Goal: Task Accomplishment & Management: Complete application form

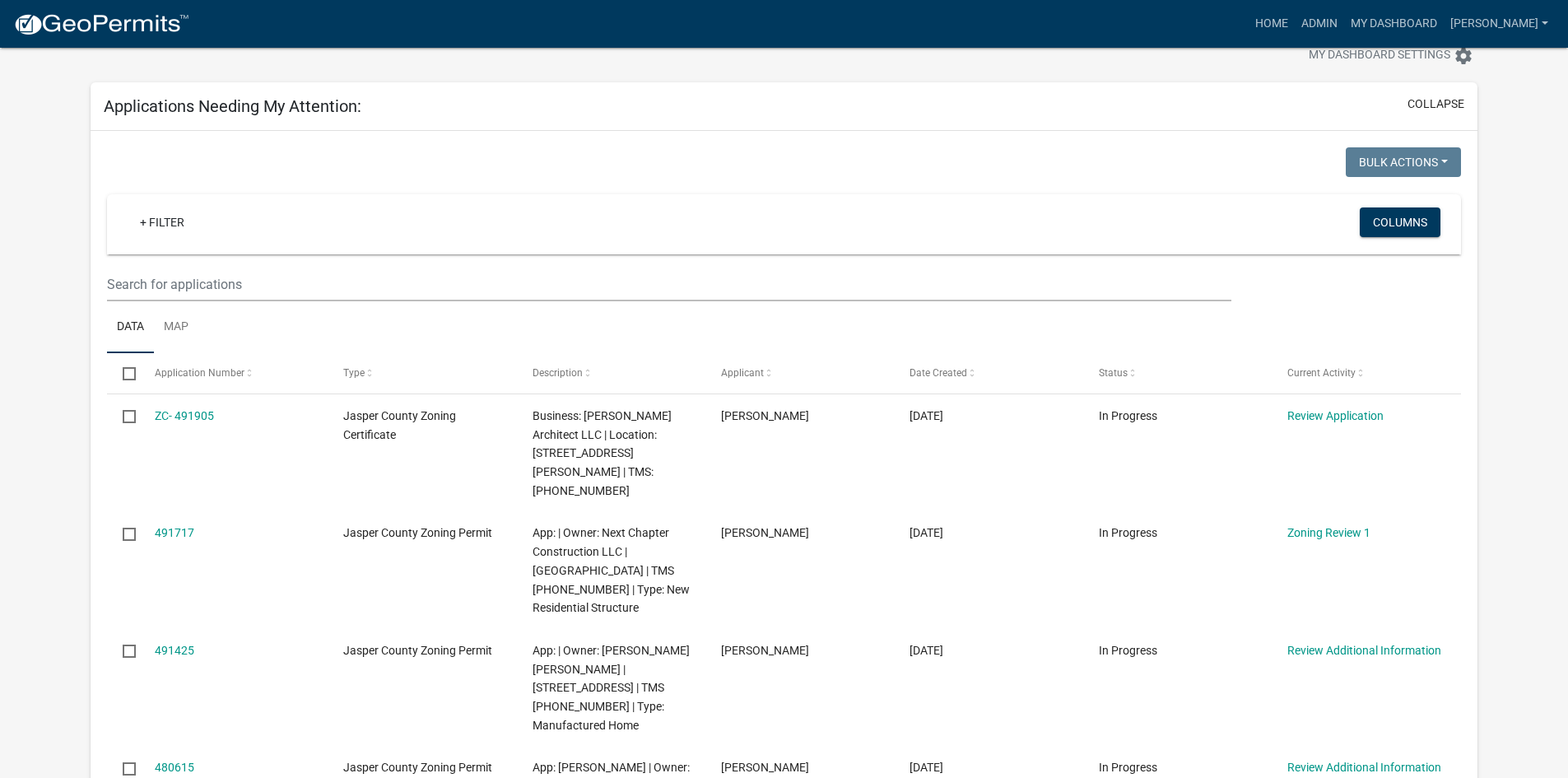
scroll to position [48, 0]
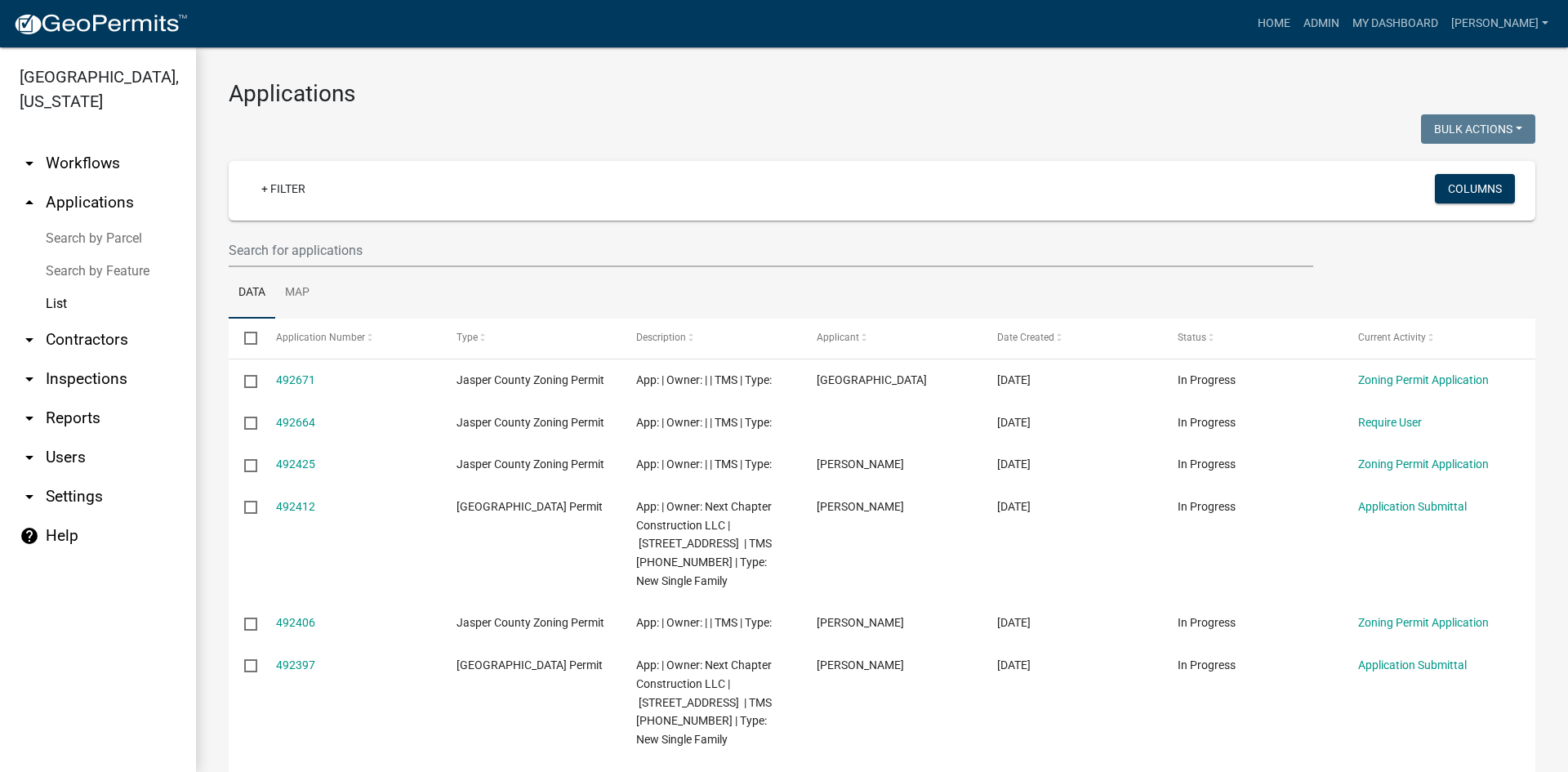
select select "3: 100"
click at [303, 242] on input "text" at bounding box center [771, 250] width 1085 height 33
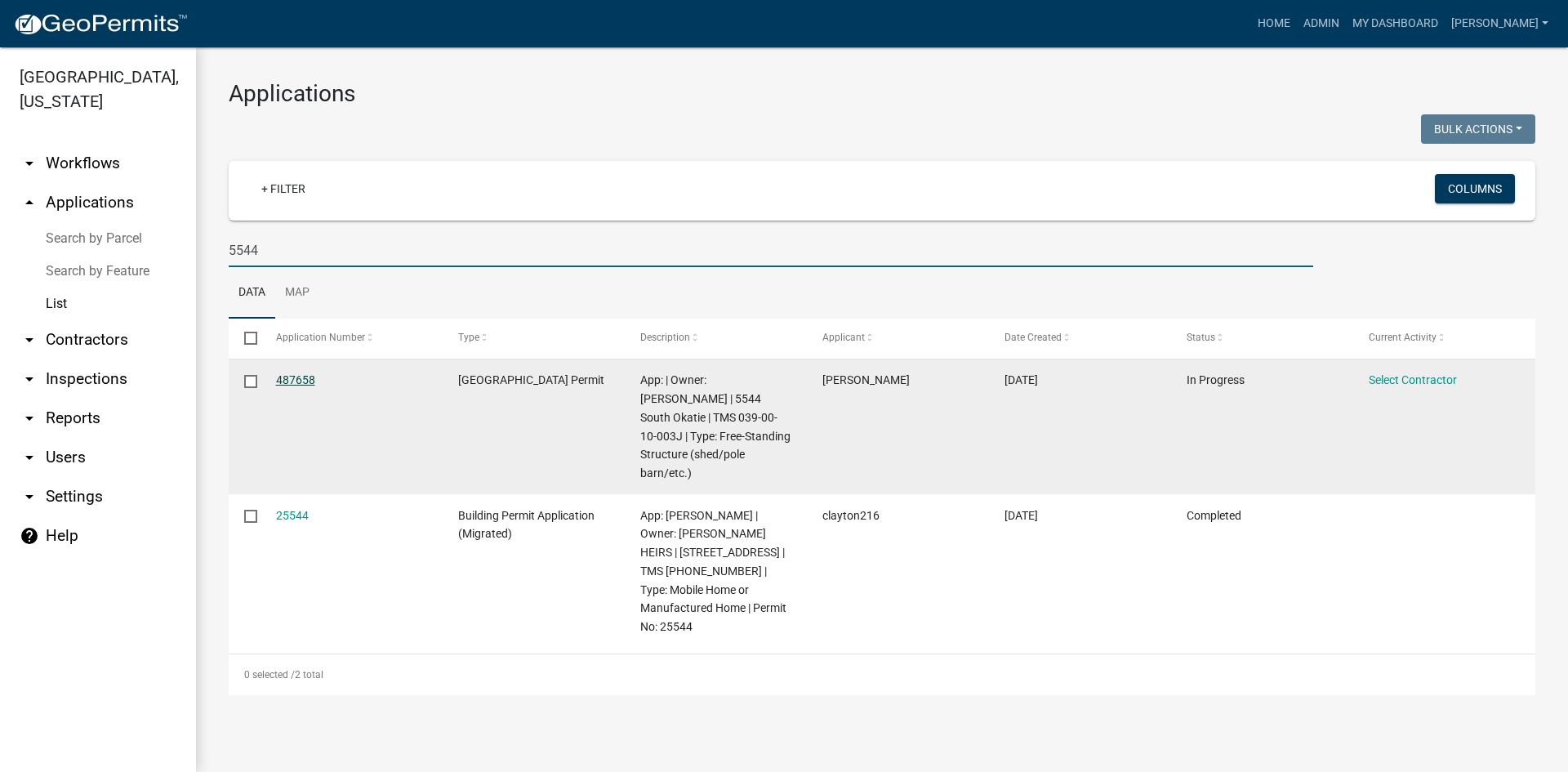
type input "5544"
click at [303, 383] on link "487658" at bounding box center [296, 379] width 39 height 13
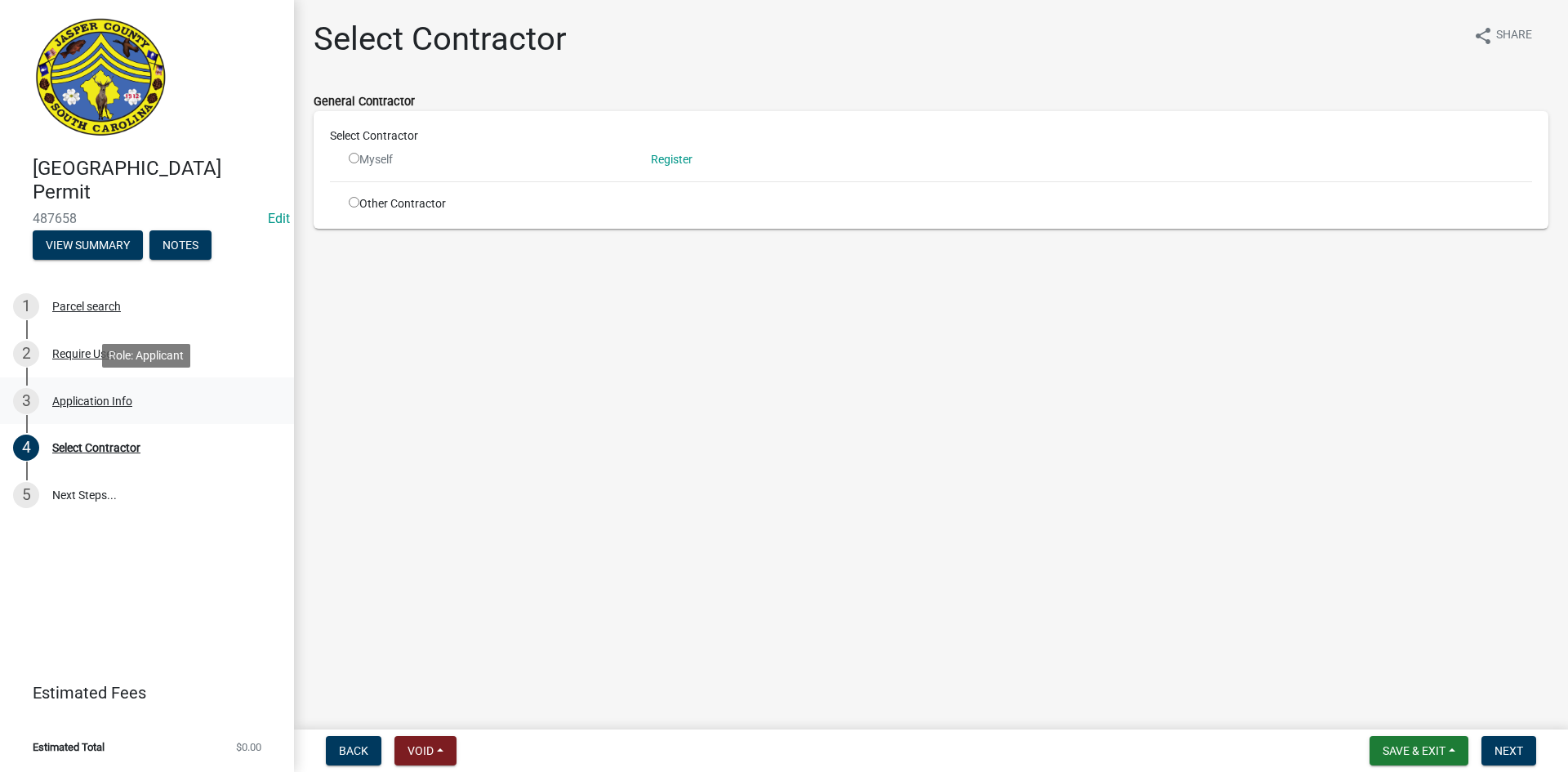
click at [90, 408] on div "3 Application Info" at bounding box center [140, 400] width 255 height 27
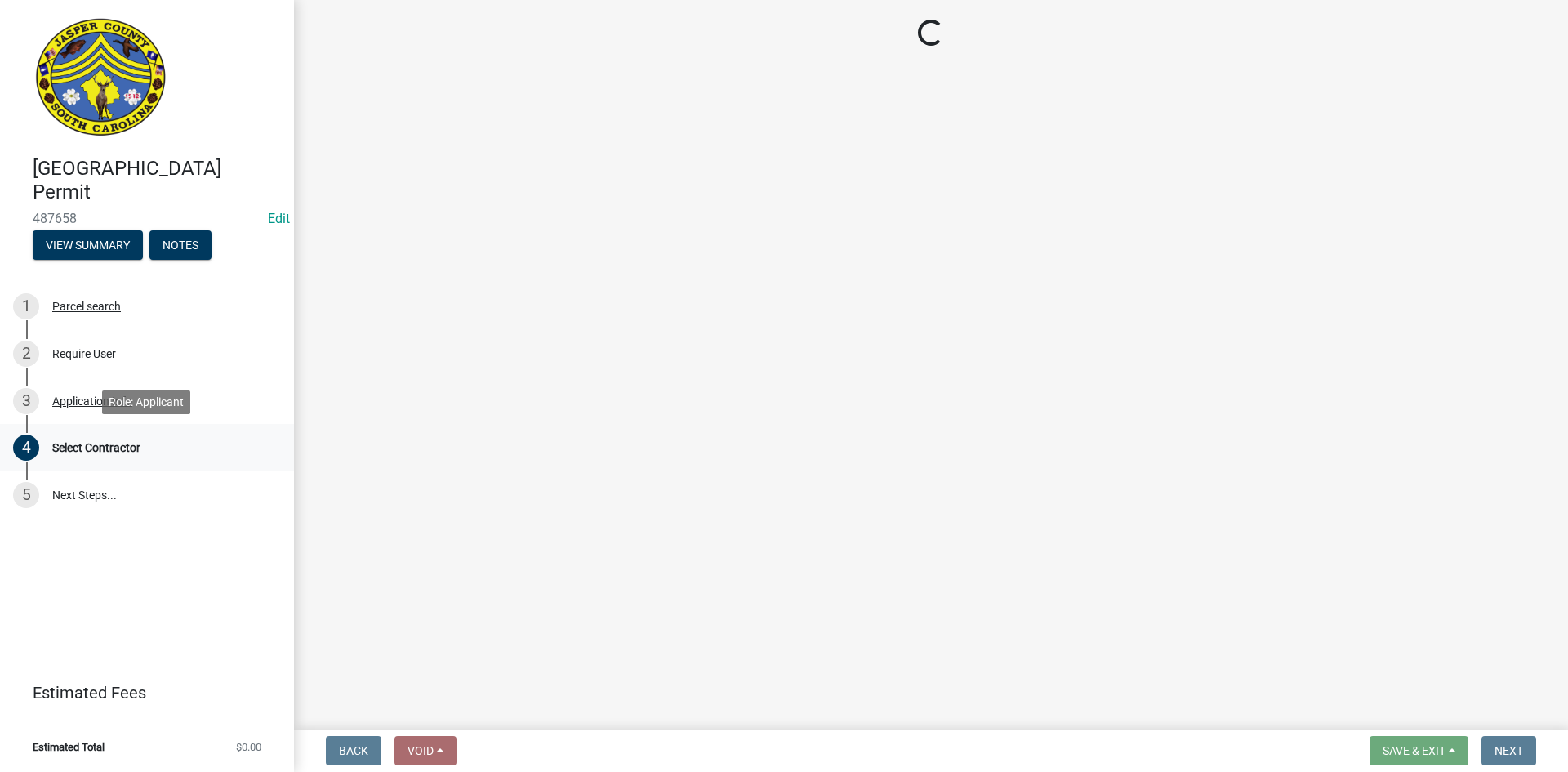
select select "f53fa719-3ff7-48d2-9eb7-3bbc18bb9995"
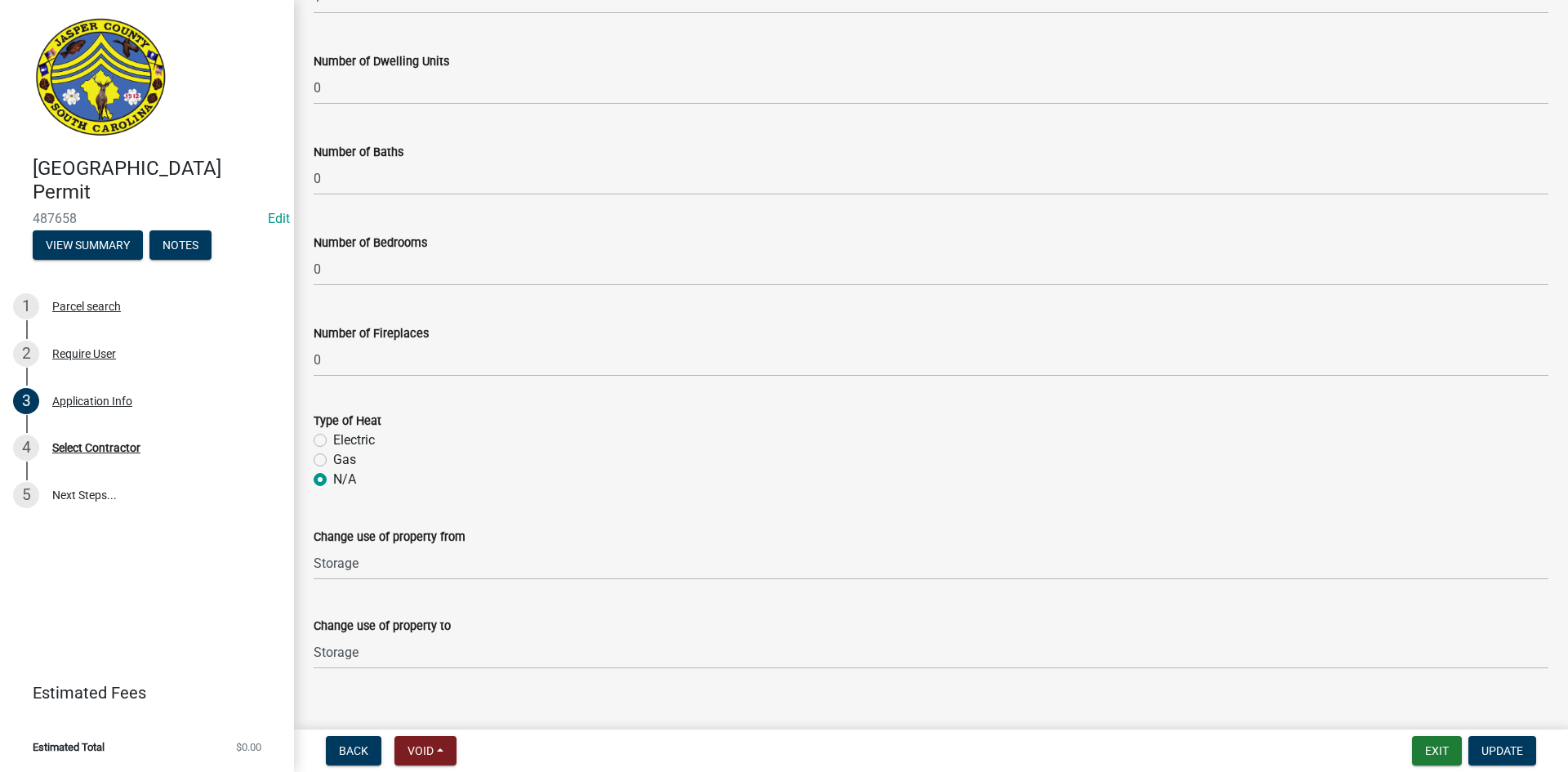
scroll to position [2972, 0]
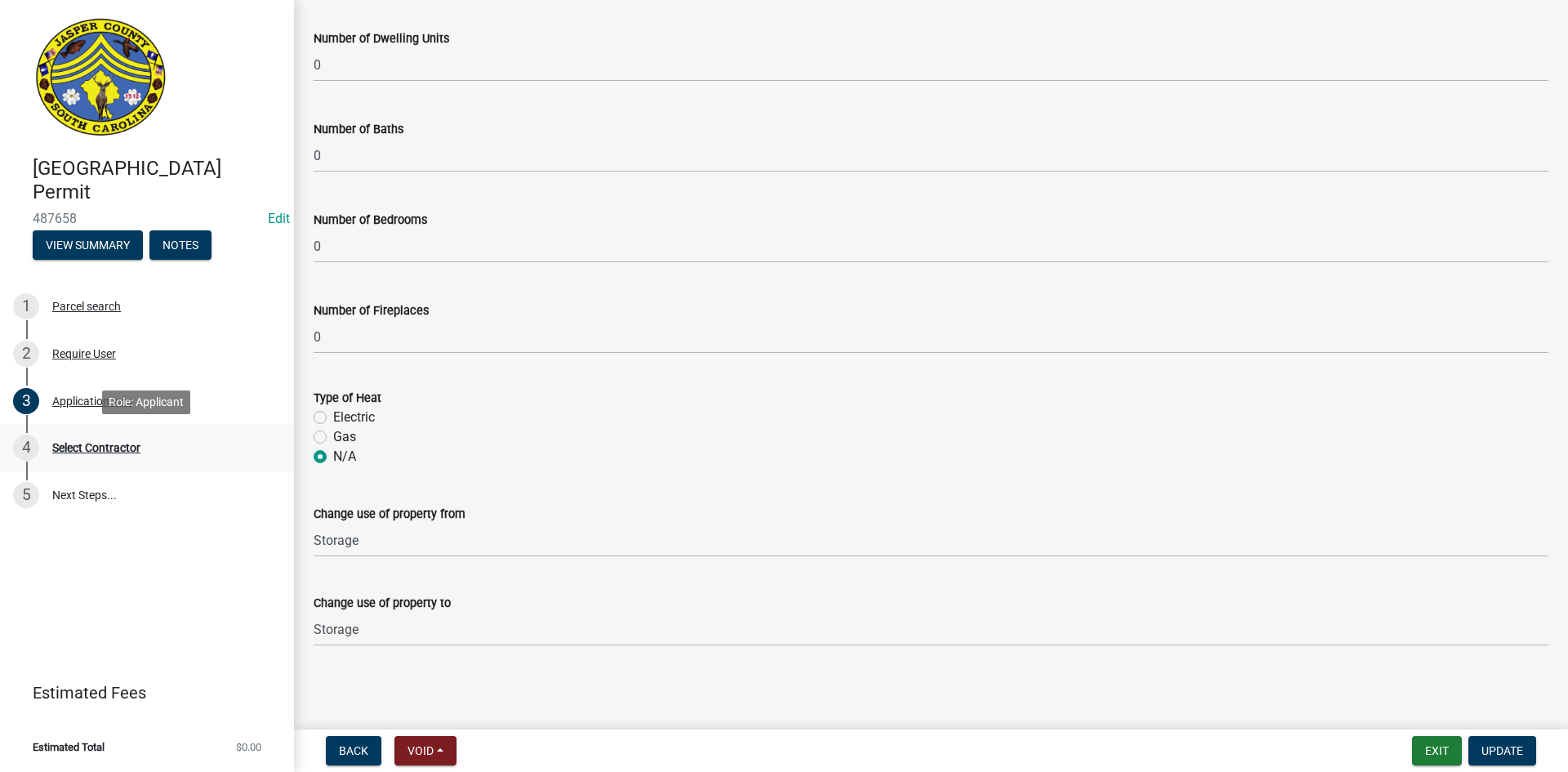
click at [112, 445] on div "Select Contractor" at bounding box center [96, 447] width 89 height 12
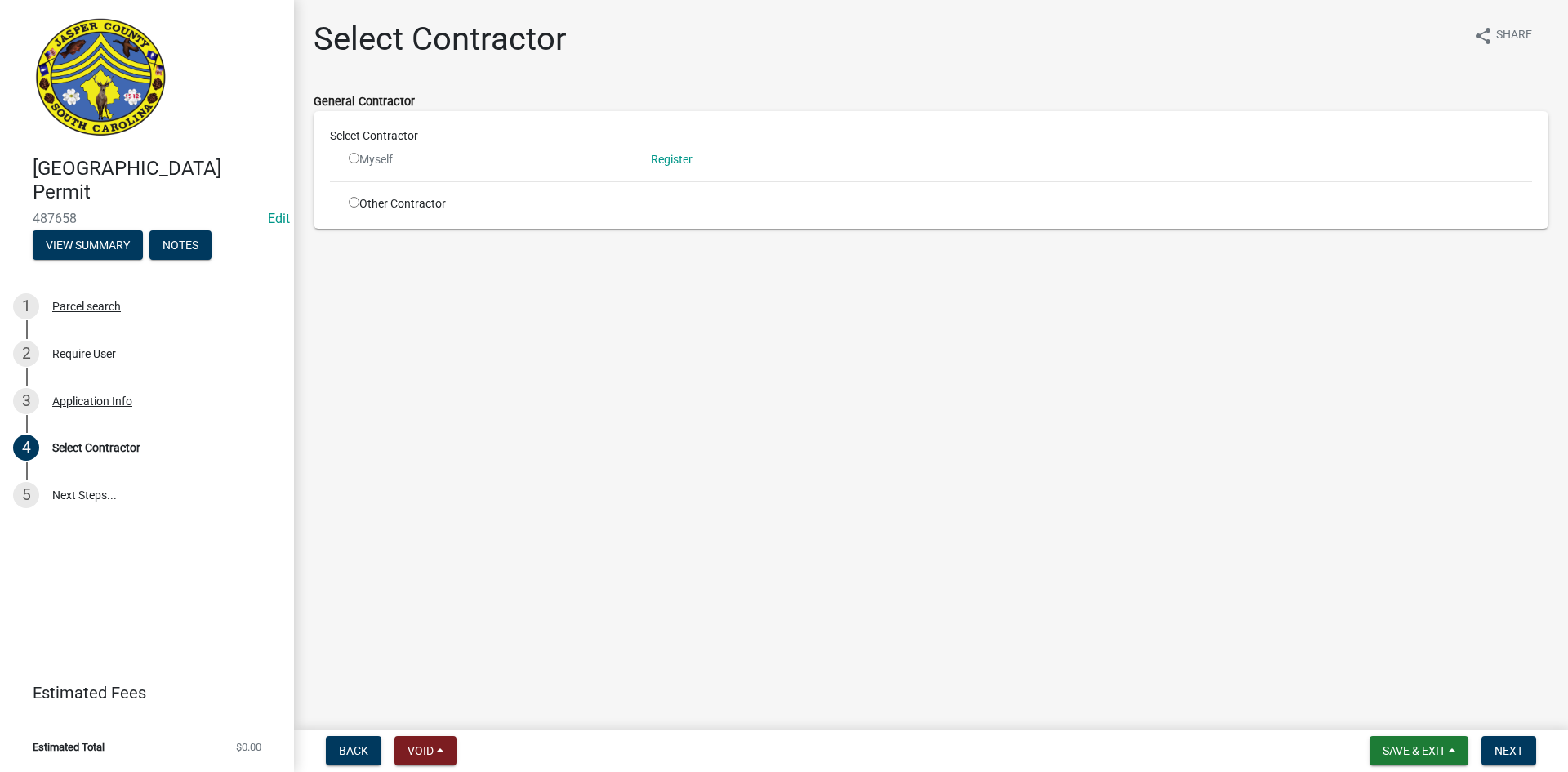
click at [352, 156] on input "radio" at bounding box center [354, 157] width 11 height 11
radio input "false"
click at [361, 158] on div "Myself" at bounding box center [488, 159] width 277 height 17
click at [357, 207] on input "radio" at bounding box center [354, 202] width 11 height 11
radio input "true"
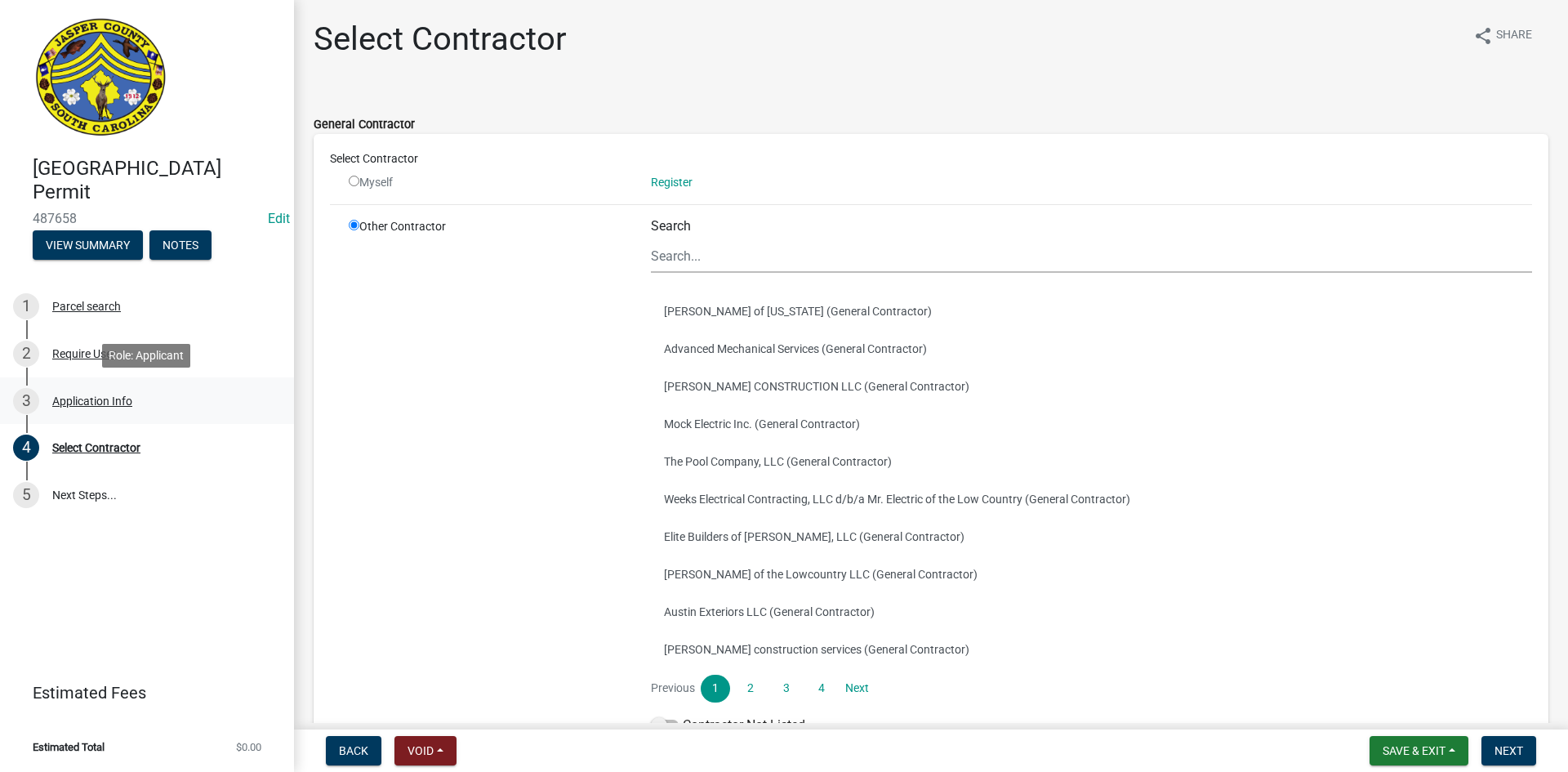
click at [90, 397] on div "Application Info" at bounding box center [91, 401] width 80 height 12
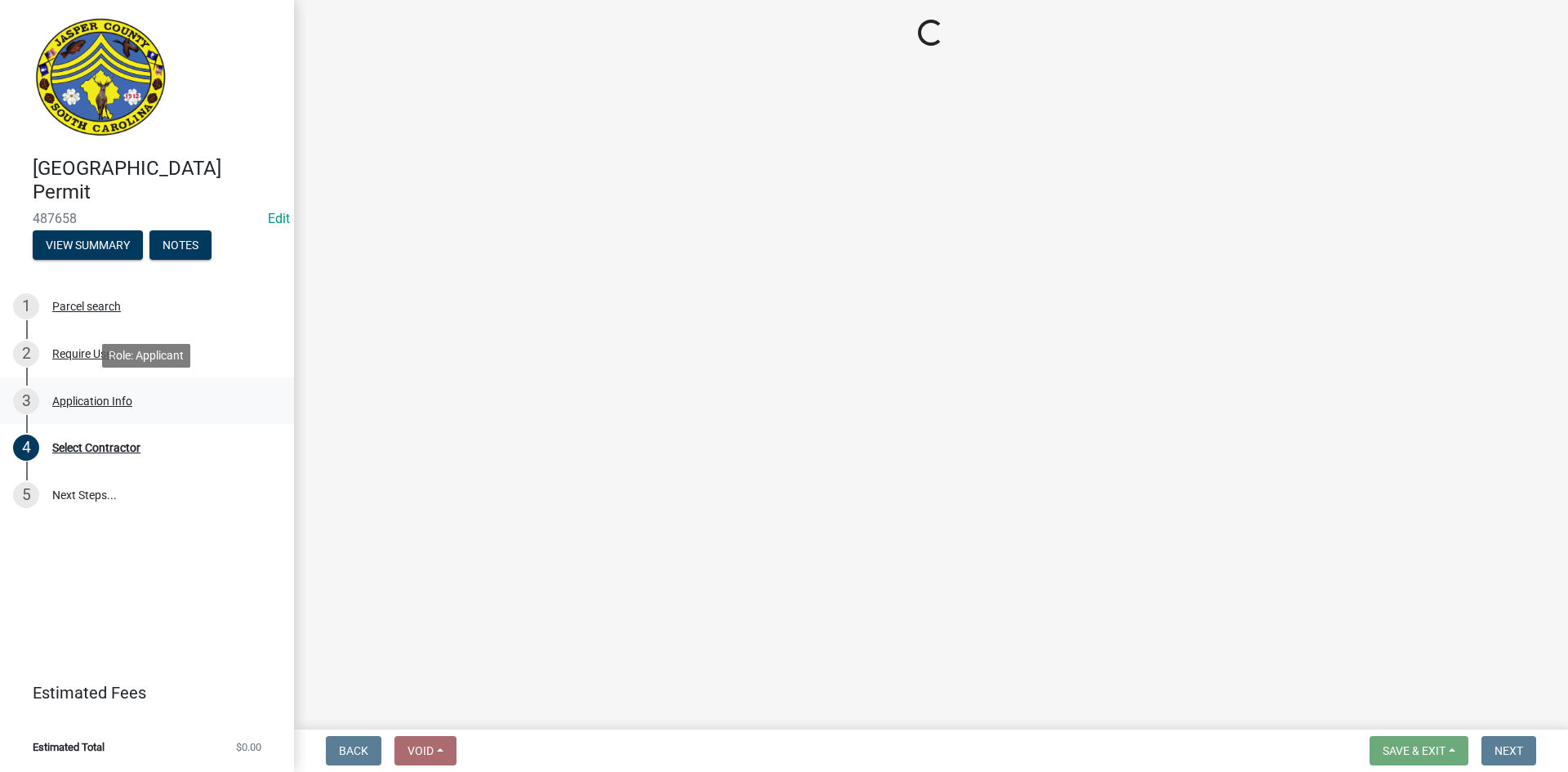
select select "f53fa719-3ff7-48d2-9eb7-3bbc18bb9995"
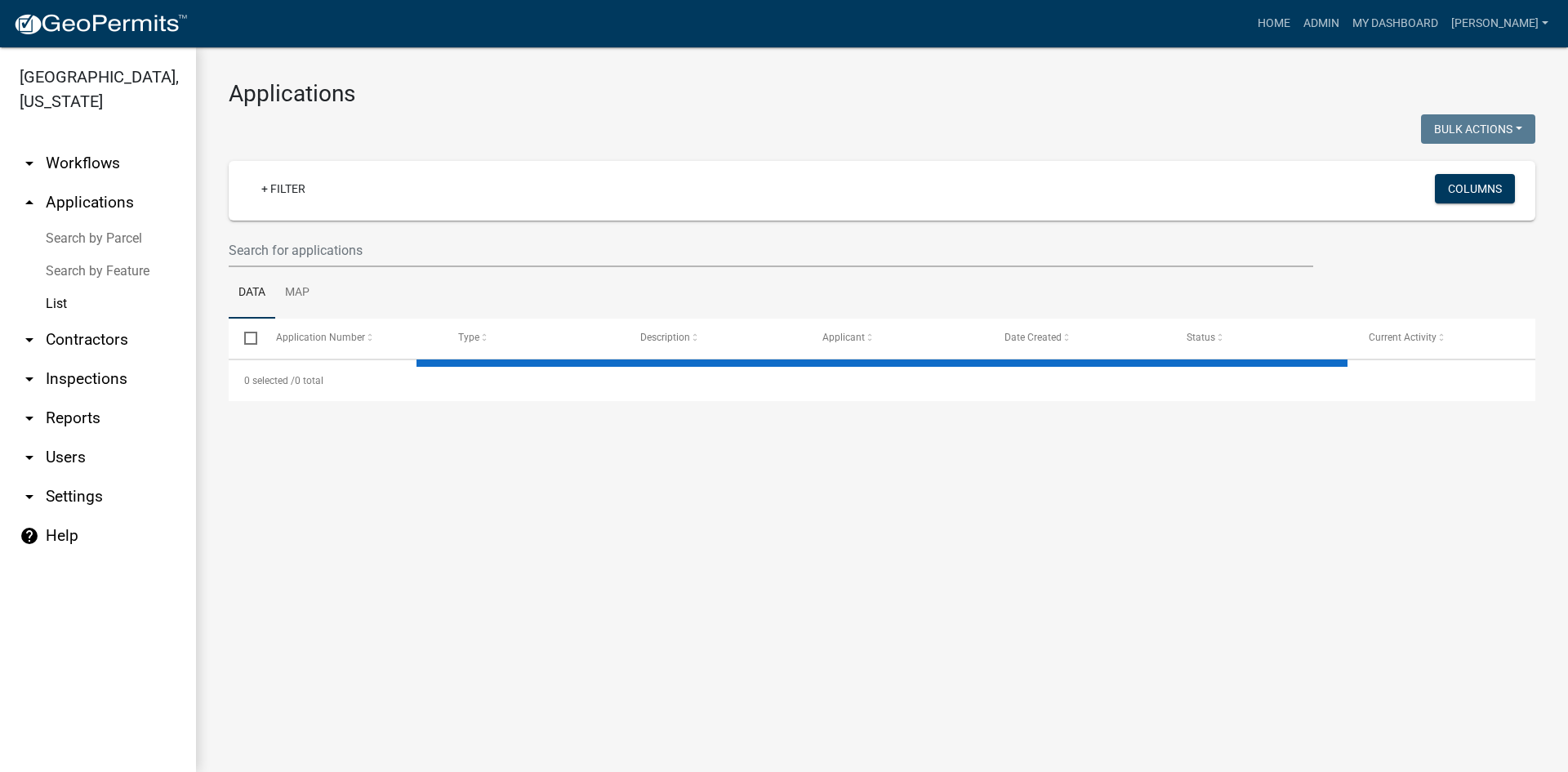
select select "3: 100"
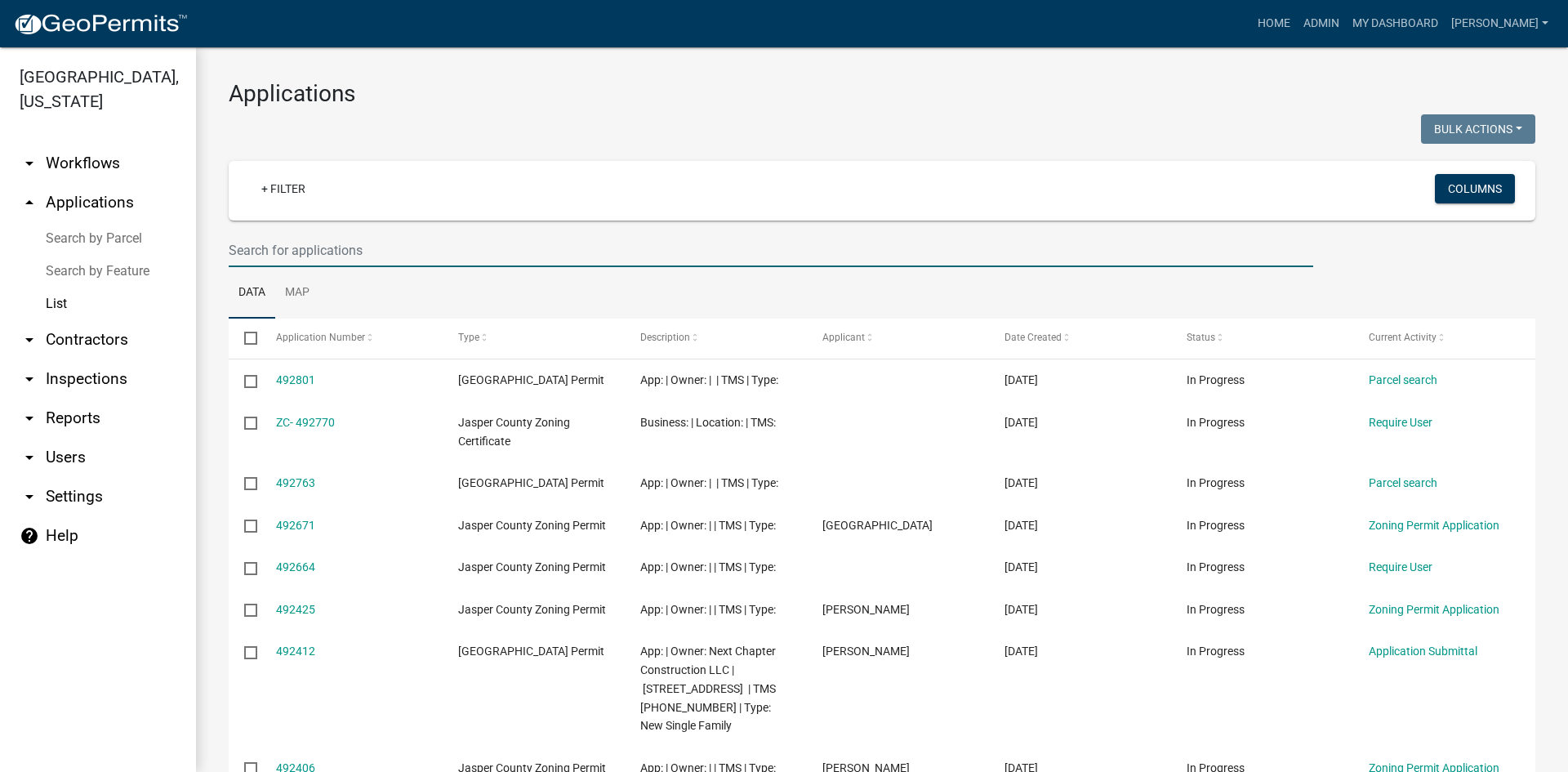
click at [399, 246] on input "text" at bounding box center [771, 250] width 1085 height 33
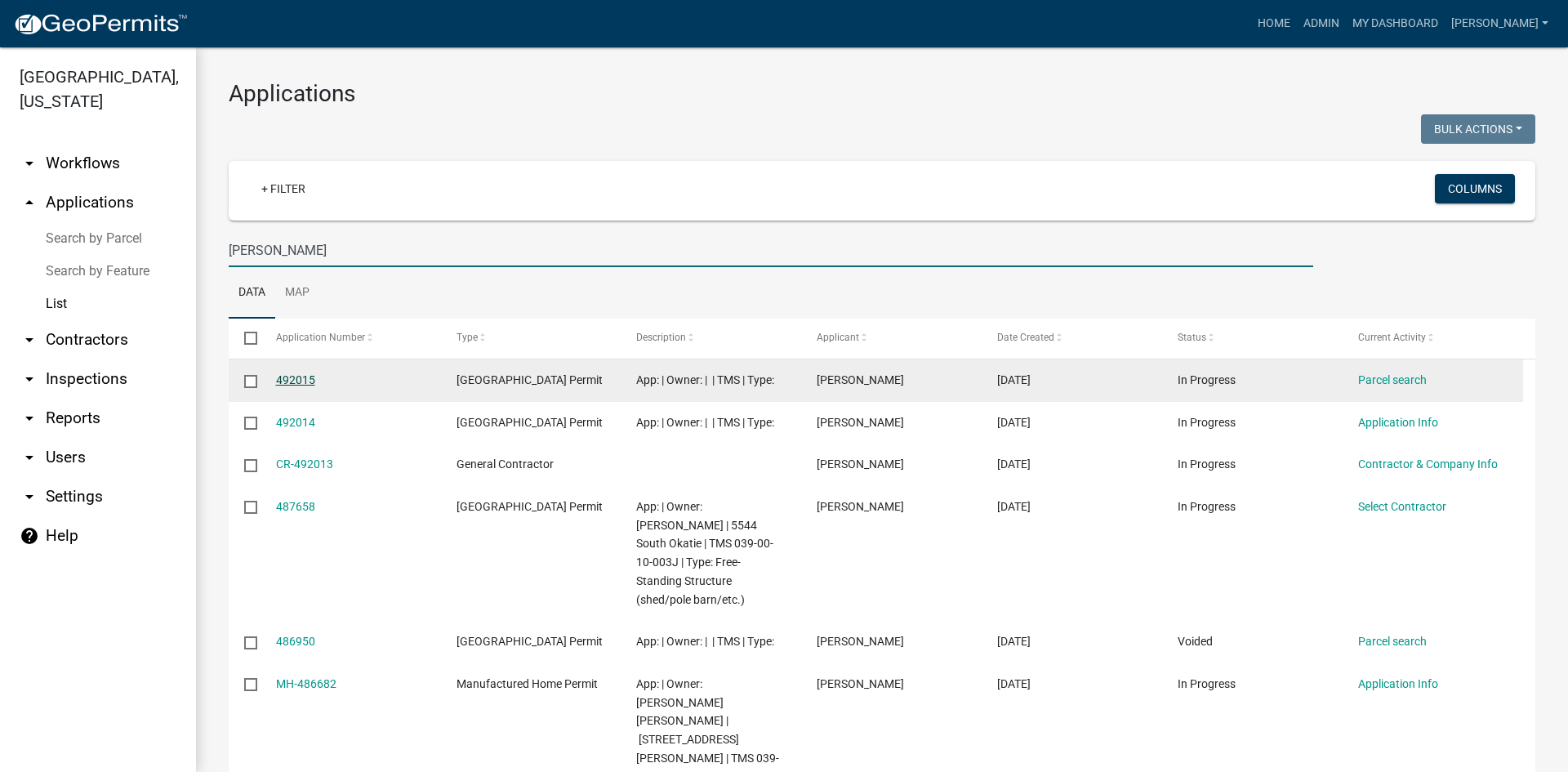
type input "[PERSON_NAME]"
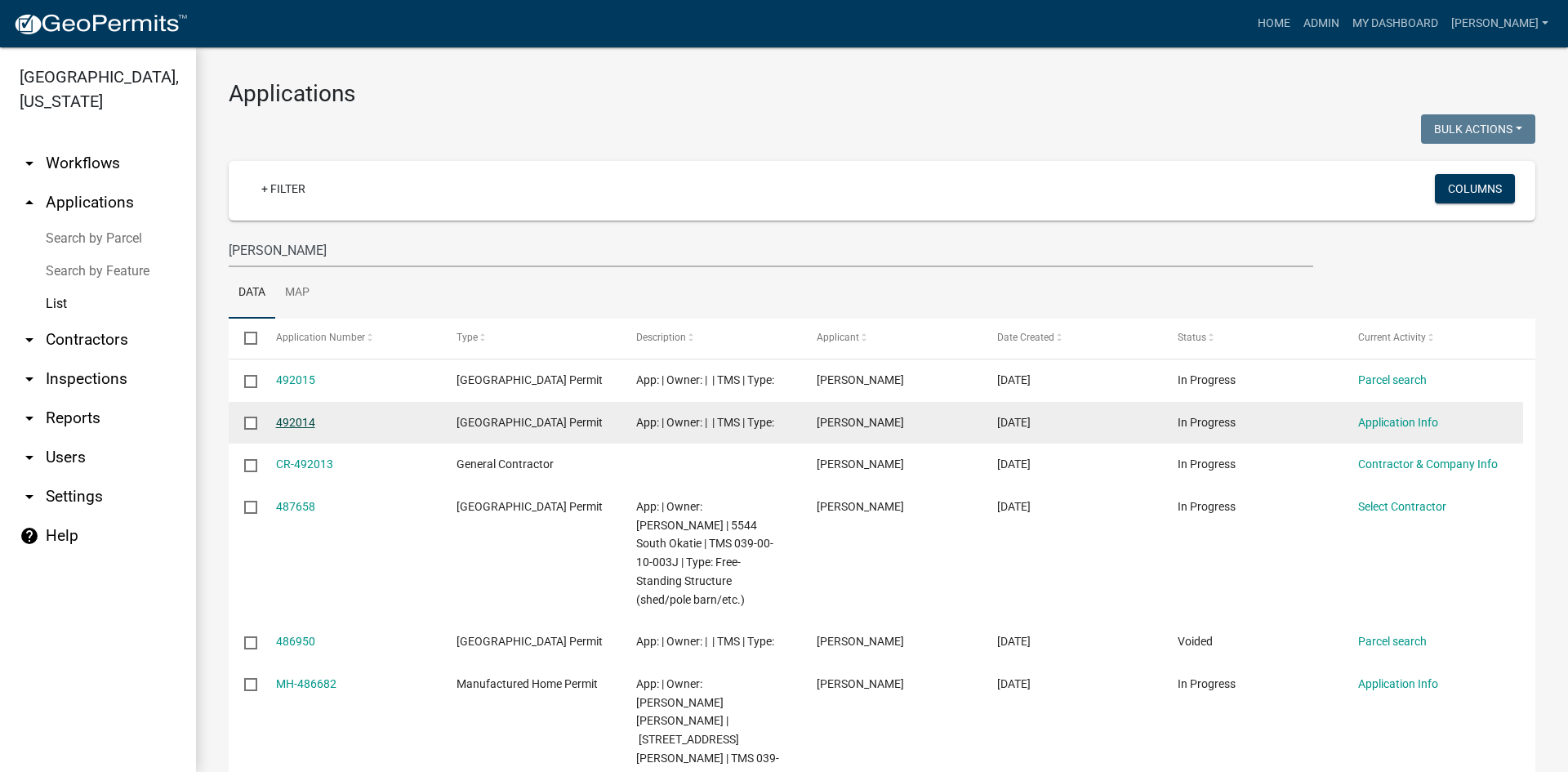
click at [291, 429] on link "492014" at bounding box center [296, 422] width 39 height 13
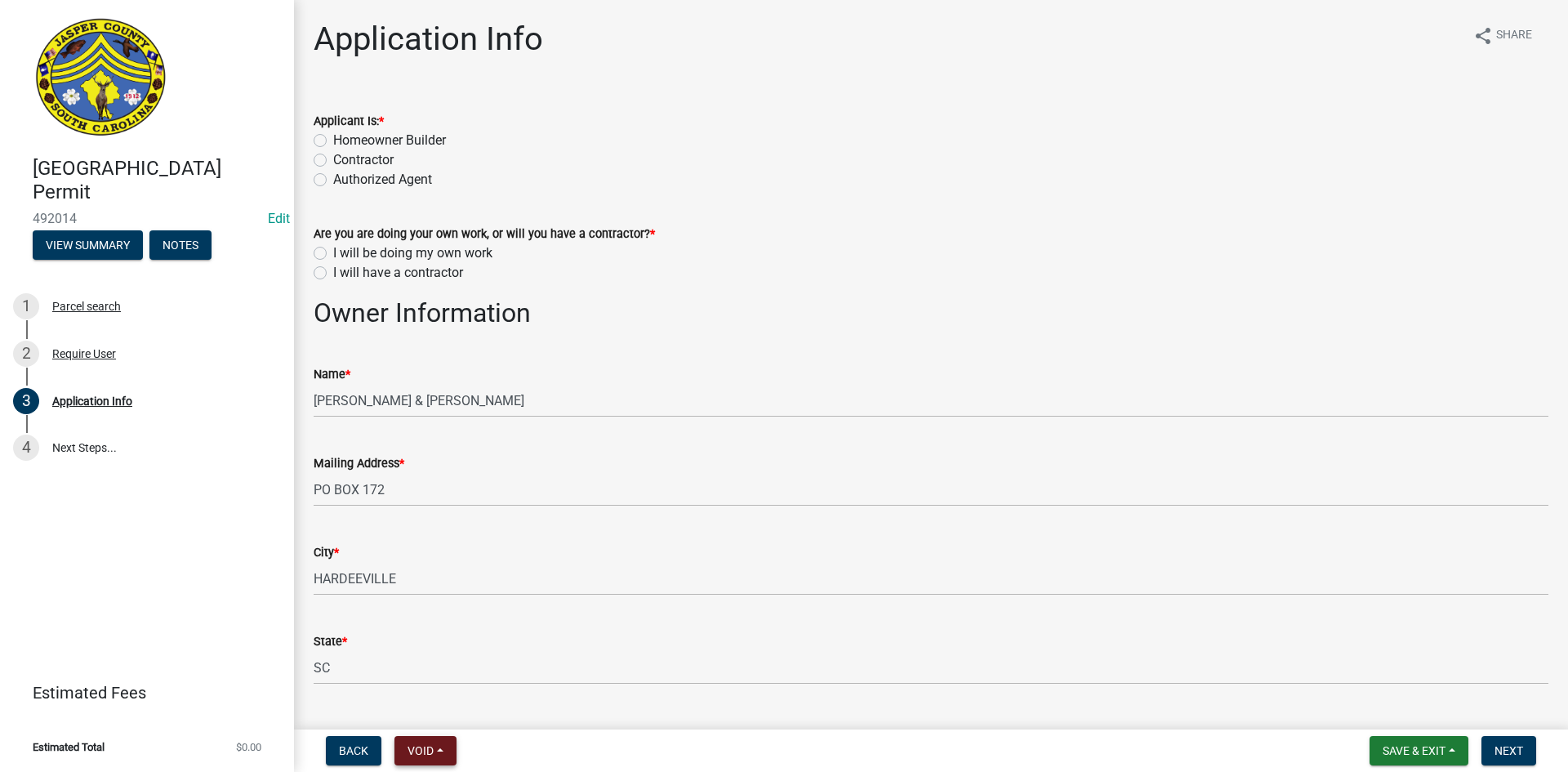
click at [429, 755] on span "Void" at bounding box center [420, 749] width 27 height 13
click at [445, 708] on button "Void" at bounding box center [459, 708] width 131 height 39
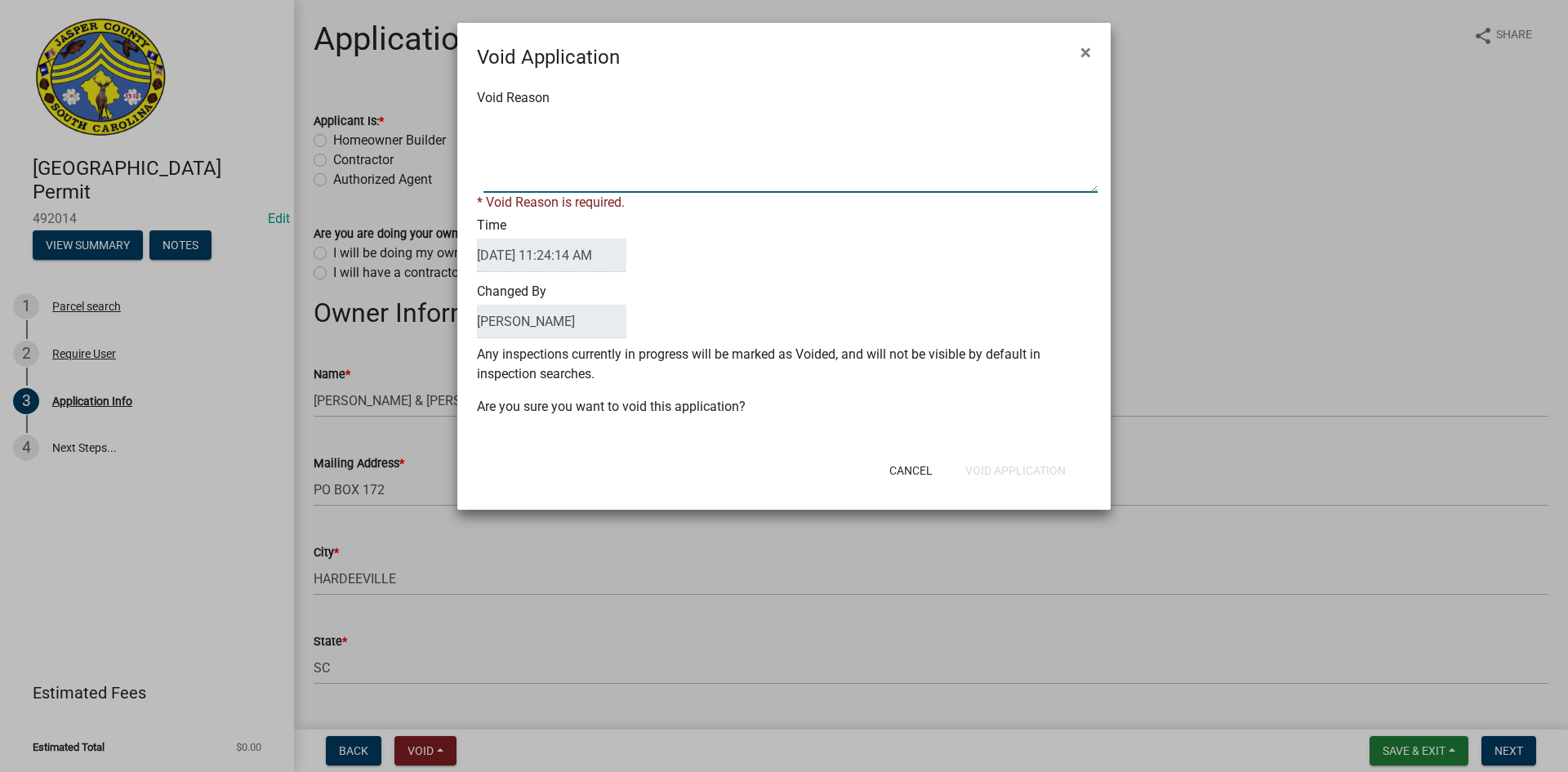
click at [568, 161] on textarea "Void Reason" at bounding box center [791, 151] width 614 height 82
type textarea "duplicate application"
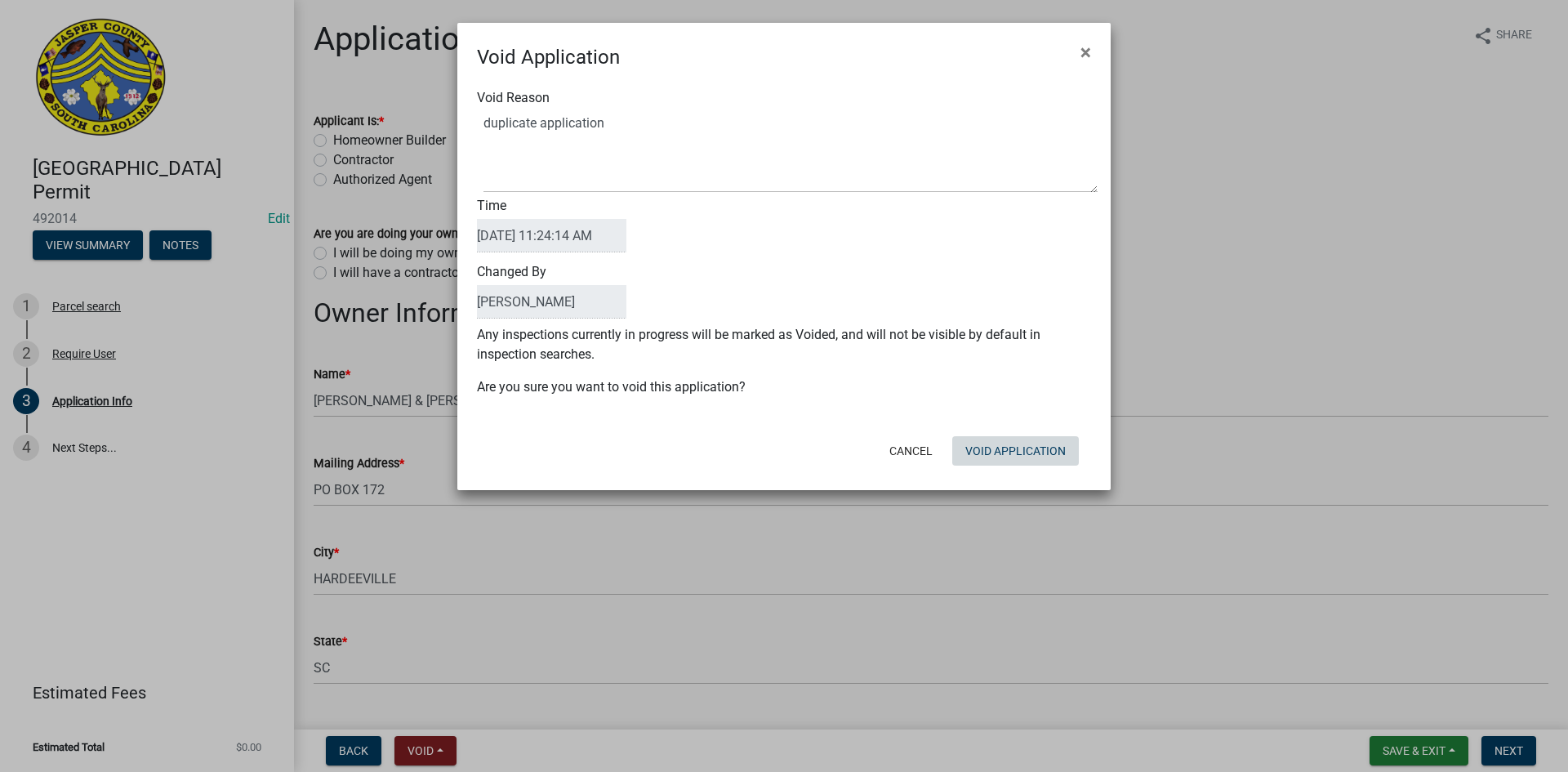
click at [1032, 472] on form "Void Application × Void Reason Time 10/15/2025 11:24:14 AM Changed By Tara Any …" at bounding box center [784, 249] width 653 height 452
click at [1019, 449] on button "Void Application" at bounding box center [1015, 450] width 127 height 30
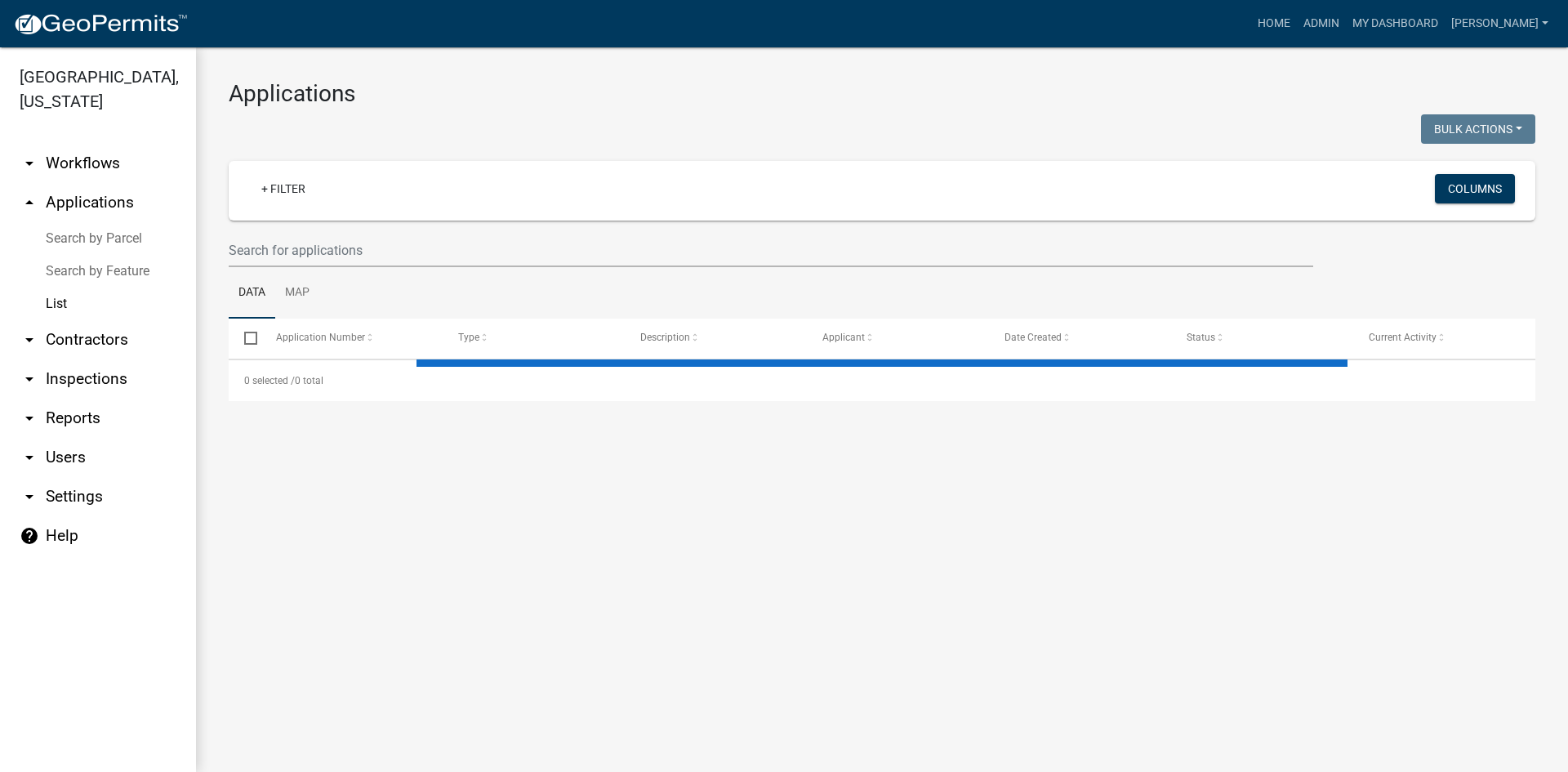
select select "3: 100"
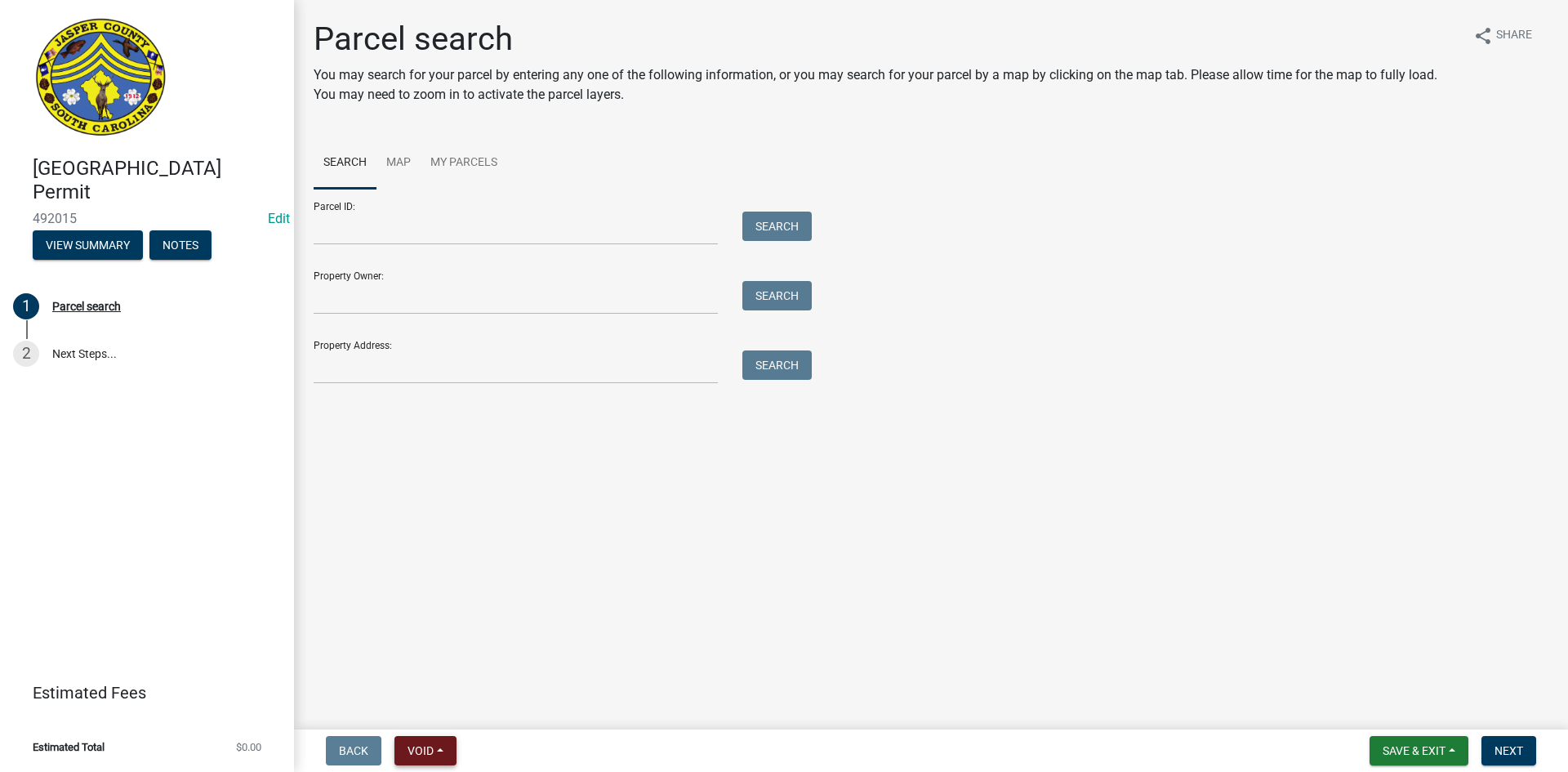
click at [428, 750] on span "Void" at bounding box center [420, 749] width 27 height 13
click at [445, 700] on button "Void" at bounding box center [459, 708] width 131 height 39
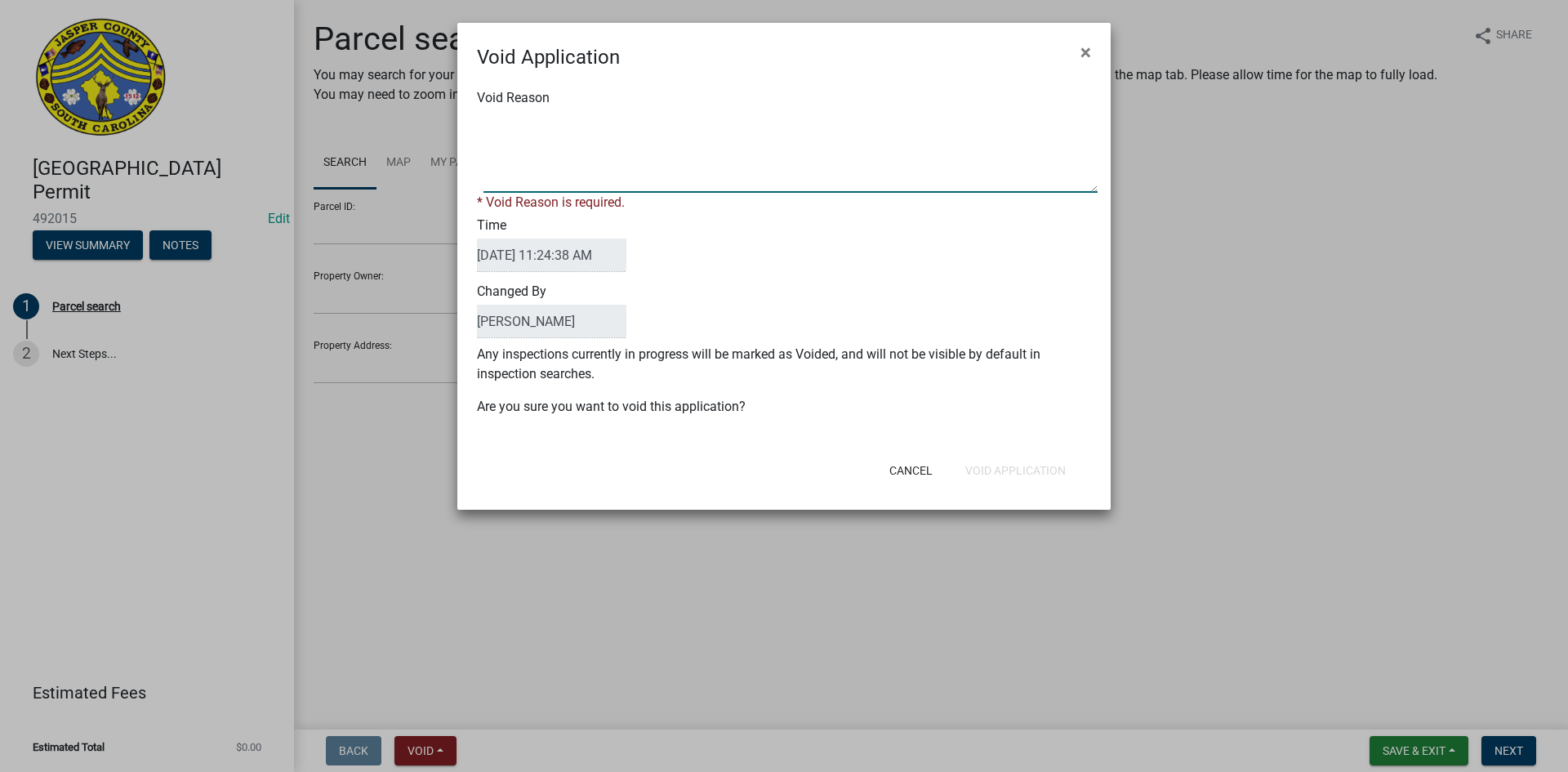
click at [559, 147] on textarea "Void Reason" at bounding box center [791, 151] width 614 height 82
type textarea "duplicate application"
click at [1038, 481] on div "Void Application × Void Reason * Void Reason is required. Time 10/15/2025 11:24…" at bounding box center [784, 266] width 653 height 487
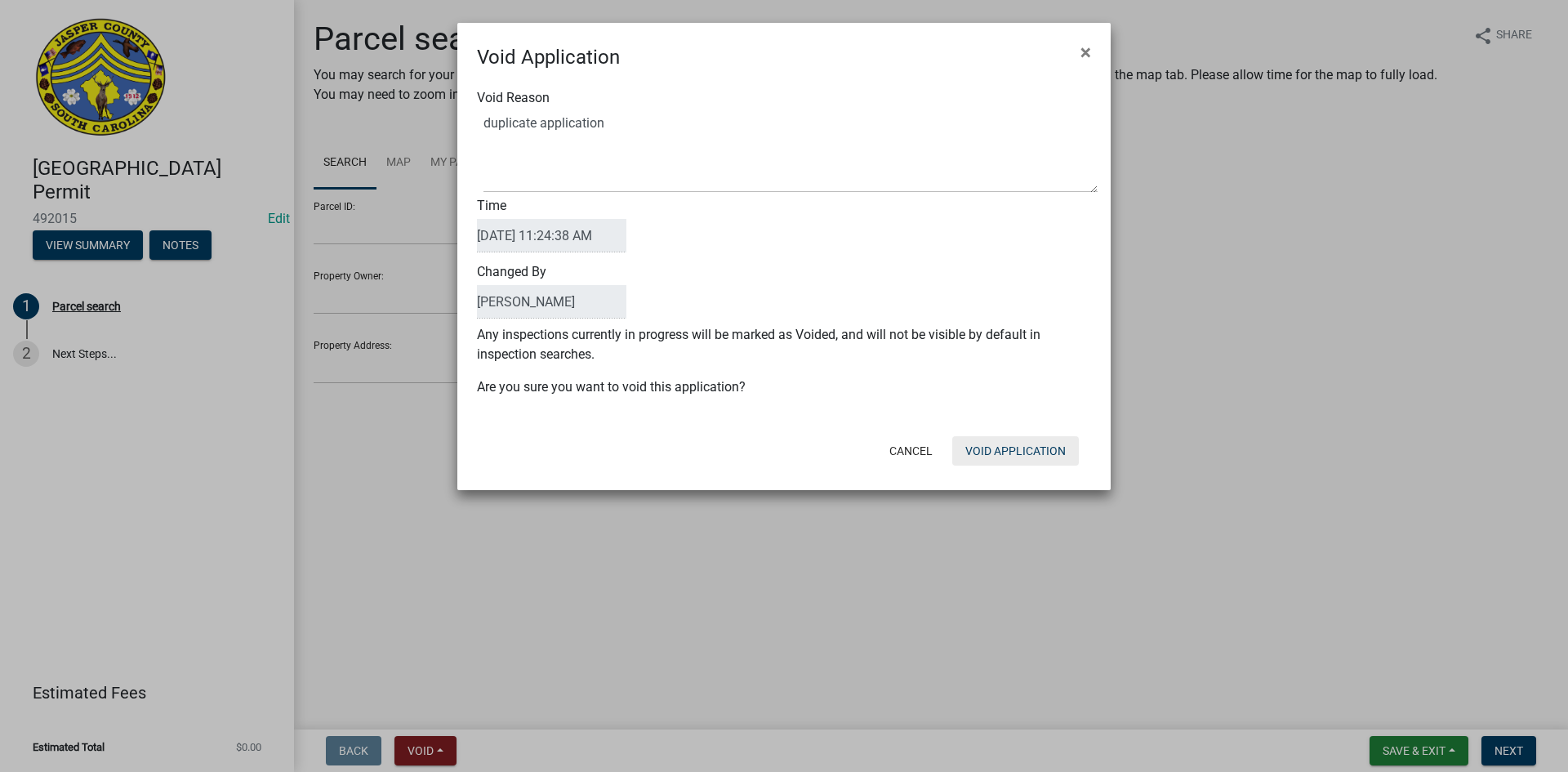
click at [1011, 445] on button "Void Application" at bounding box center [1015, 450] width 127 height 30
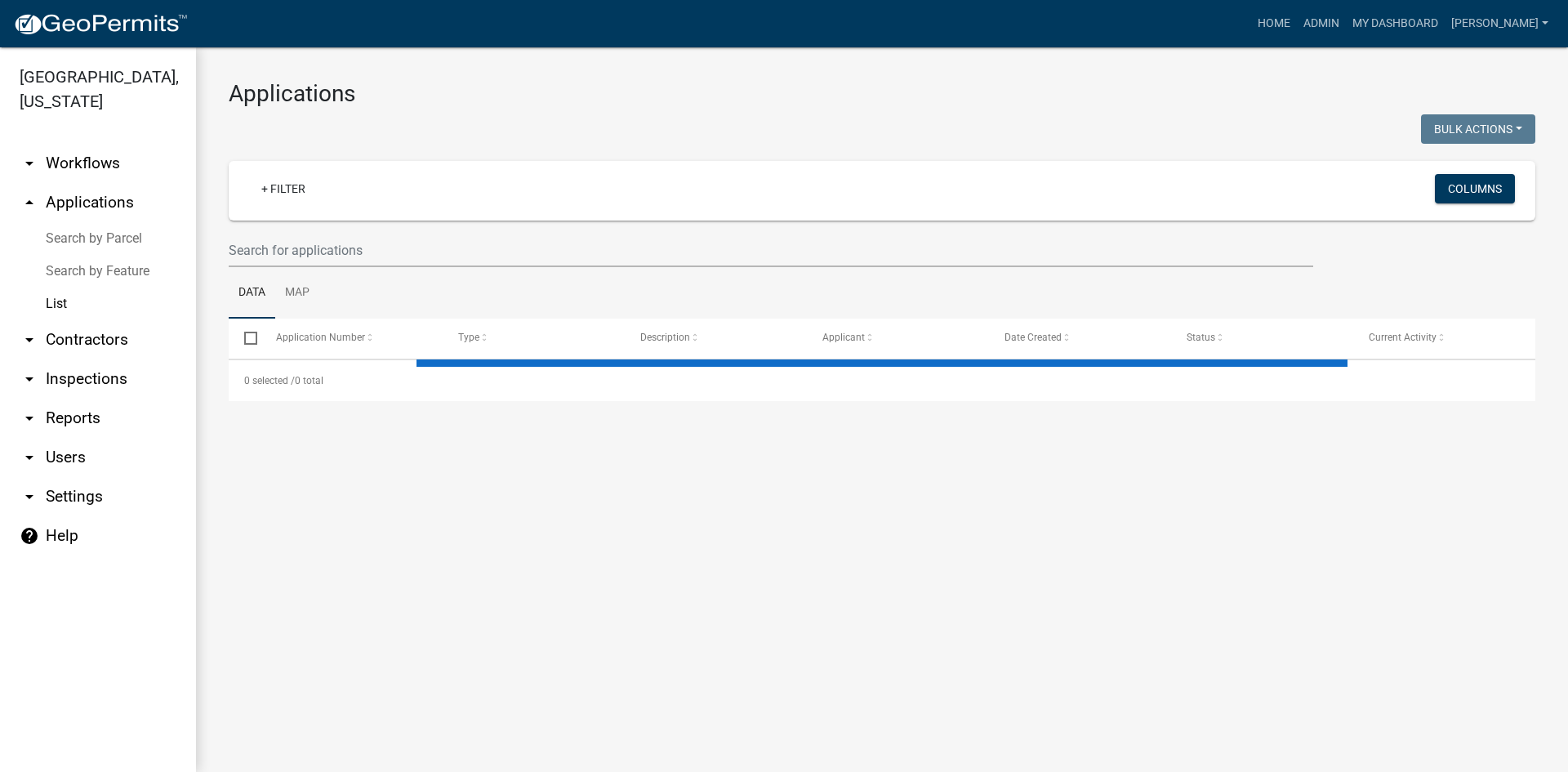
select select "3: 100"
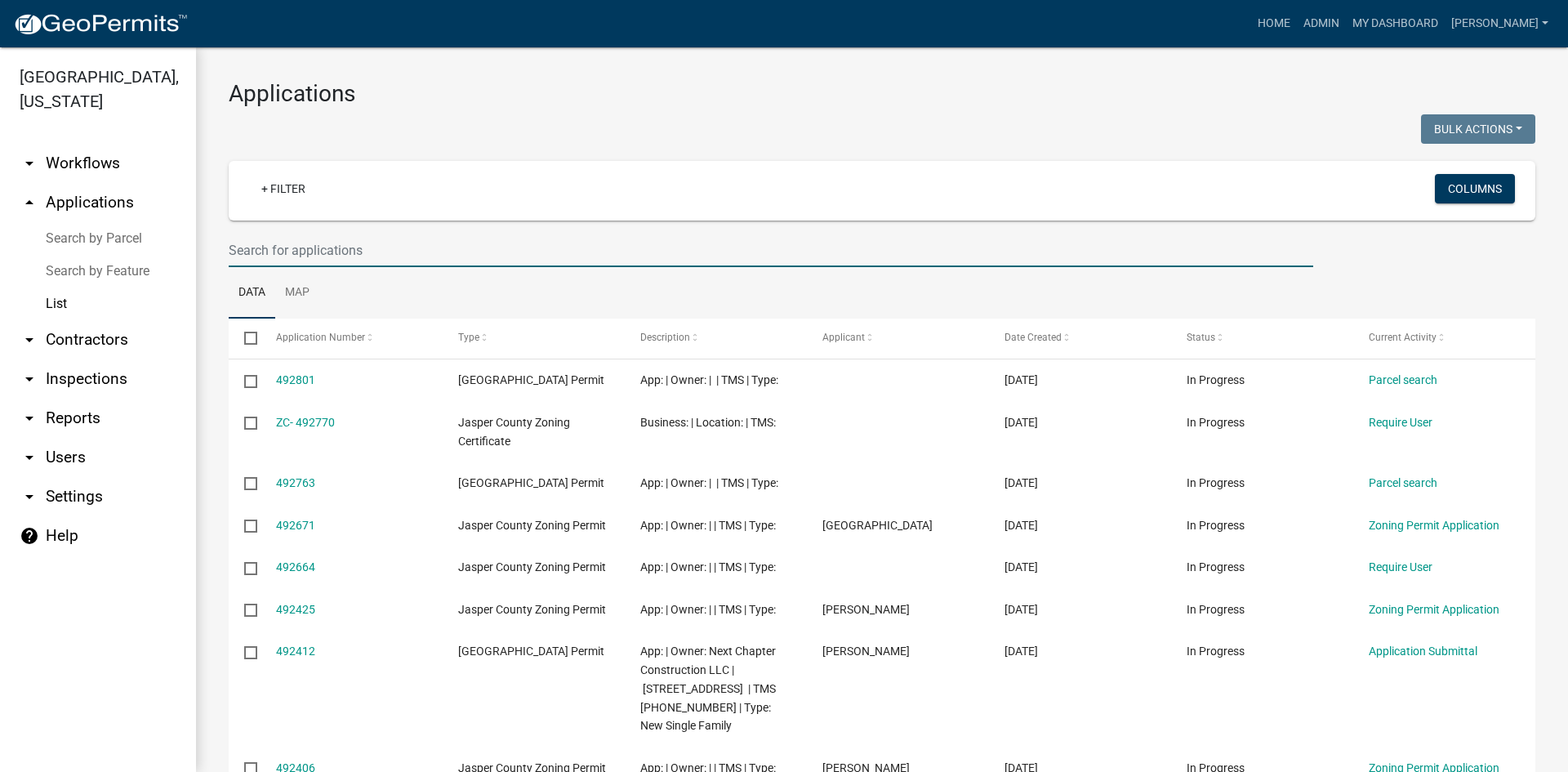
click at [312, 251] on input "text" at bounding box center [771, 250] width 1085 height 33
type input "[PERSON_NAME]"
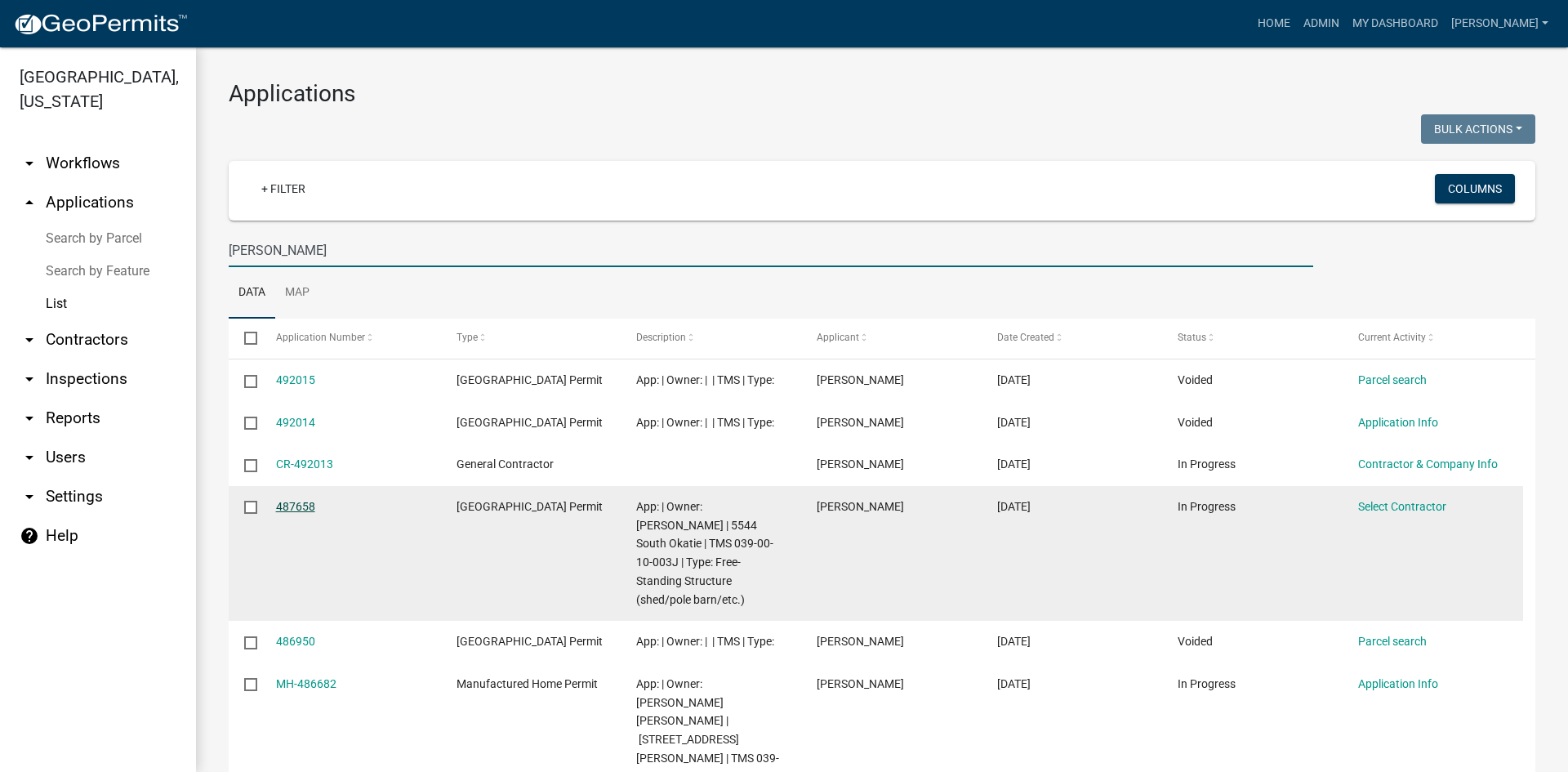
click at [305, 512] on link "487658" at bounding box center [296, 505] width 39 height 13
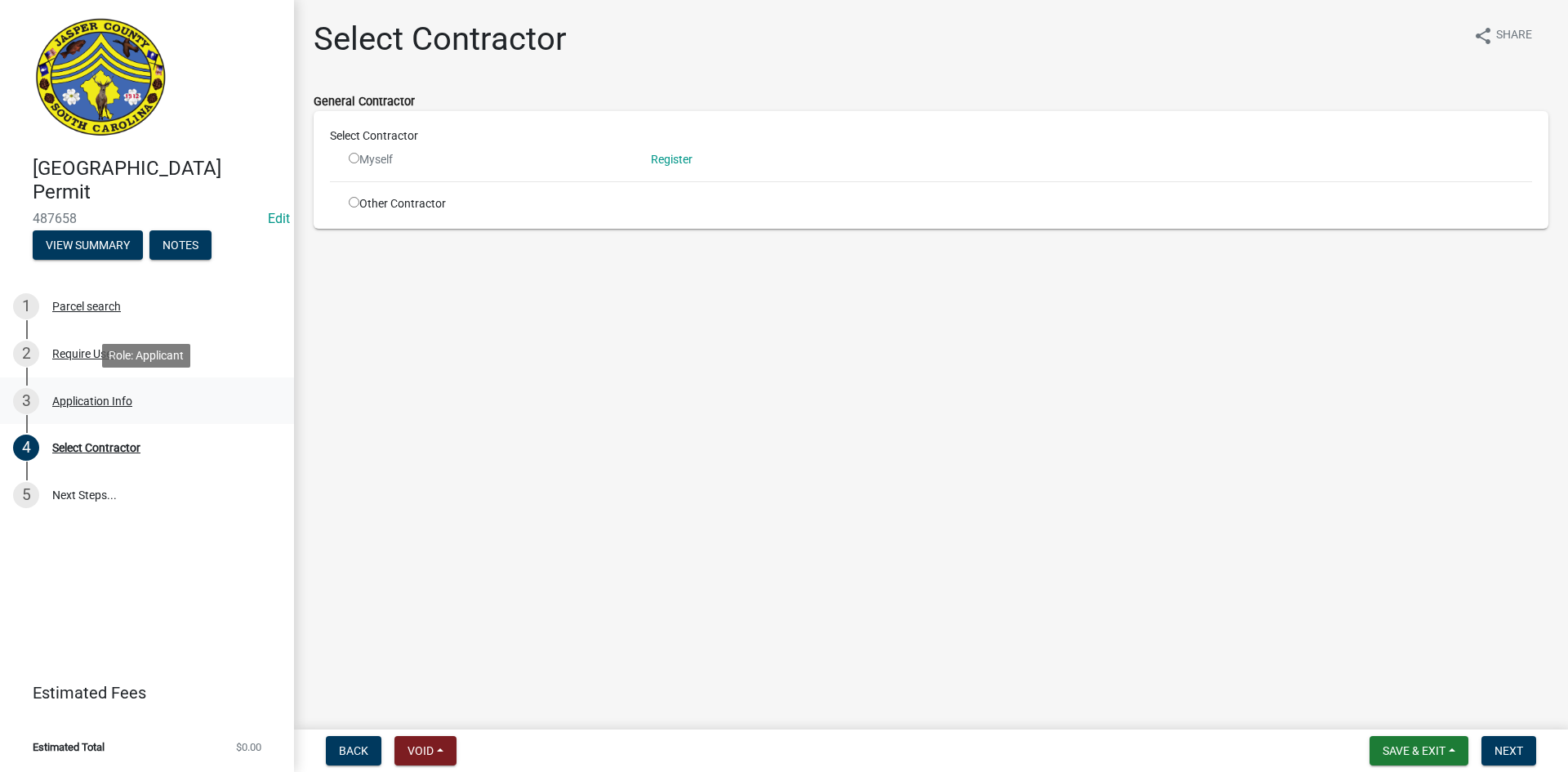
click at [90, 402] on div "Application Info" at bounding box center [91, 401] width 80 height 12
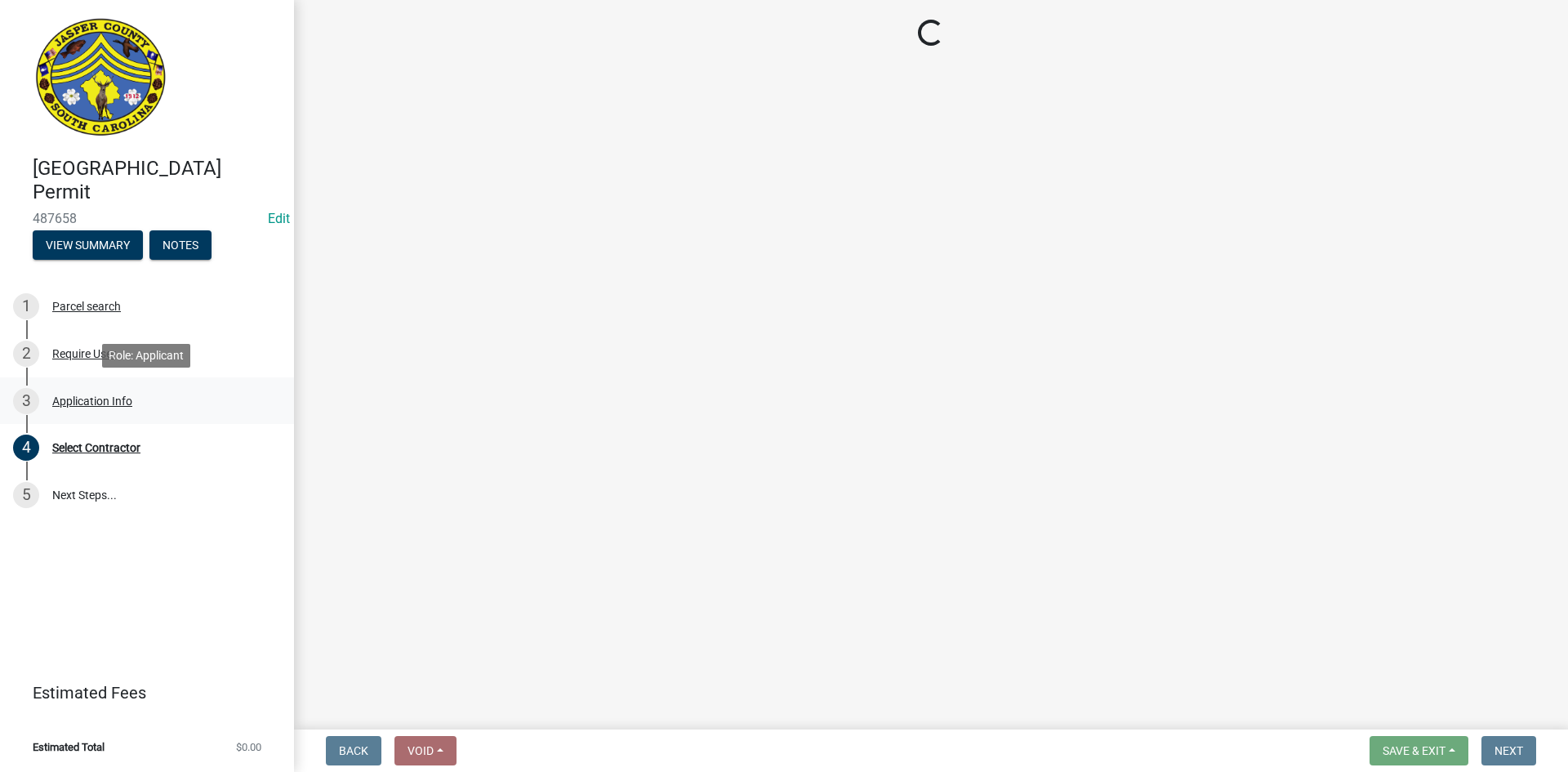
select select "f53fa719-3ff7-48d2-9eb7-3bbc18bb9995"
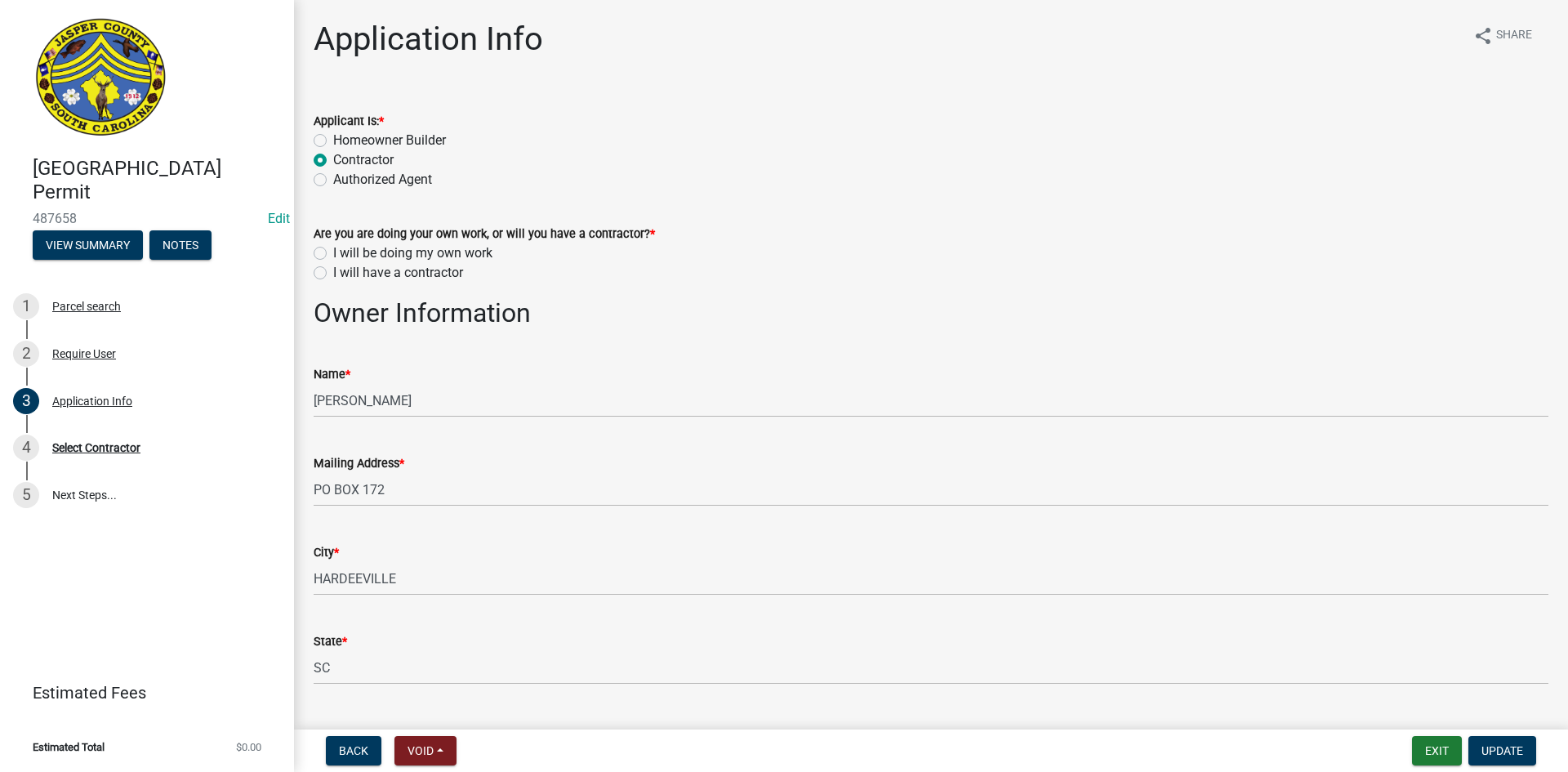
click at [333, 142] on label "Homeowner Builder" at bounding box center [390, 141] width 113 height 20
click at [333, 142] on input "Homeowner Builder" at bounding box center [338, 136] width 11 height 11
radio input "true"
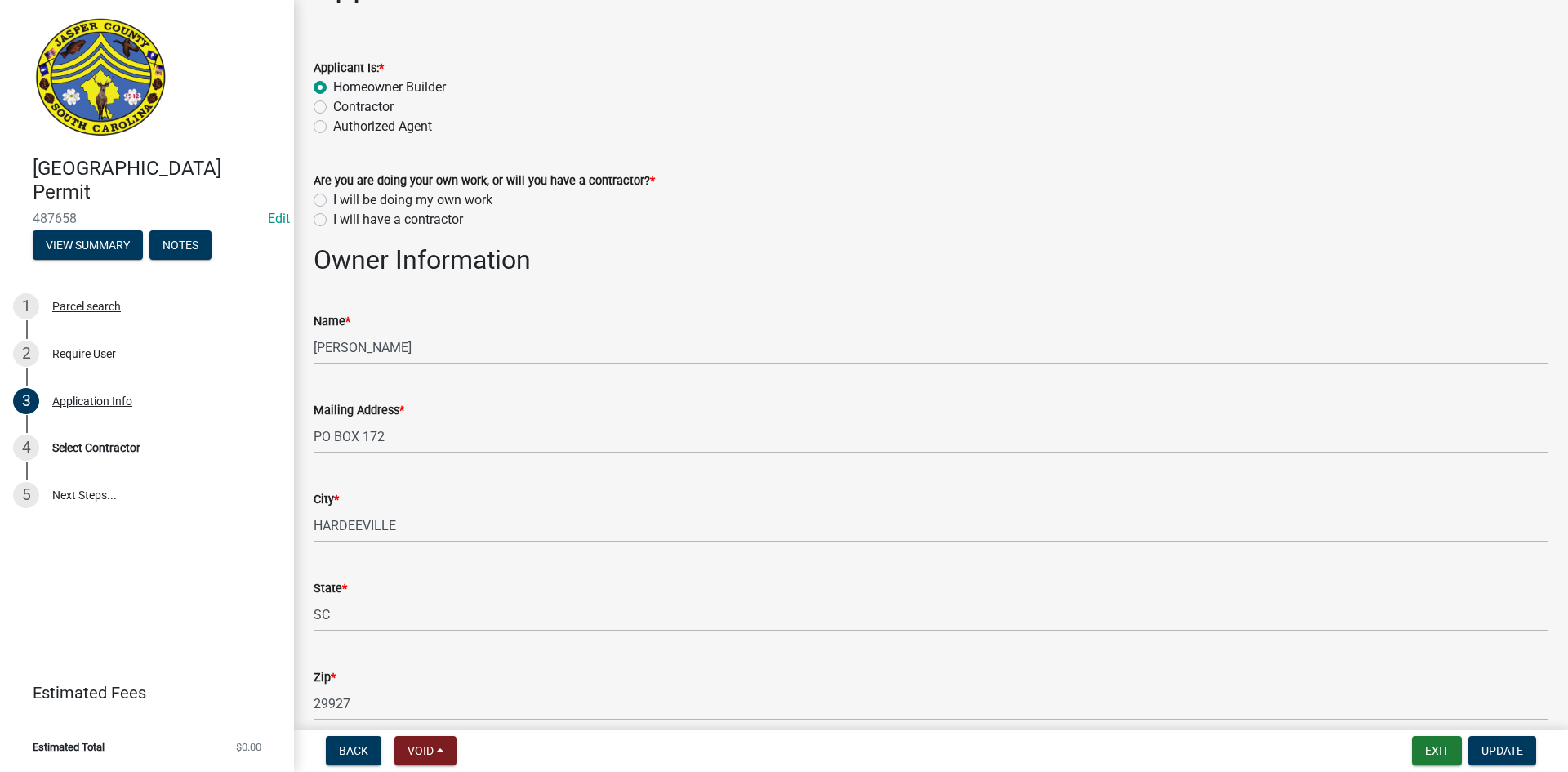
scroll to position [82, 0]
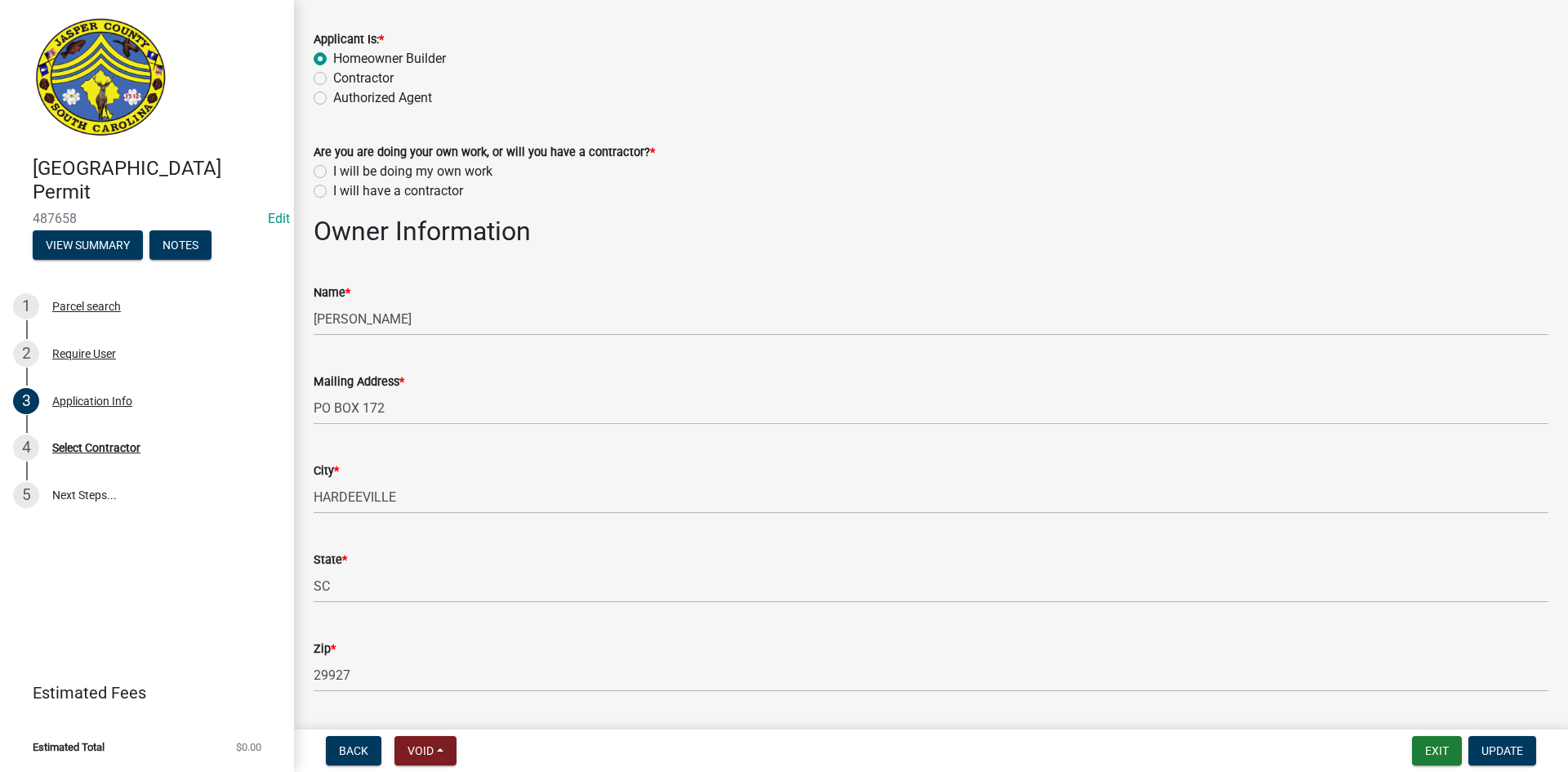
click at [333, 170] on label "I will be doing my own work" at bounding box center [413, 171] width 159 height 20
click at [333, 170] on input "I will be doing my own work" at bounding box center [338, 166] width 11 height 11
radio input "true"
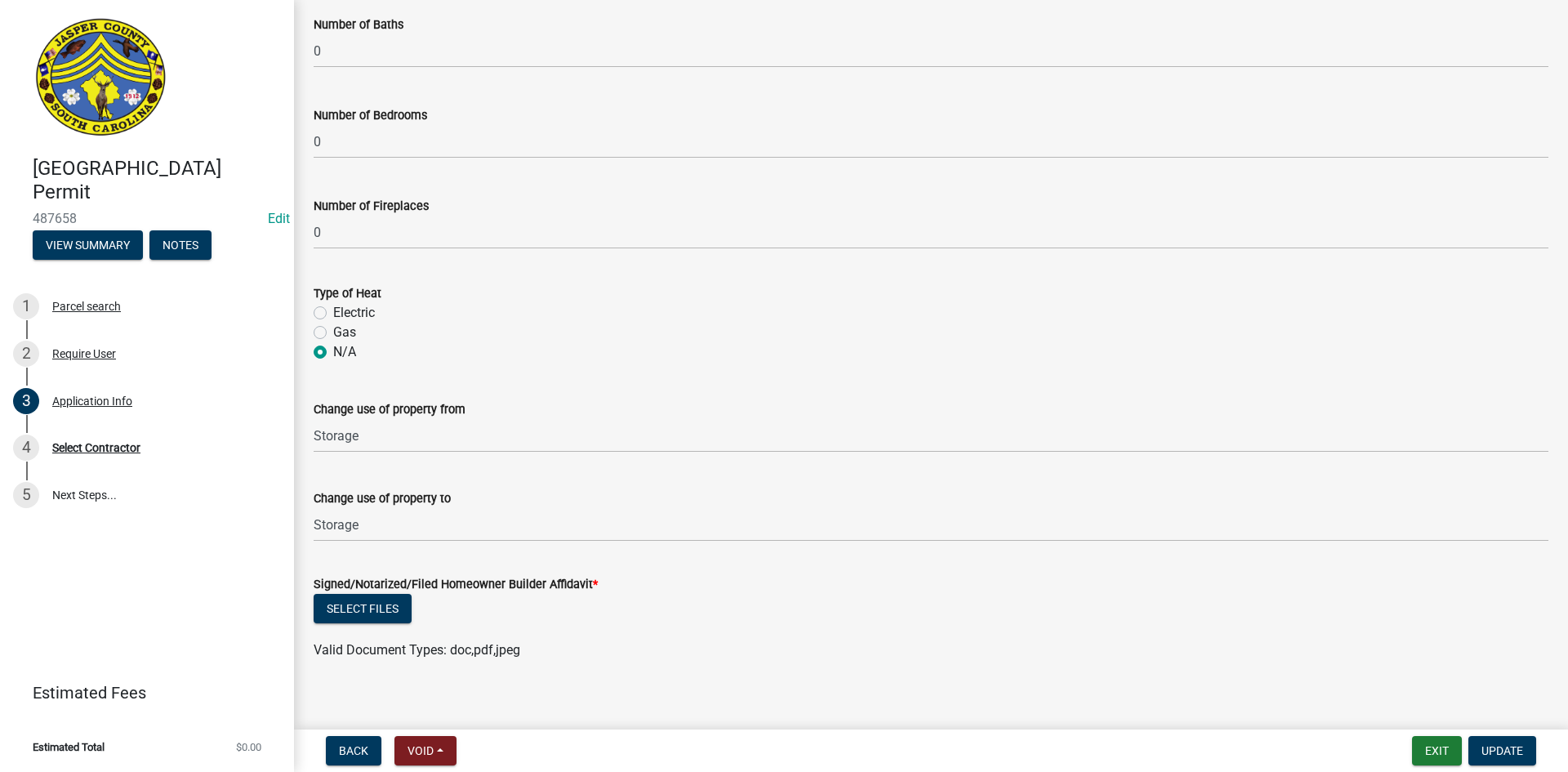
scroll to position [3092, 0]
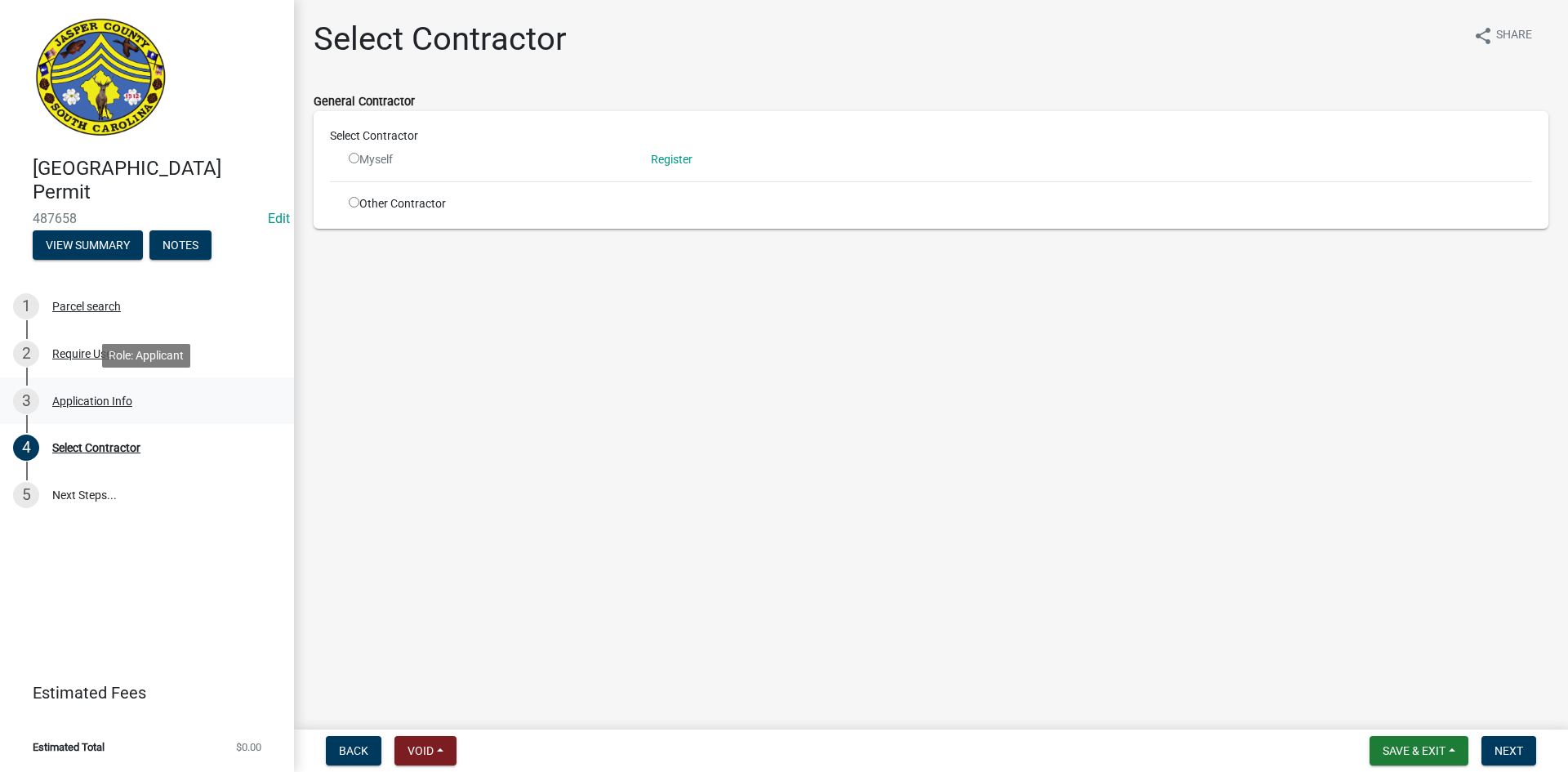
click at [68, 400] on div "Application Info" at bounding box center [91, 401] width 80 height 12
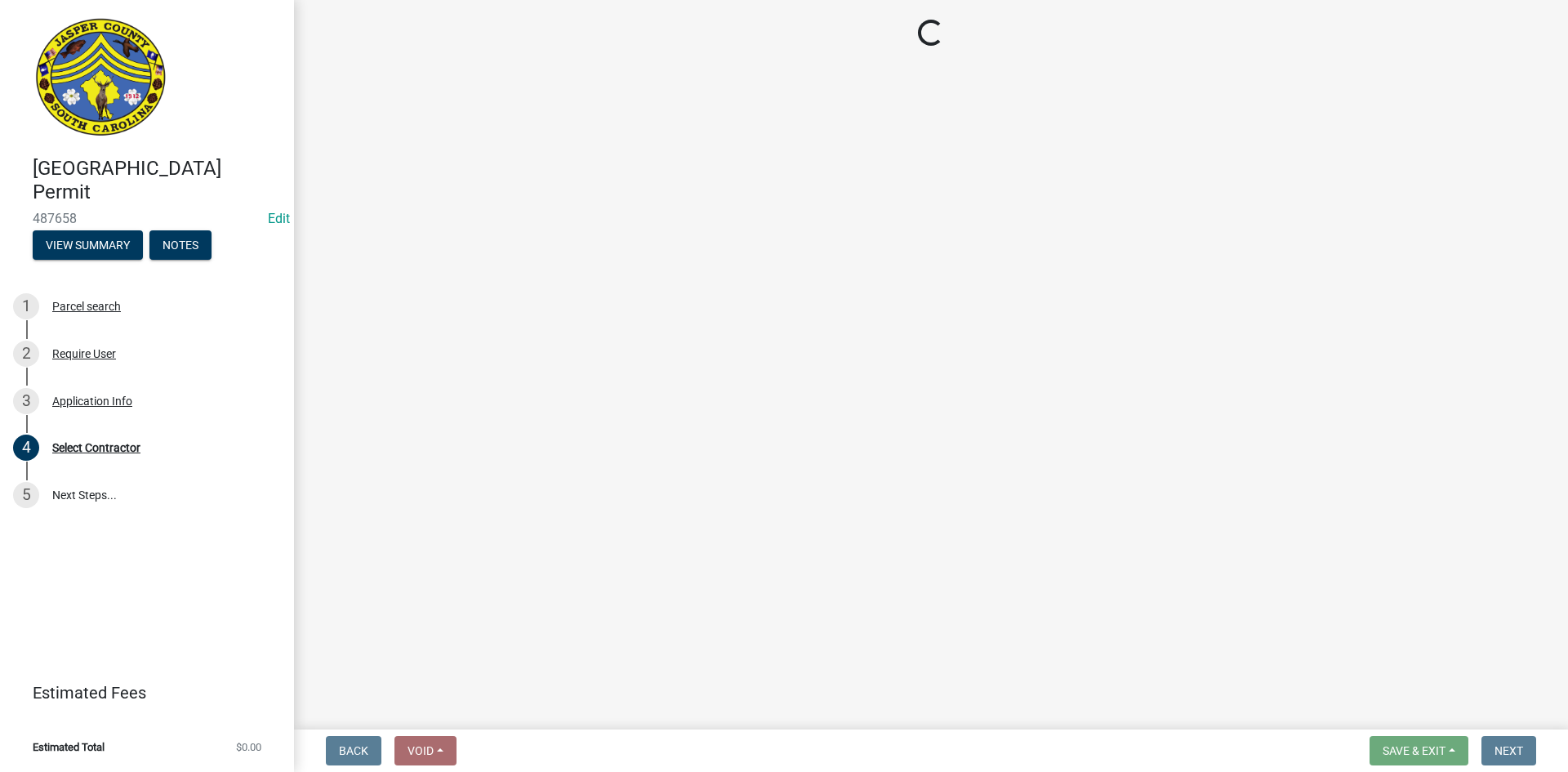
select select "f53fa719-3ff7-48d2-9eb7-3bbc18bb9995"
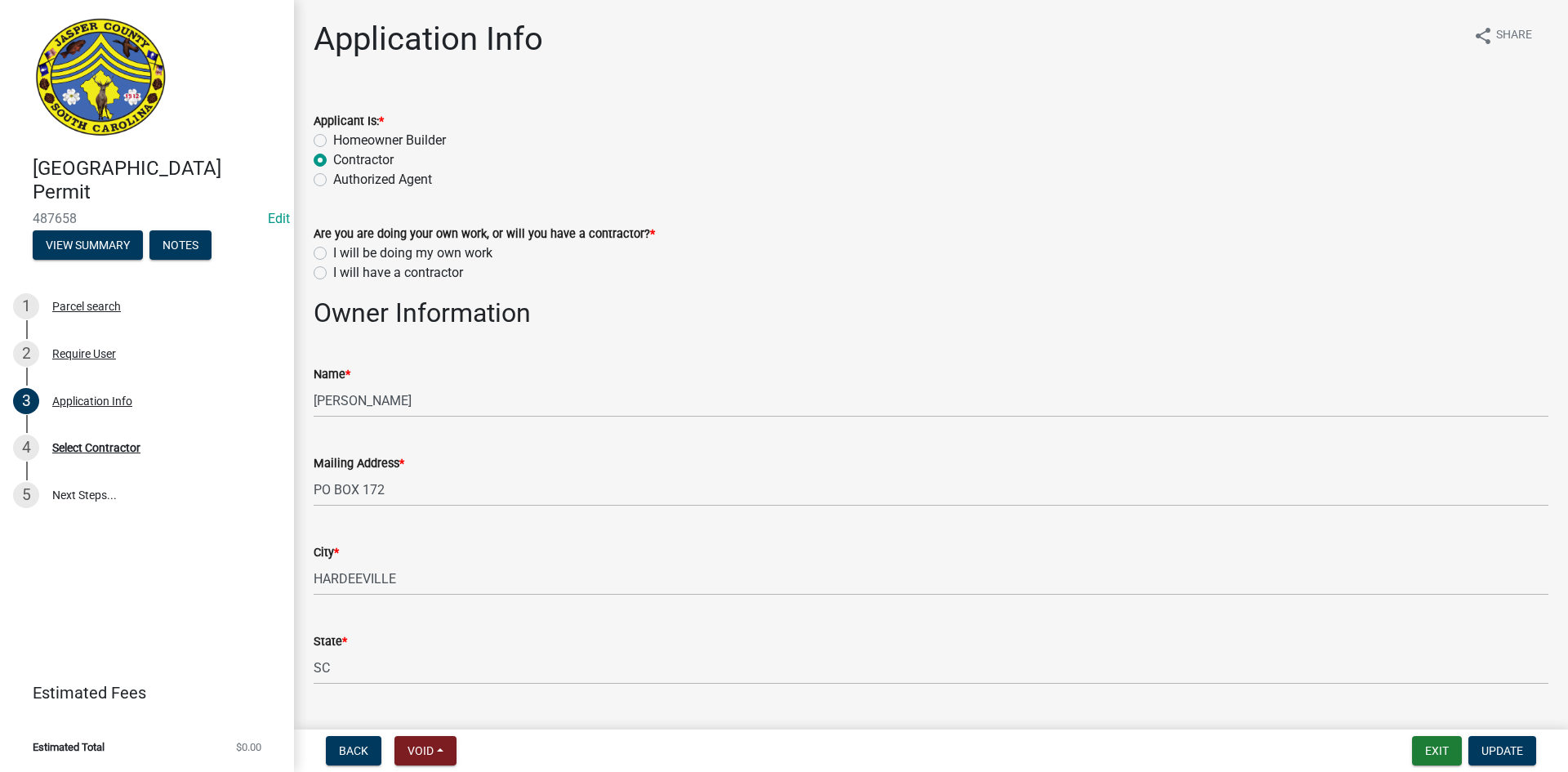
click at [333, 138] on label "Homeowner Builder" at bounding box center [390, 141] width 113 height 20
click at [333, 138] on input "Homeowner Builder" at bounding box center [338, 136] width 11 height 11
radio input "true"
click at [333, 251] on label "I will be doing my own work" at bounding box center [413, 253] width 159 height 20
click at [333, 251] on input "I will be doing my own work" at bounding box center [338, 248] width 11 height 11
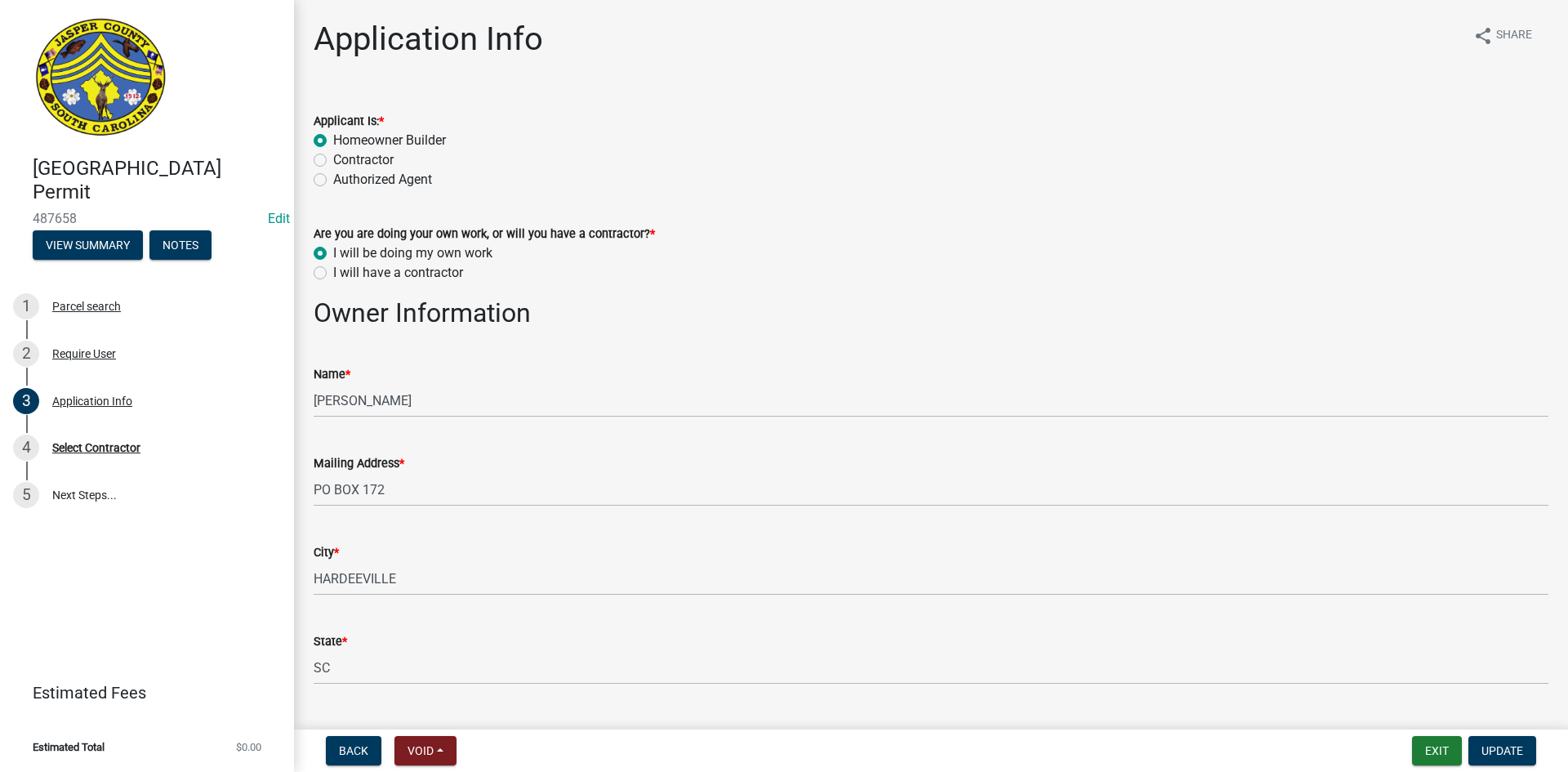
radio input "true"
click at [1520, 755] on span "Update" at bounding box center [1502, 749] width 41 height 13
click at [1496, 748] on span "Update" at bounding box center [1502, 749] width 41 height 13
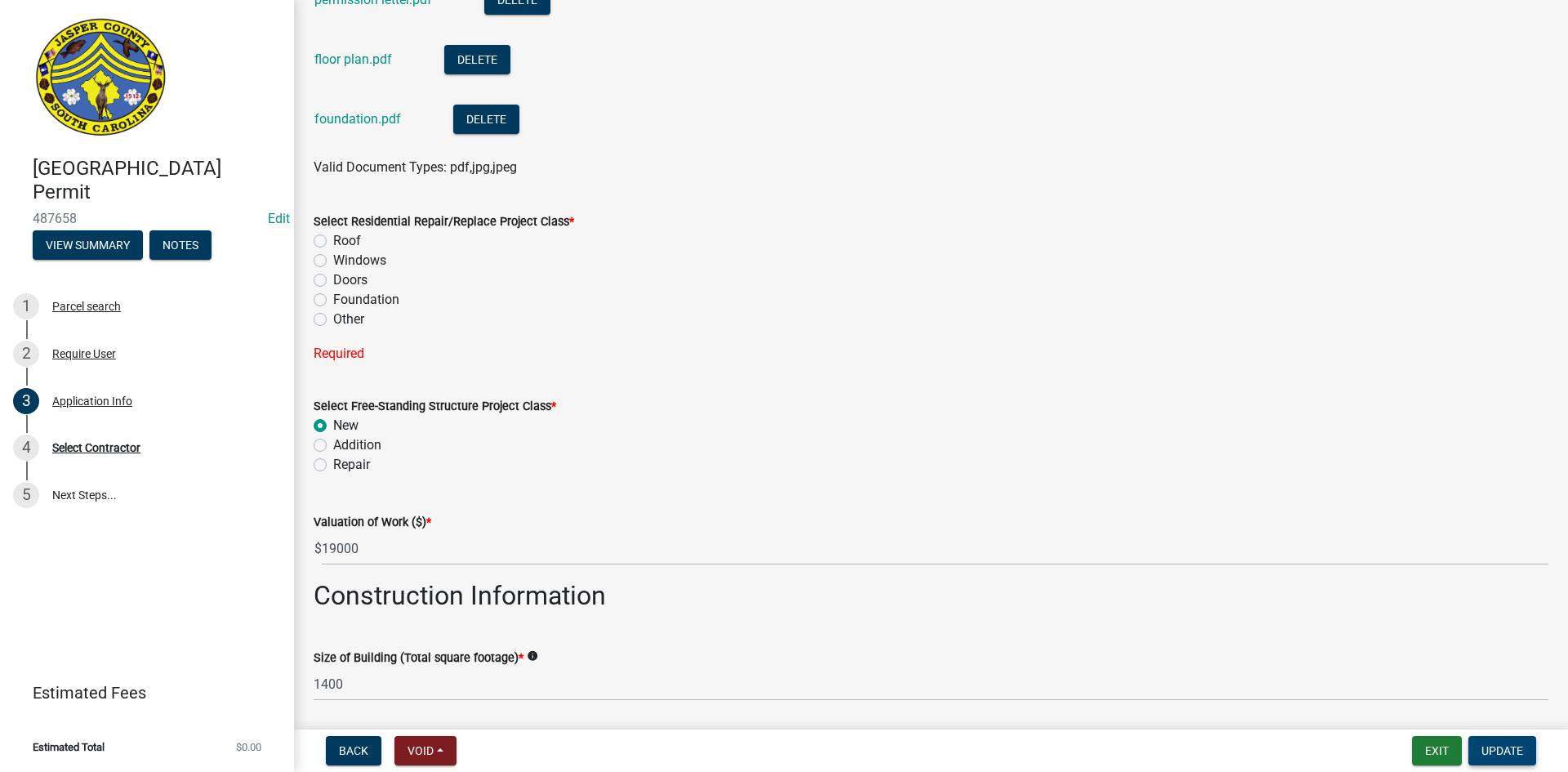
scroll to position [2205, 0]
click at [333, 303] on label "Foundation" at bounding box center [366, 299] width 66 height 20
click at [333, 300] on input "Foundation" at bounding box center [338, 294] width 11 height 11
radio input "true"
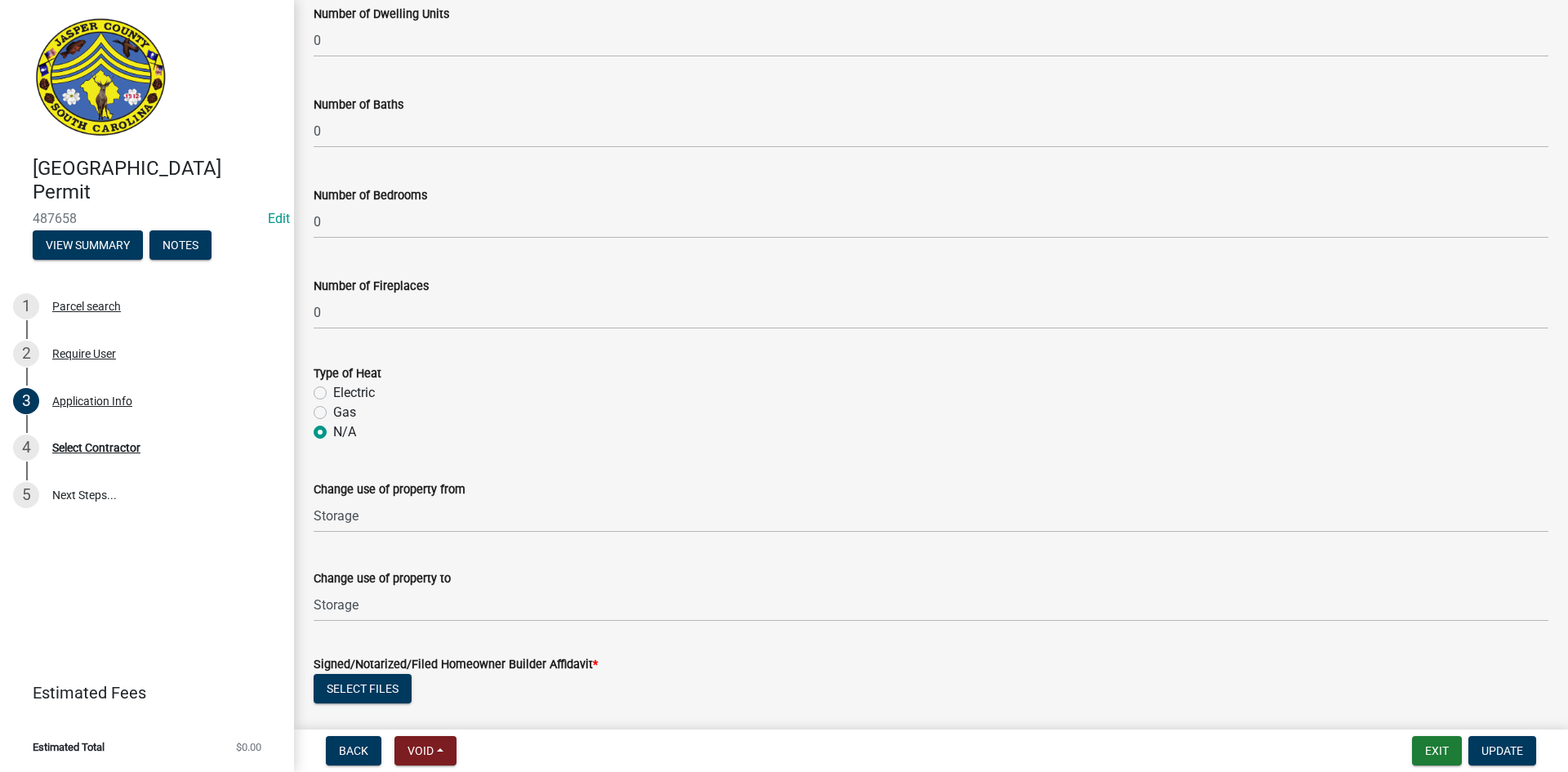
scroll to position [3124, 0]
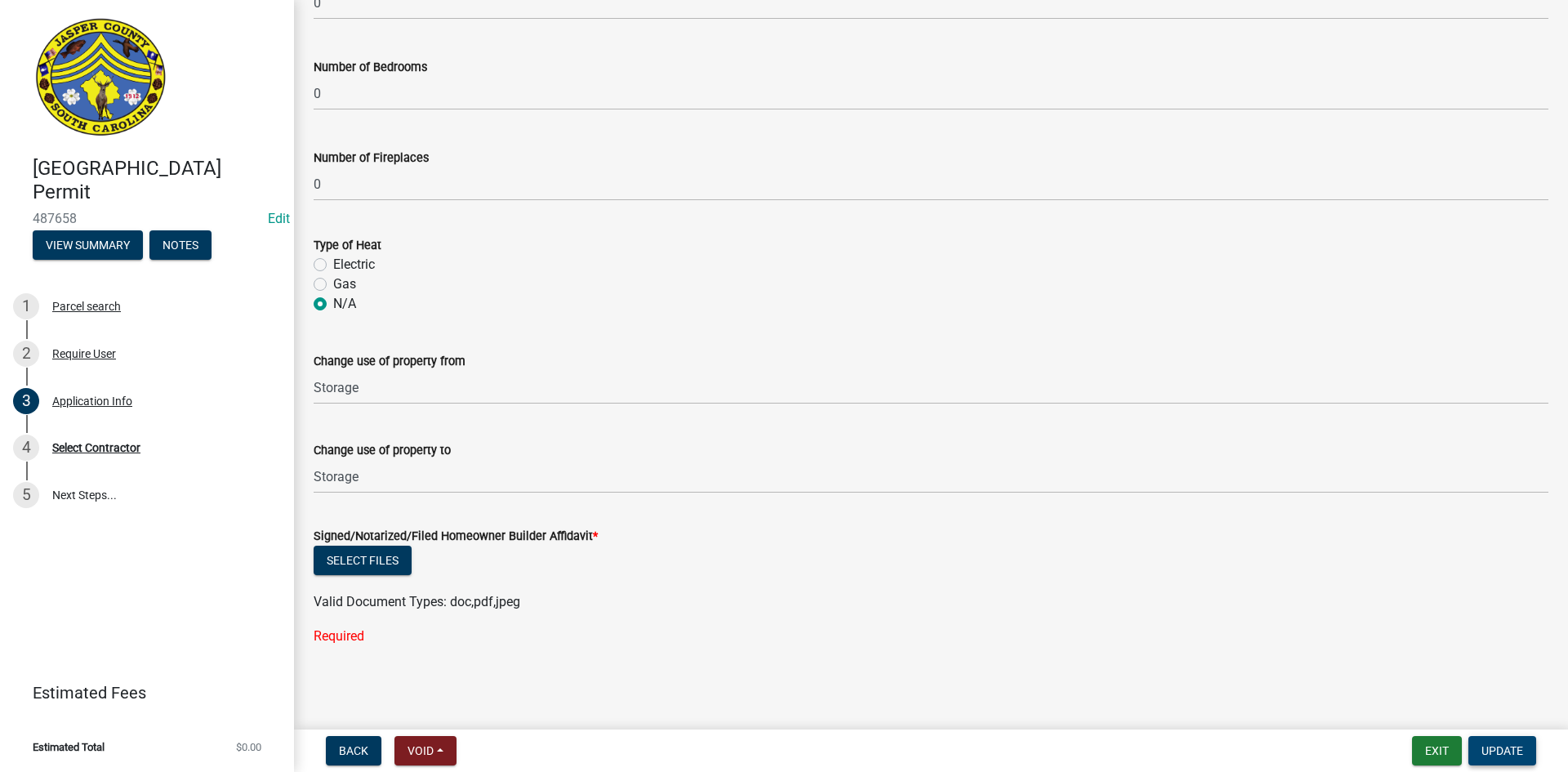
click at [1507, 750] on span "Update" at bounding box center [1502, 749] width 41 height 13
click at [1447, 755] on button "Exit" at bounding box center [1437, 750] width 50 height 30
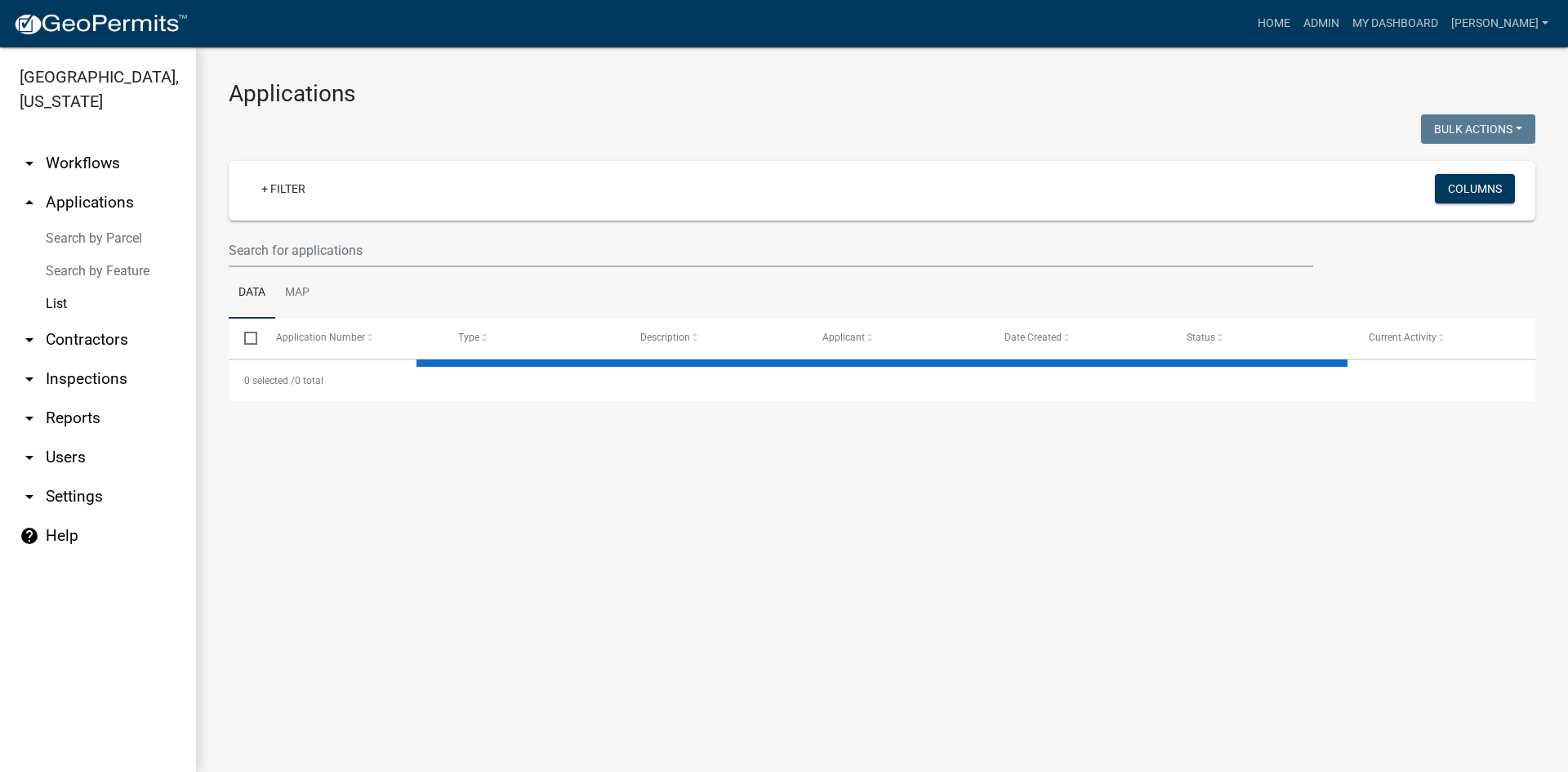
select select "3: 100"
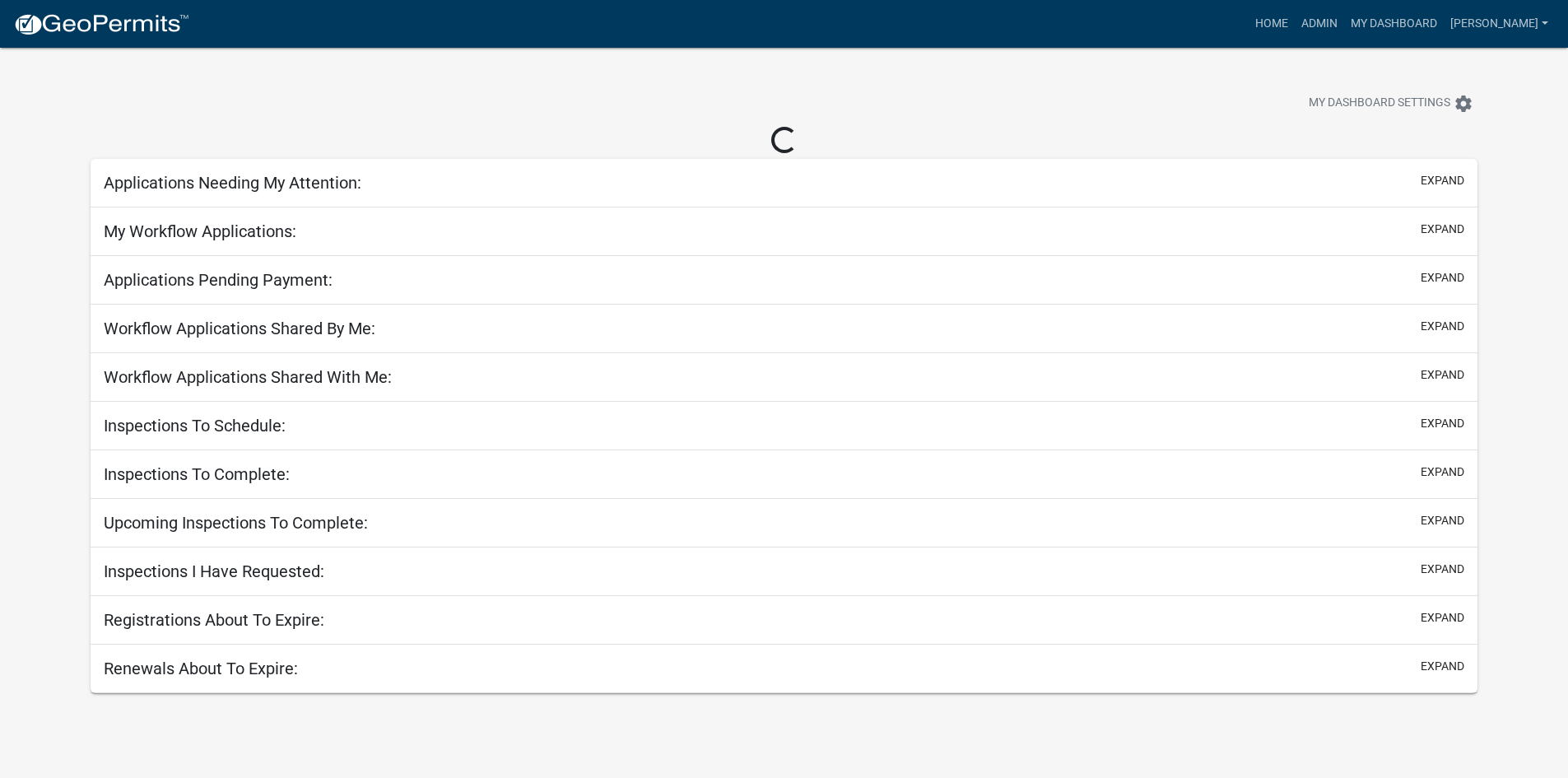
scroll to position [48, 0]
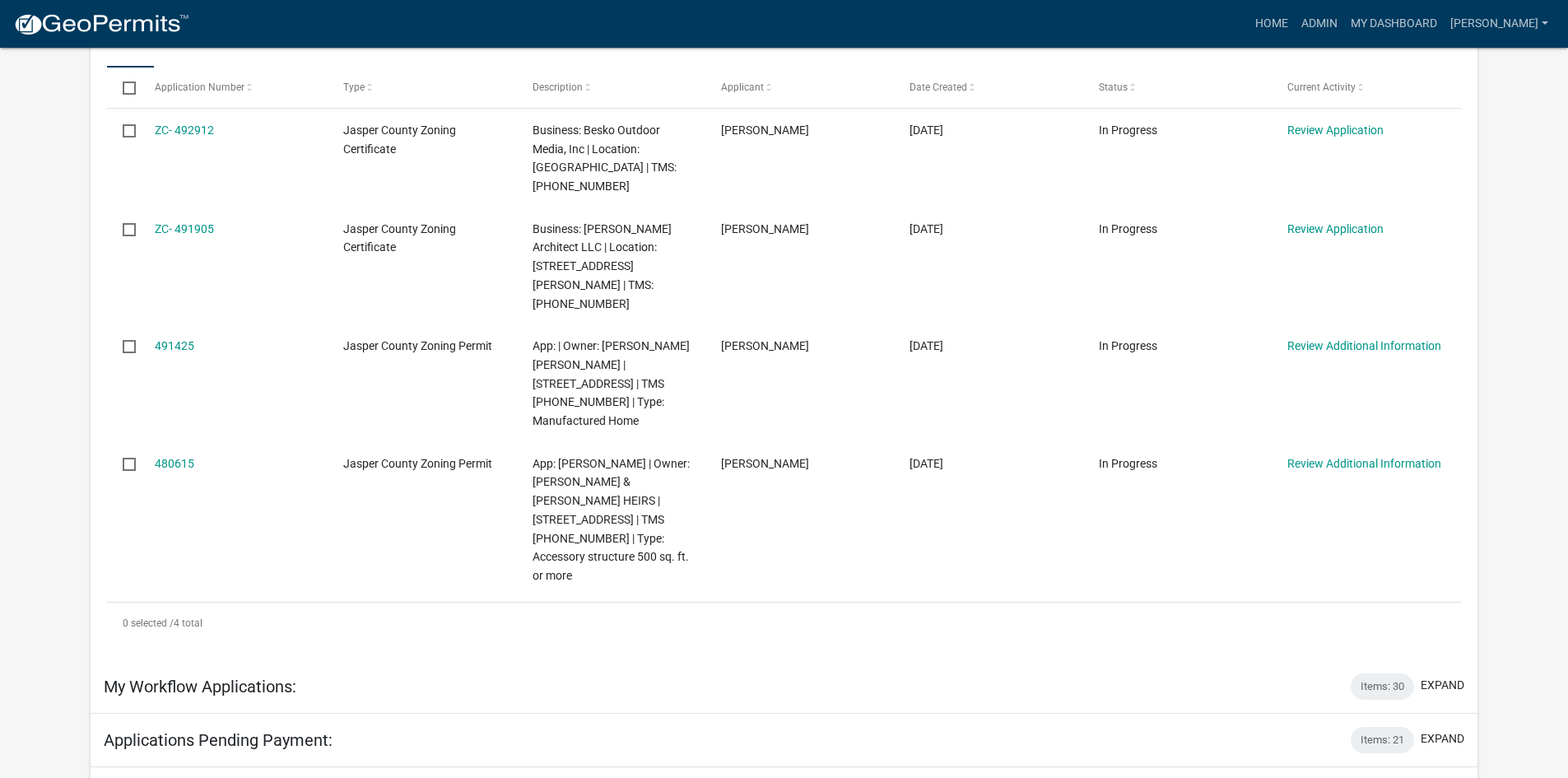
scroll to position [294, 0]
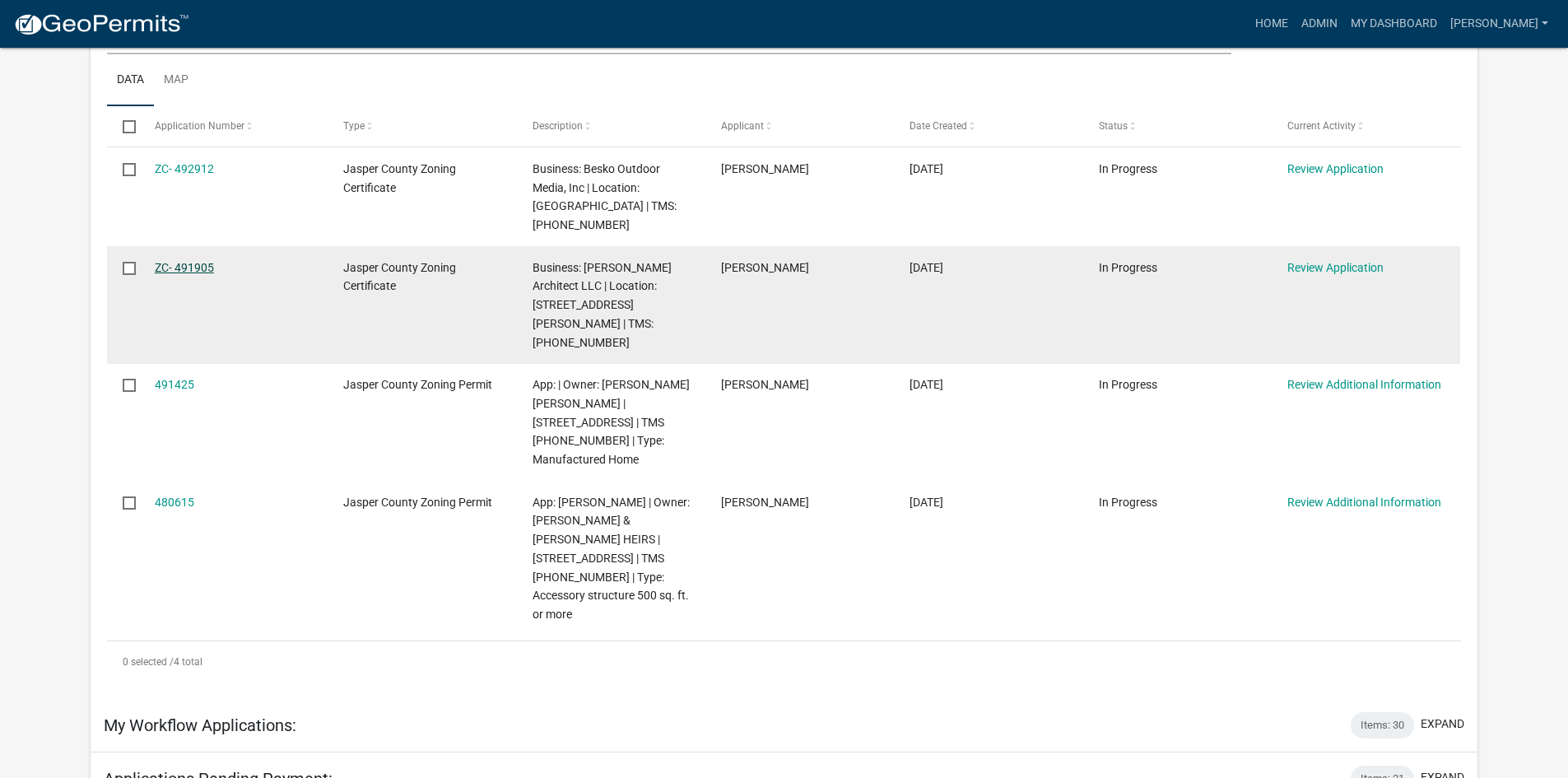
click at [182, 261] on link "ZC- 491905" at bounding box center [184, 267] width 59 height 13
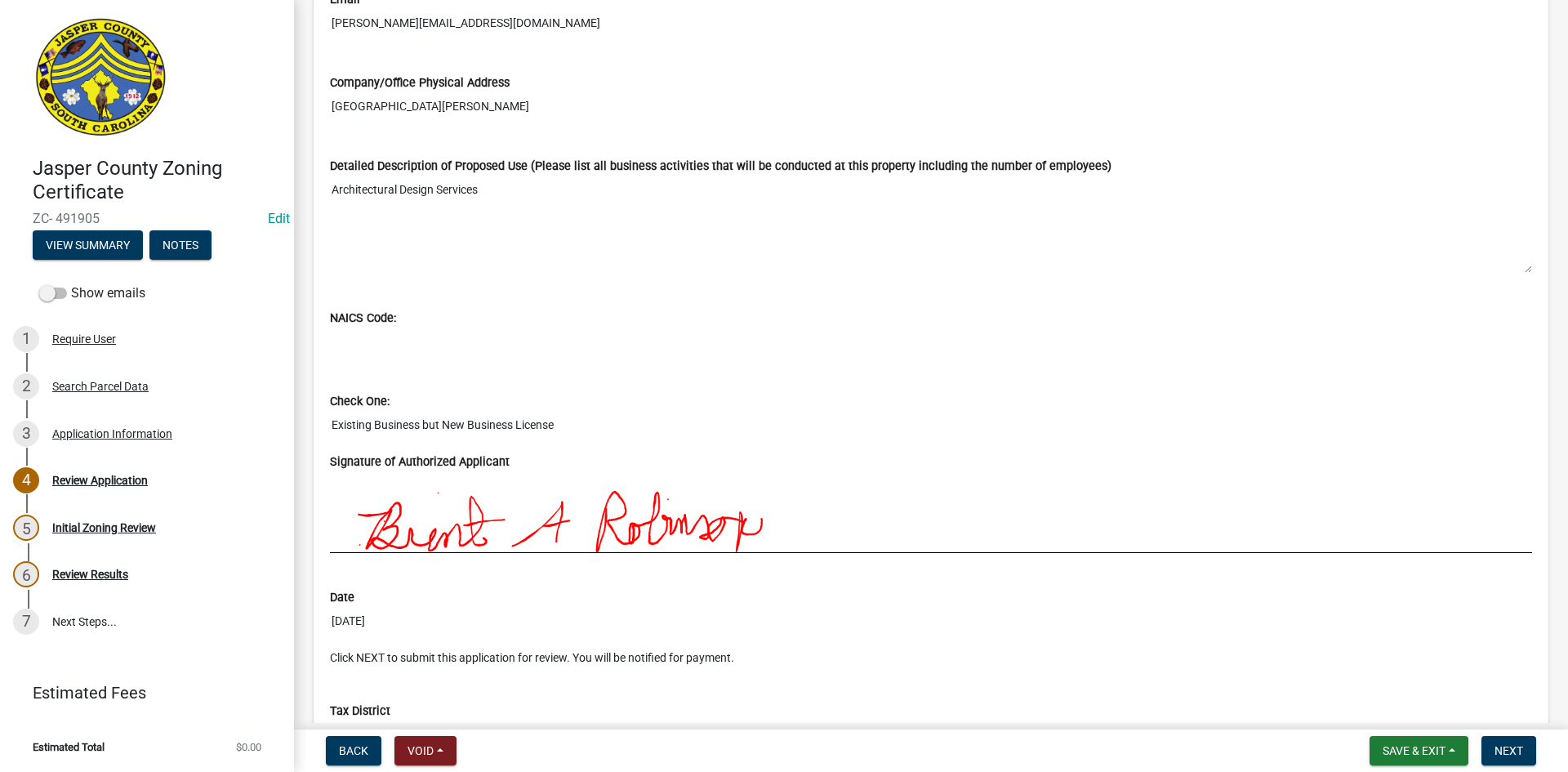
scroll to position [1225, 0]
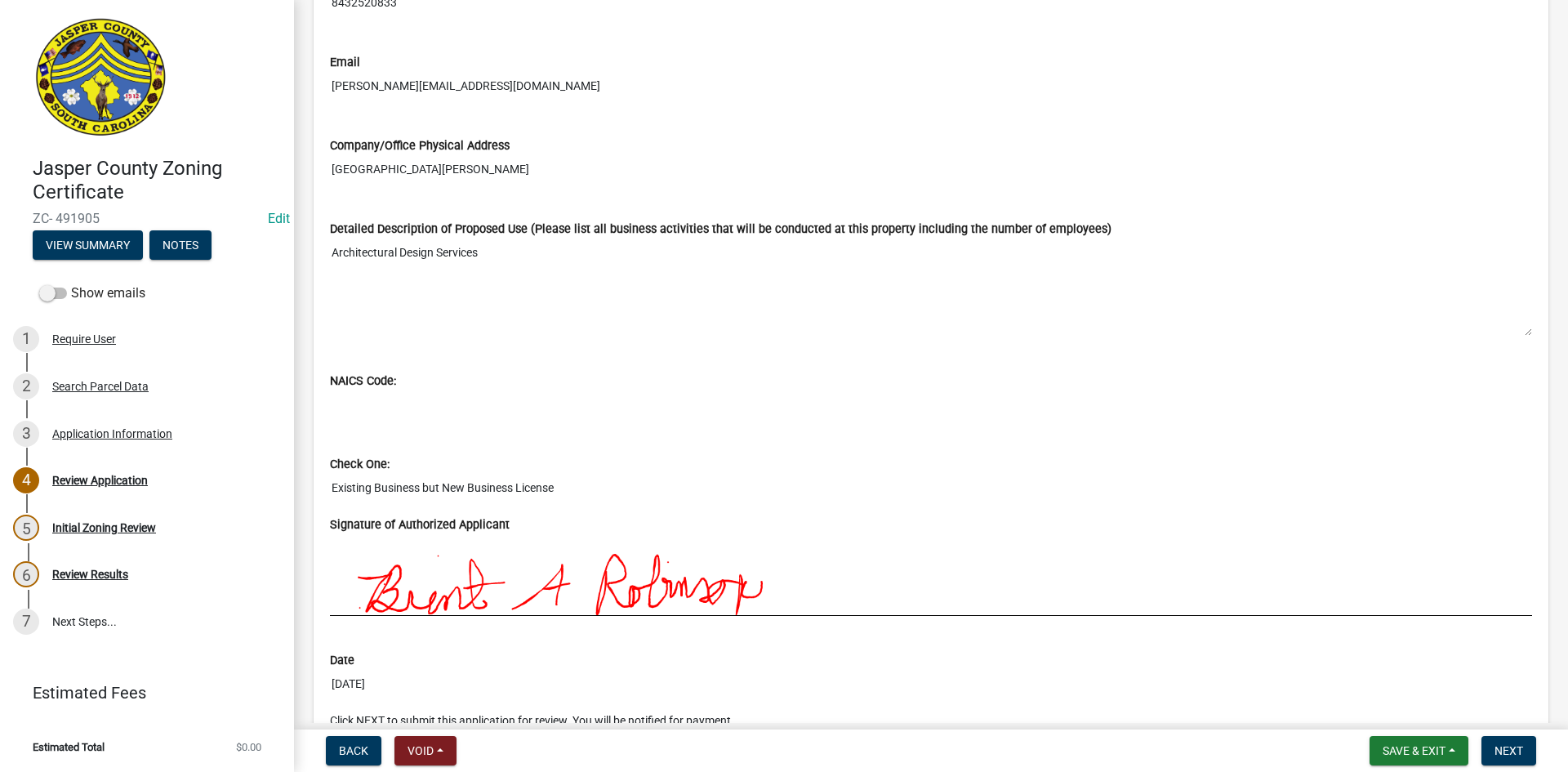
click at [335, 255] on textarea "Architectural Design Services" at bounding box center [931, 287] width 1202 height 98
click at [334, 253] on textarea "Architectural Design Services" at bounding box center [931, 287] width 1202 height 98
click at [92, 441] on div "3 Application Information" at bounding box center [140, 434] width 255 height 27
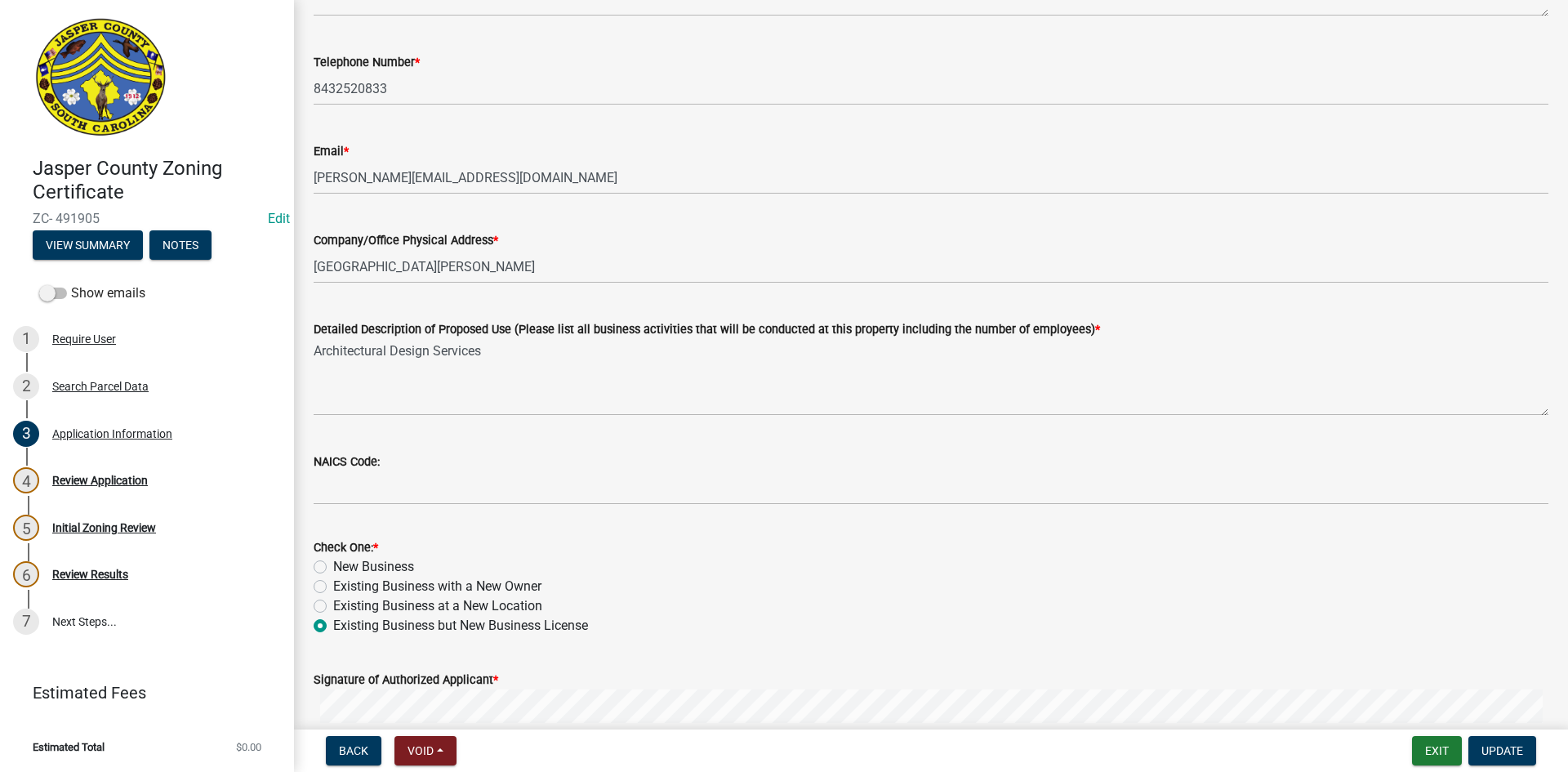
scroll to position [490, 0]
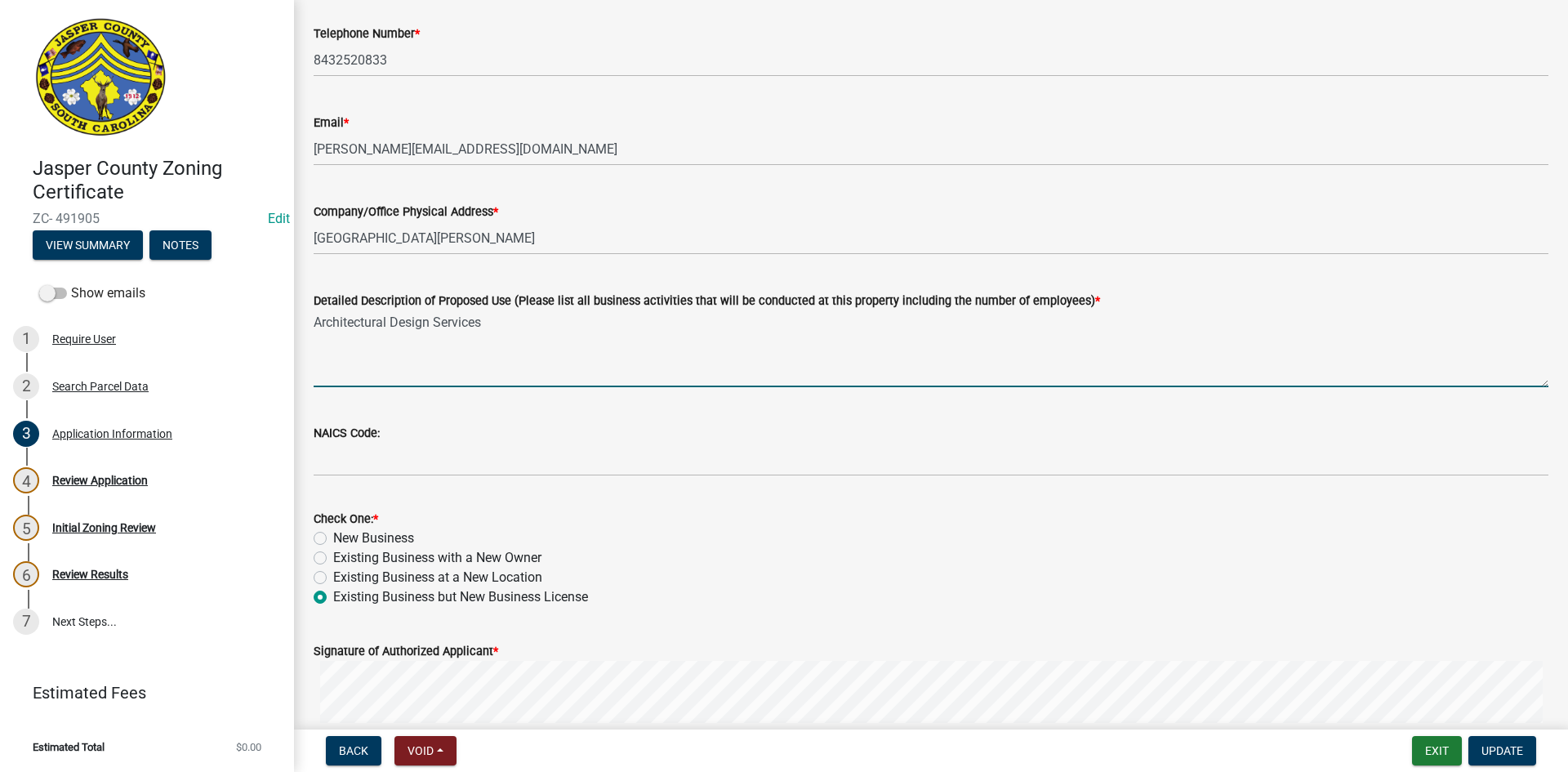
click at [317, 320] on textarea "Architectural Design Services" at bounding box center [932, 349] width 1236 height 77
type textarea "Home office for Architectural Design Services"
click at [1492, 744] on span "Update" at bounding box center [1502, 749] width 41 height 13
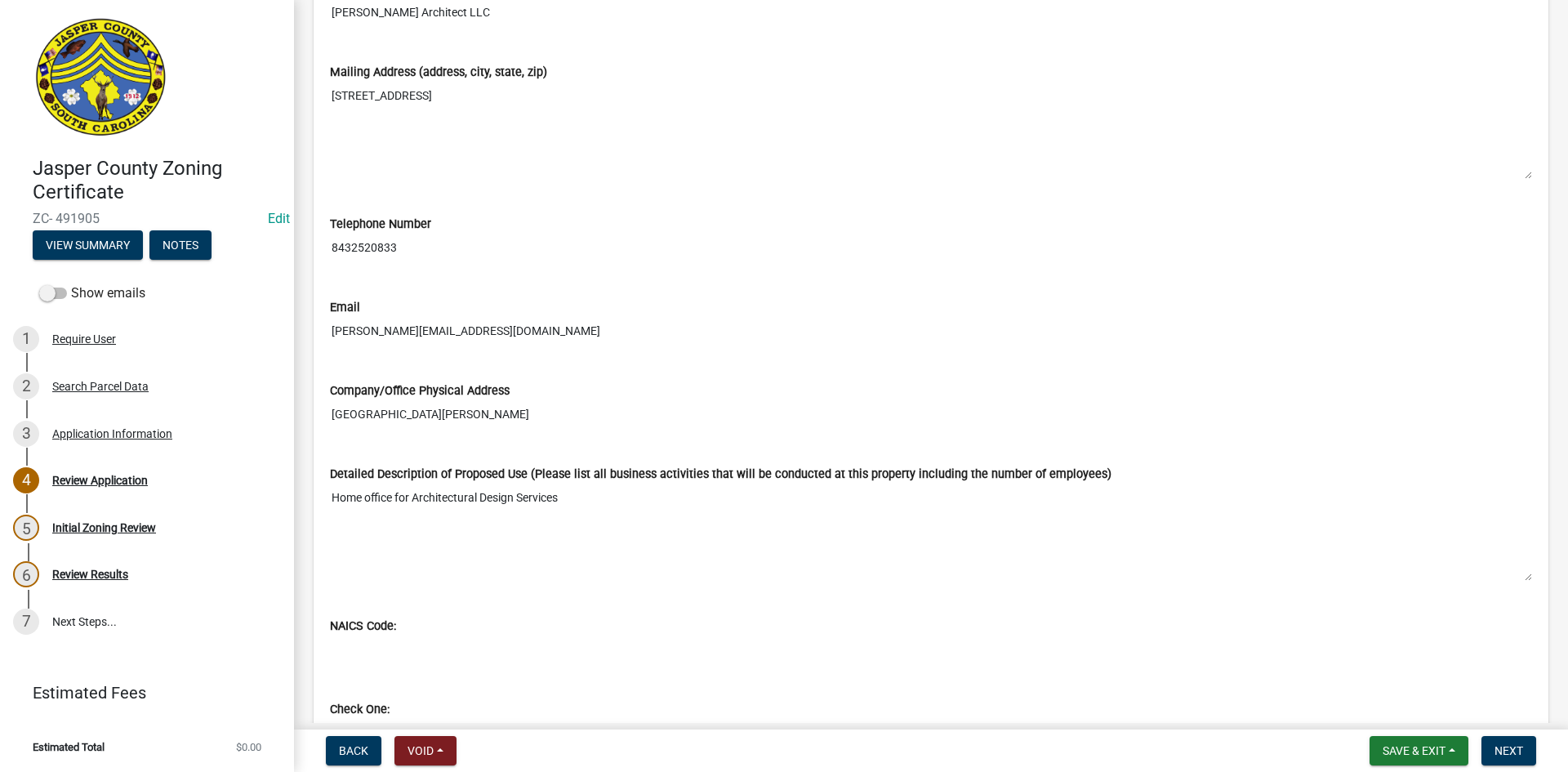
scroll to position [1408, 0]
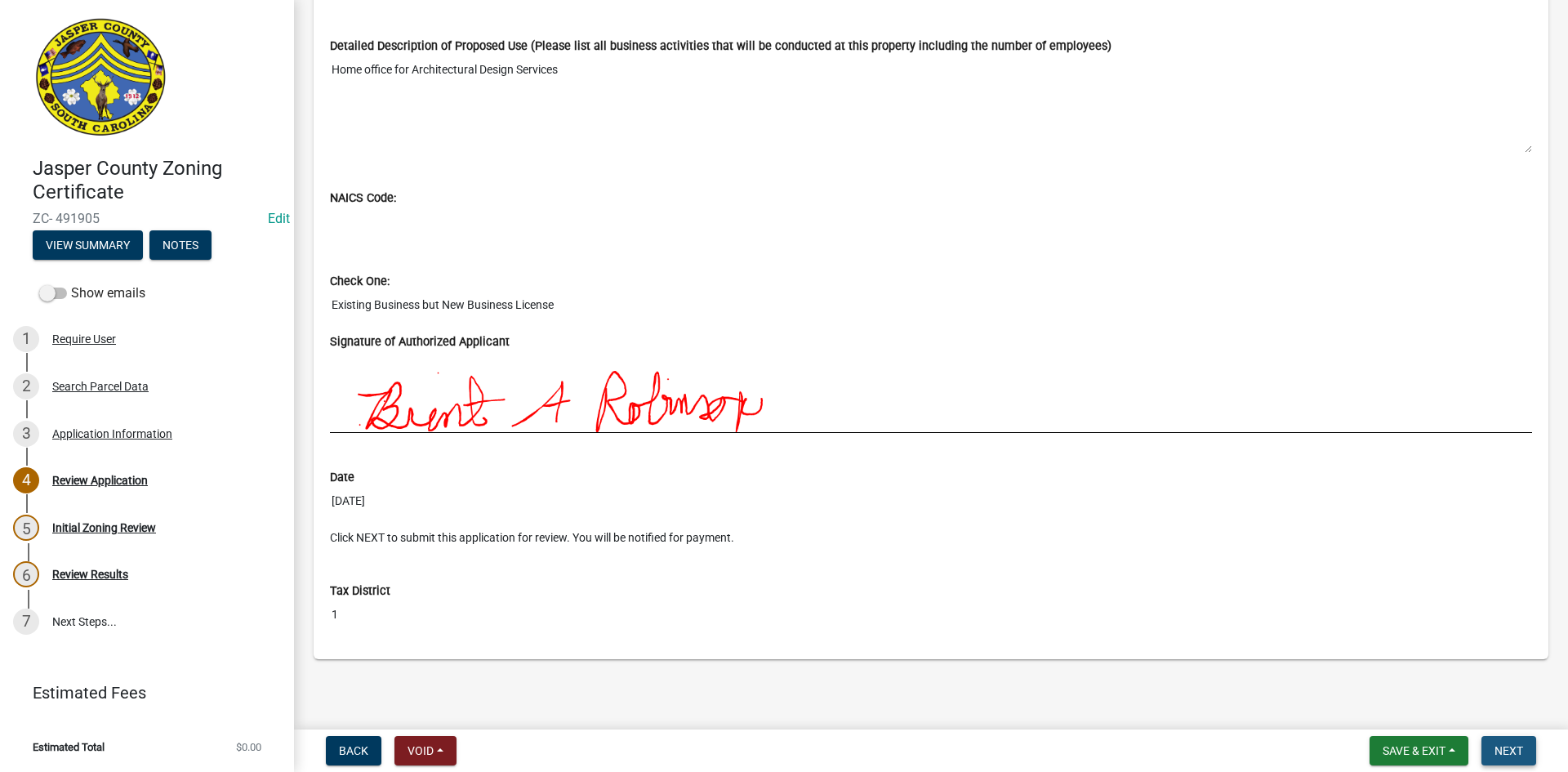
click at [1502, 749] on span "Next" at bounding box center [1509, 749] width 29 height 13
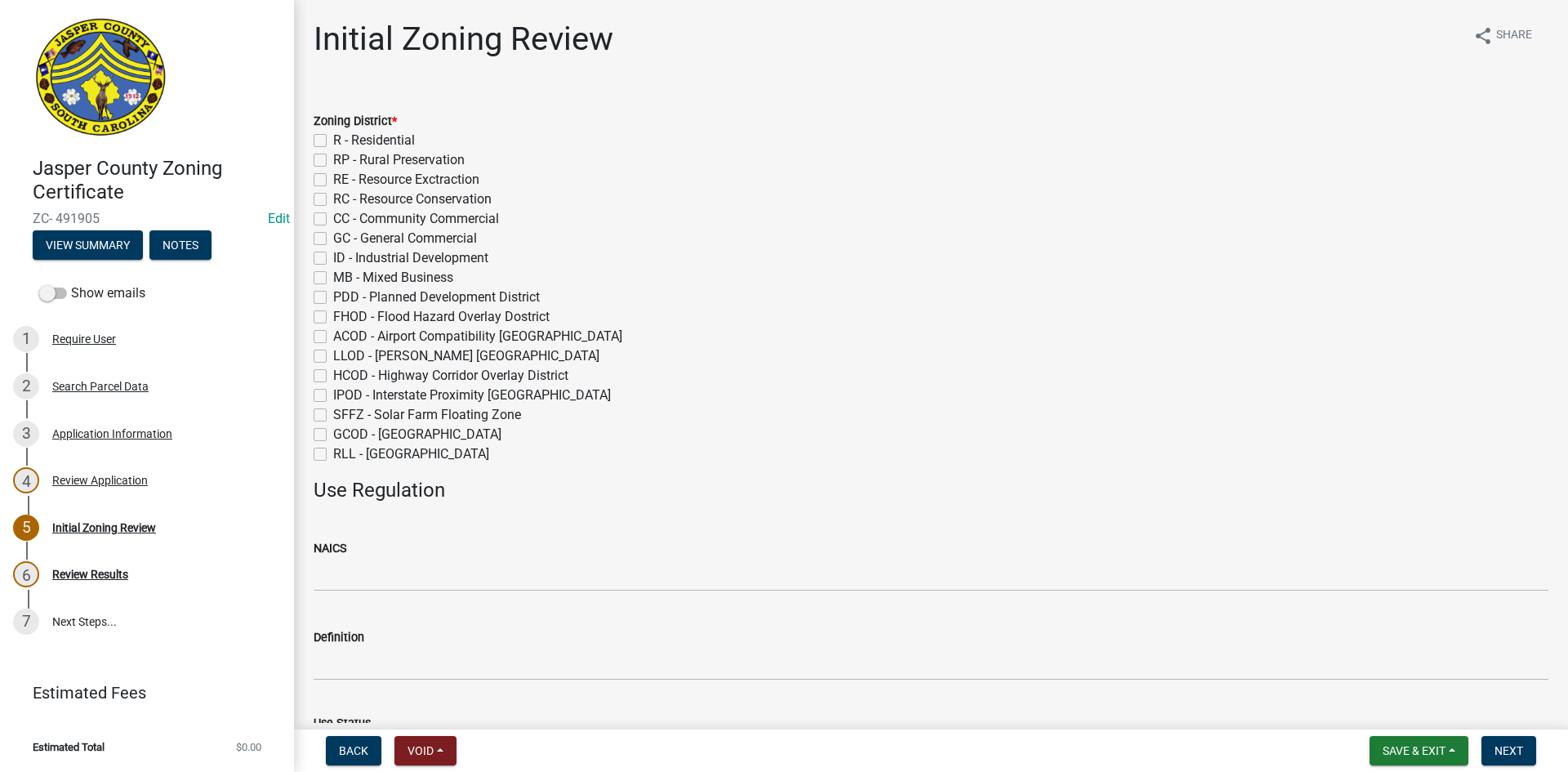
click at [333, 140] on label "R - Residential" at bounding box center [374, 141] width 82 height 20
click at [333, 140] on input "R - Residential" at bounding box center [338, 136] width 11 height 11
checkbox input "true"
checkbox input "false"
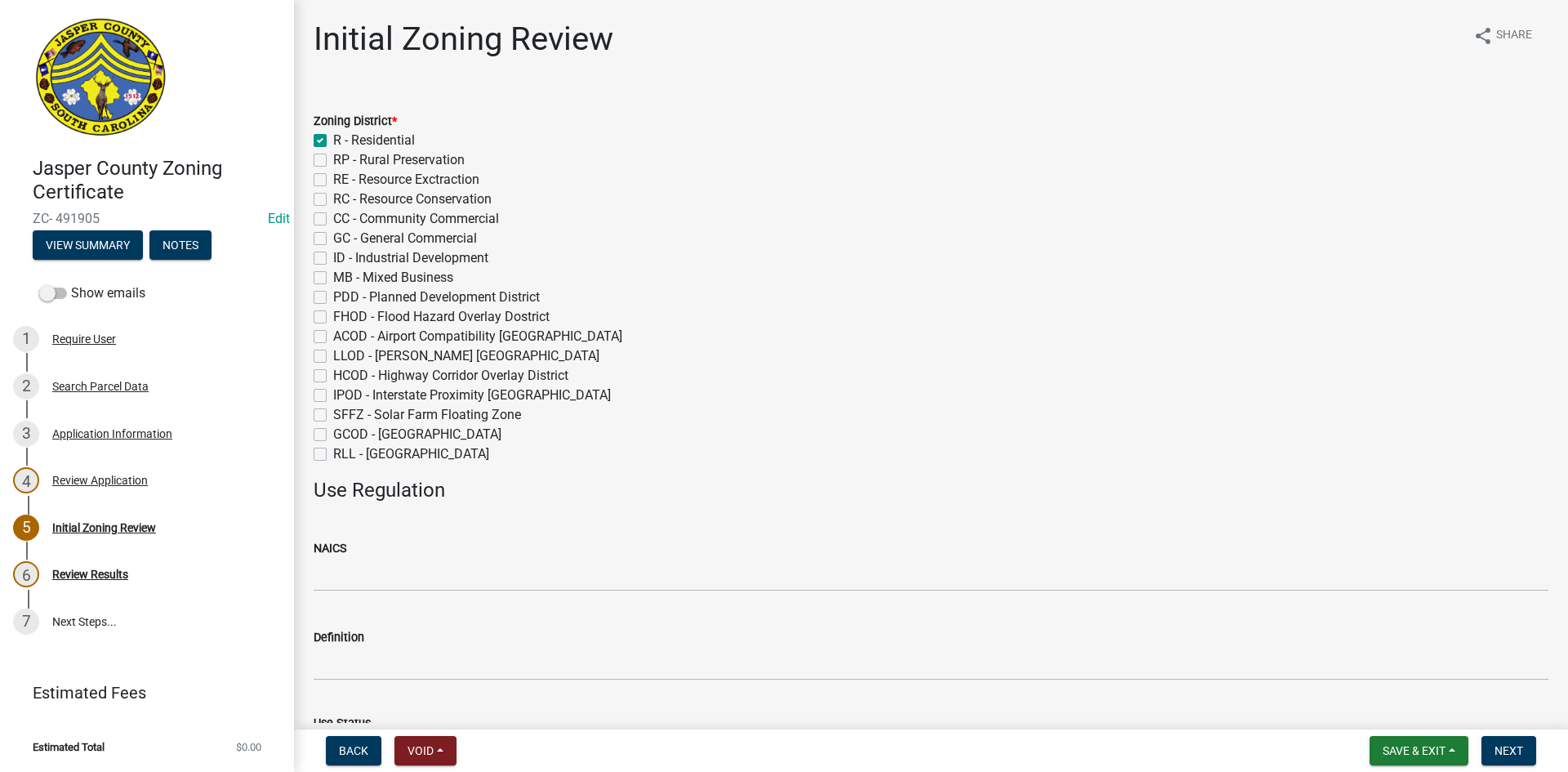
checkbox input "false"
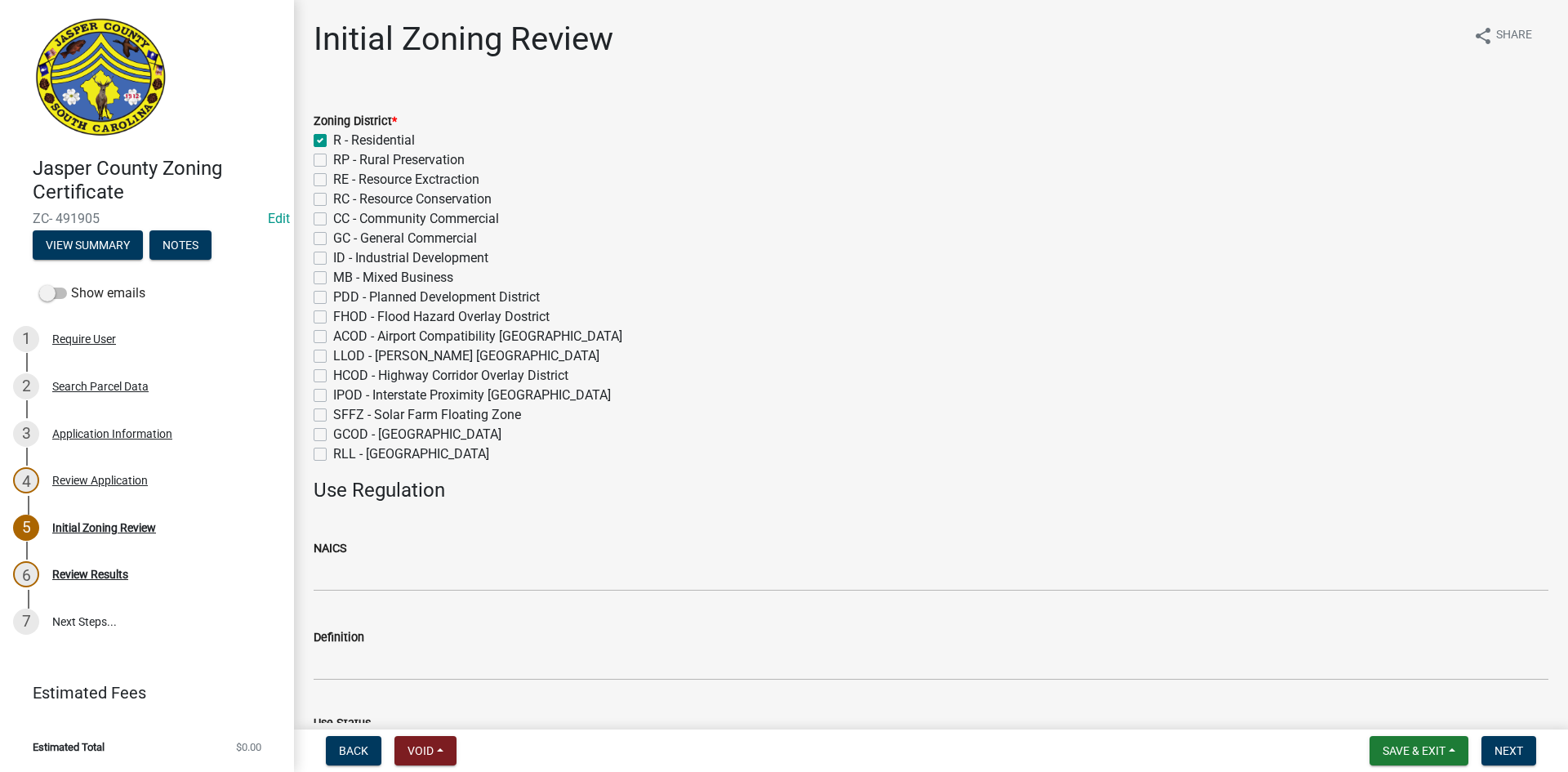
checkbox input "false"
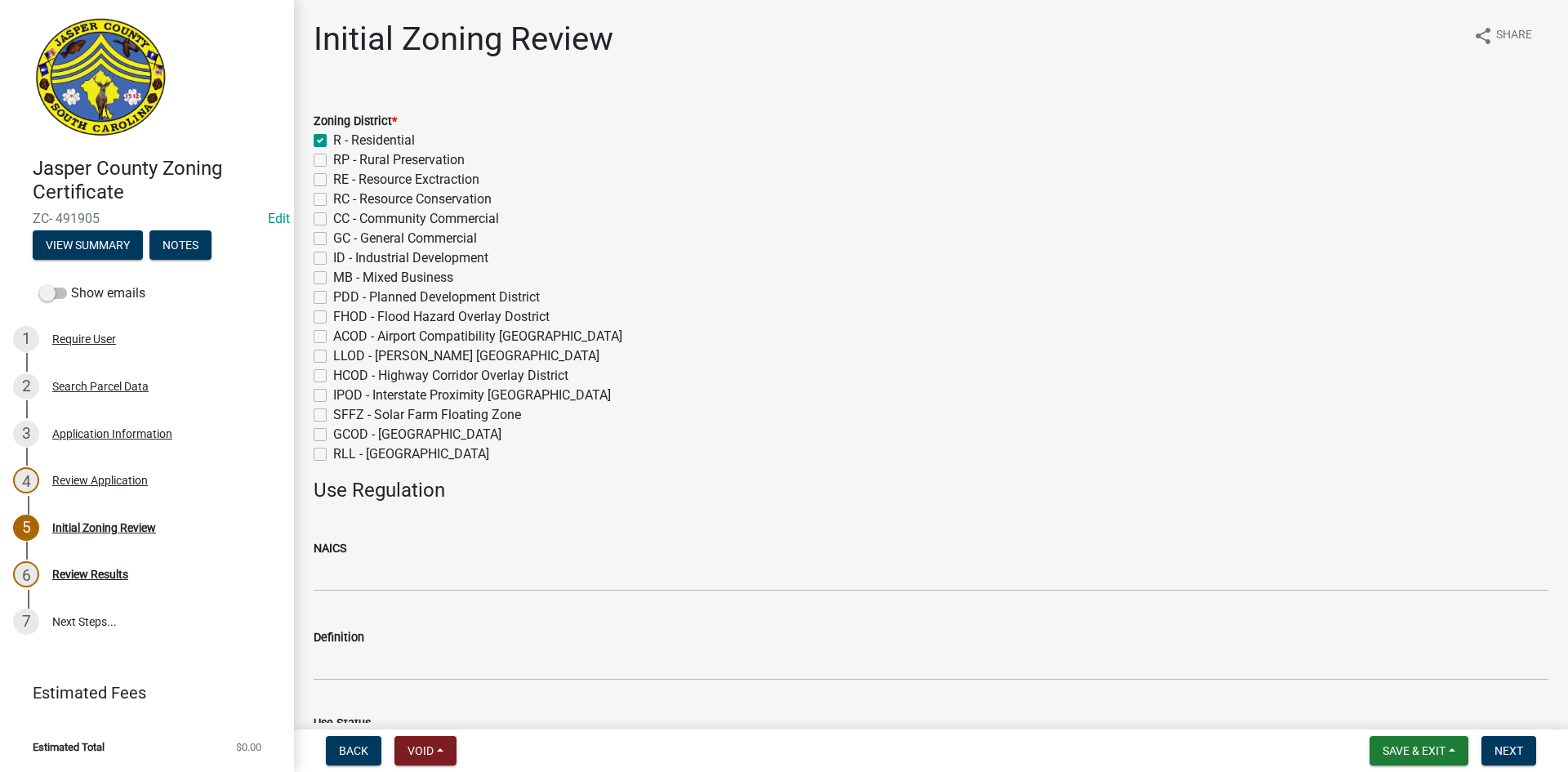
checkbox input "false"
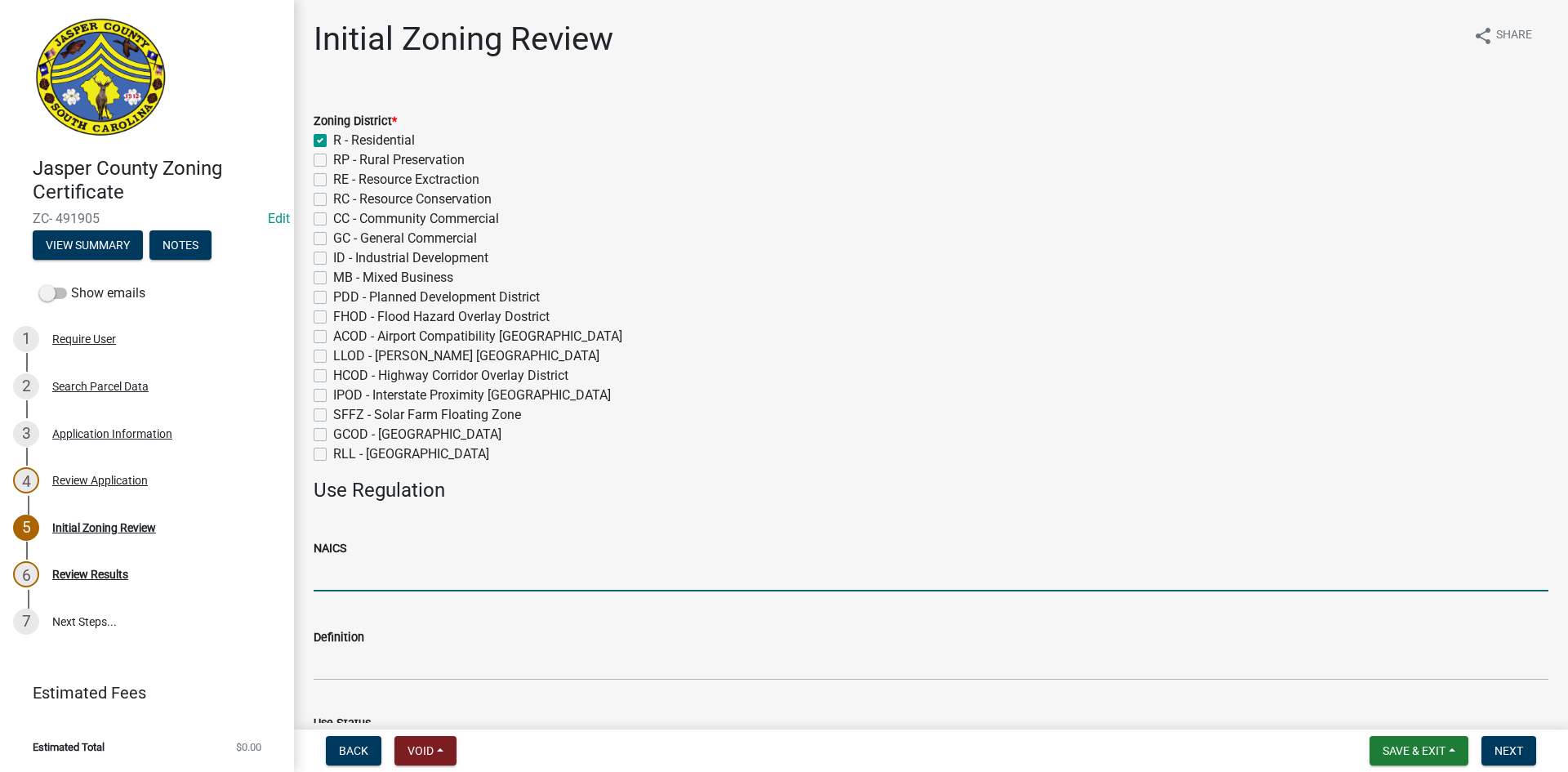
click at [340, 577] on input "NAICS" at bounding box center [932, 574] width 1236 height 33
type input "NA"
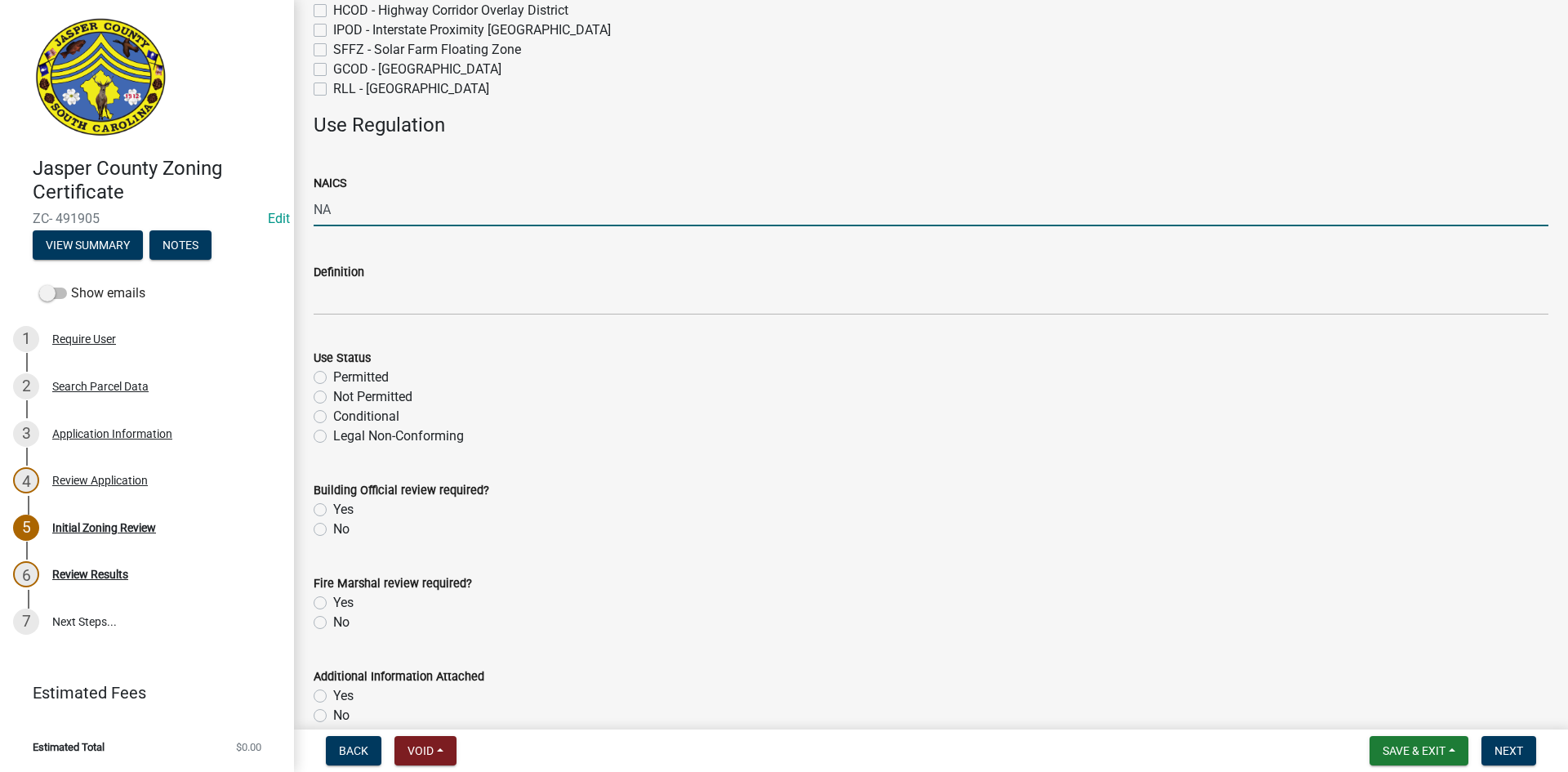
scroll to position [408, 0]
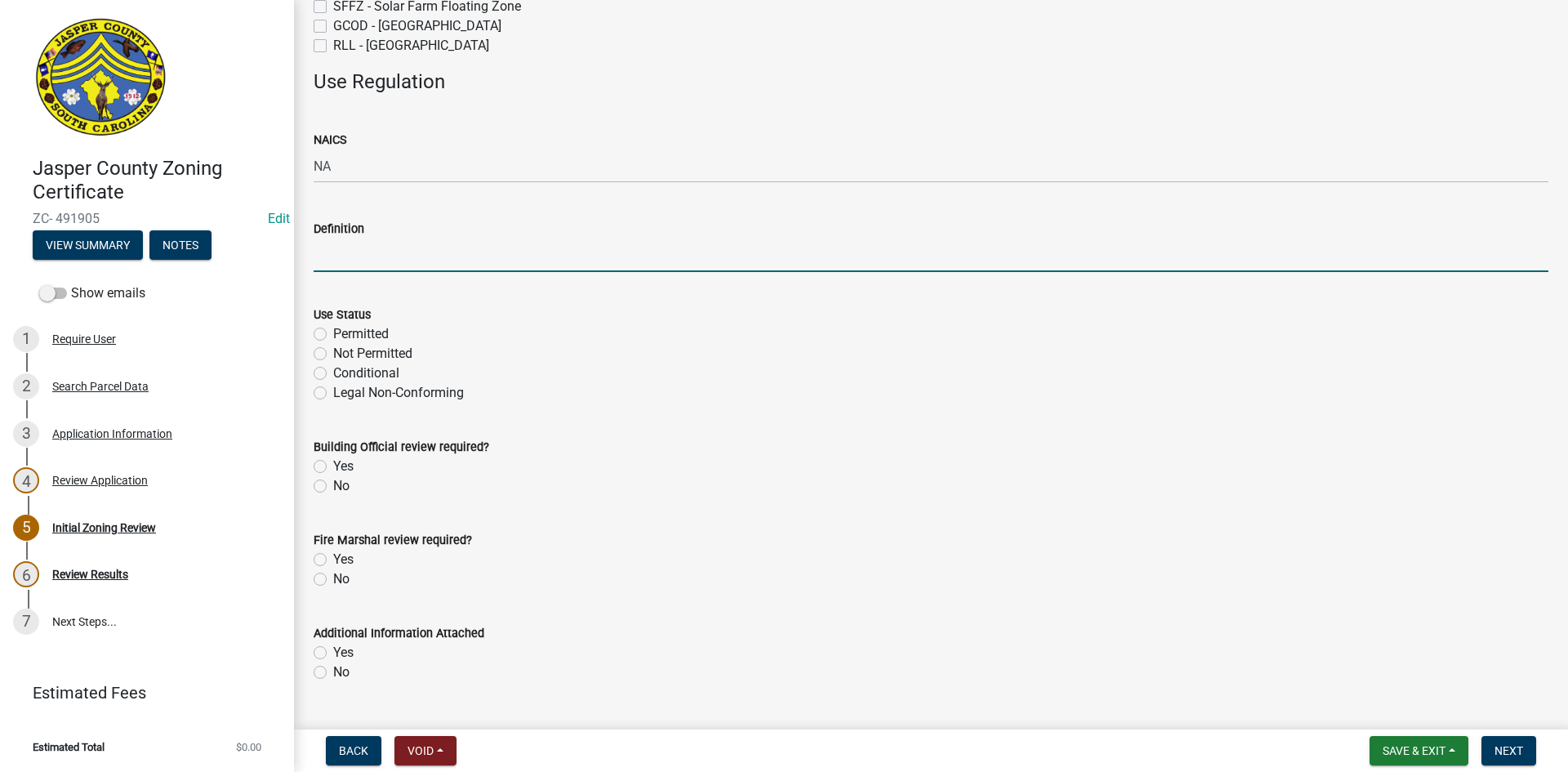
click at [353, 256] on input "Definition" at bounding box center [932, 255] width 1236 height 33
type input "Home Occupation"
click at [333, 373] on label "Conditional" at bounding box center [366, 374] width 66 height 20
click at [333, 373] on input "Conditional" at bounding box center [338, 369] width 11 height 11
radio input "true"
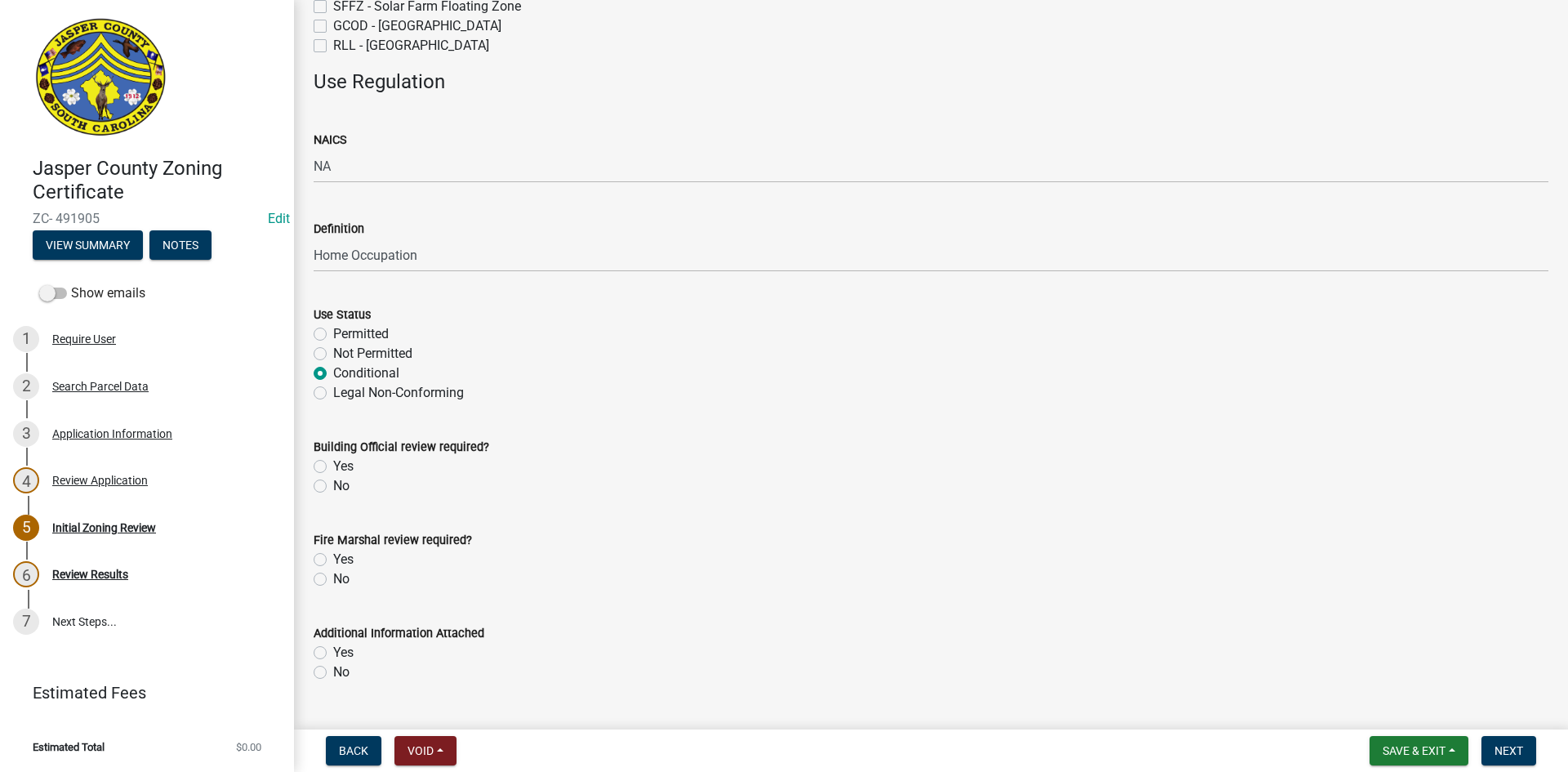
click at [333, 487] on label "No" at bounding box center [341, 486] width 17 height 20
click at [333, 487] on input "No" at bounding box center [338, 481] width 11 height 11
radio input "true"
click at [333, 576] on label "No" at bounding box center [341, 579] width 17 height 20
click at [333, 576] on input "No" at bounding box center [338, 574] width 11 height 11
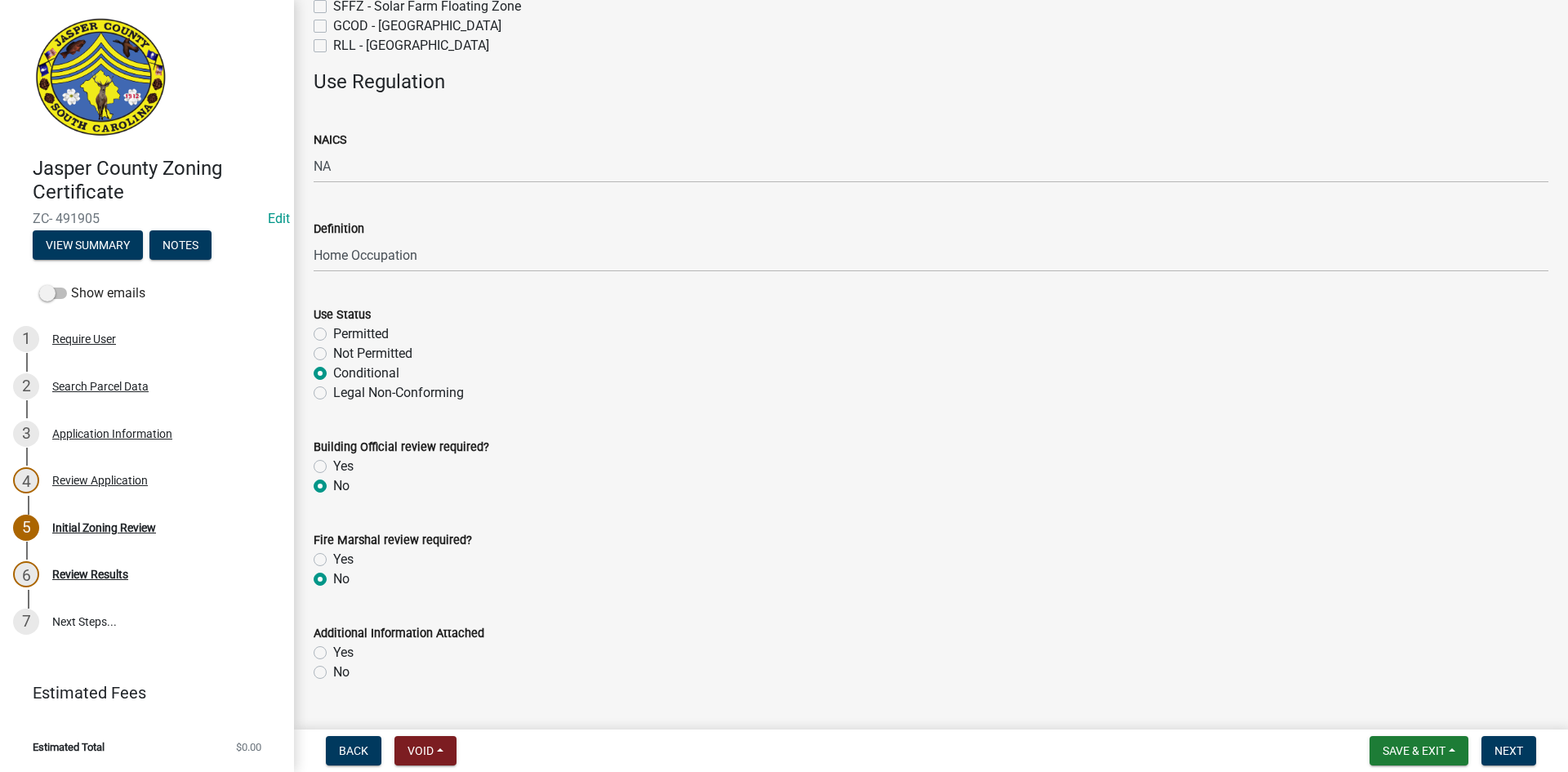
radio input "true"
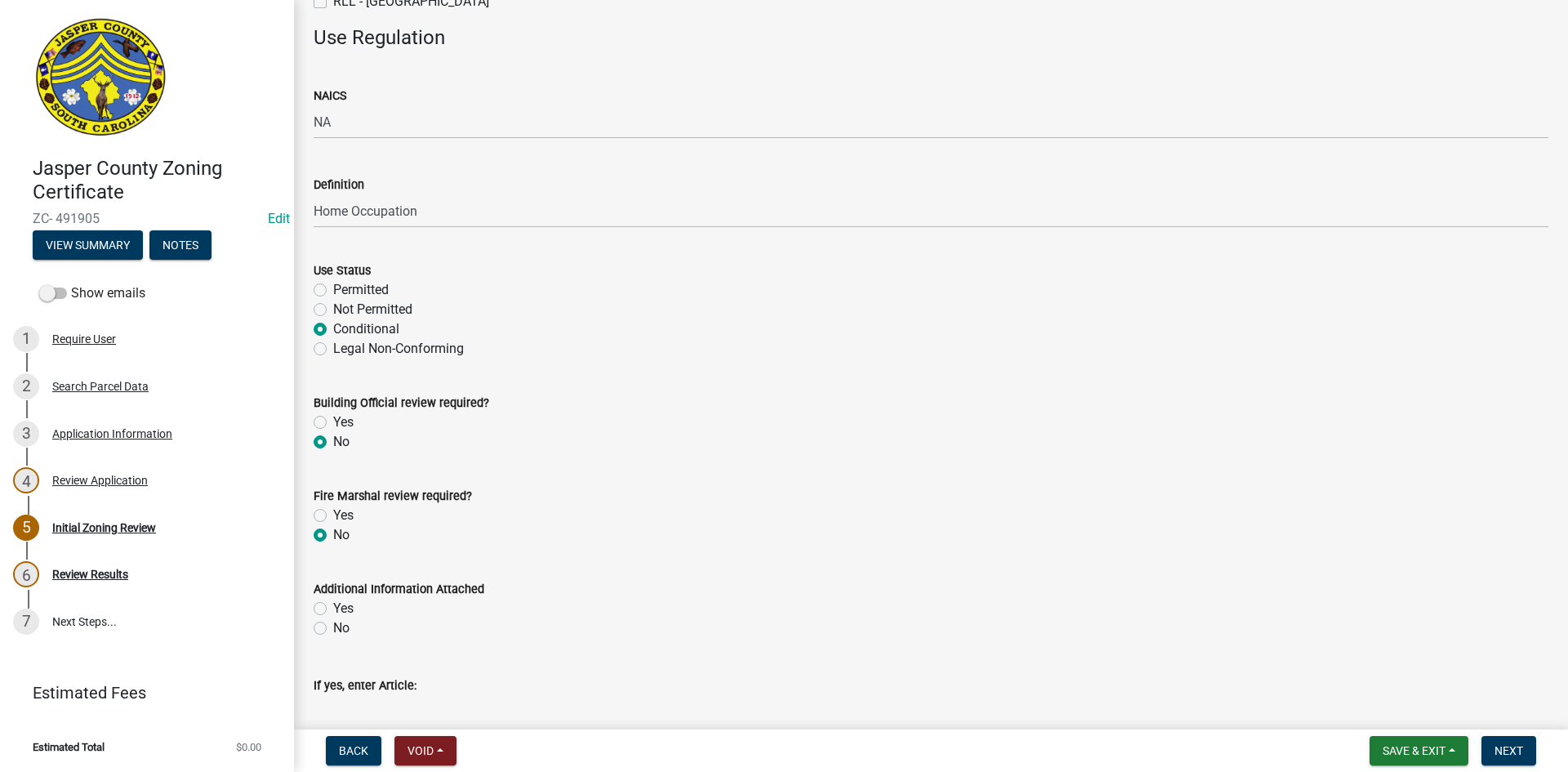
scroll to position [571, 0]
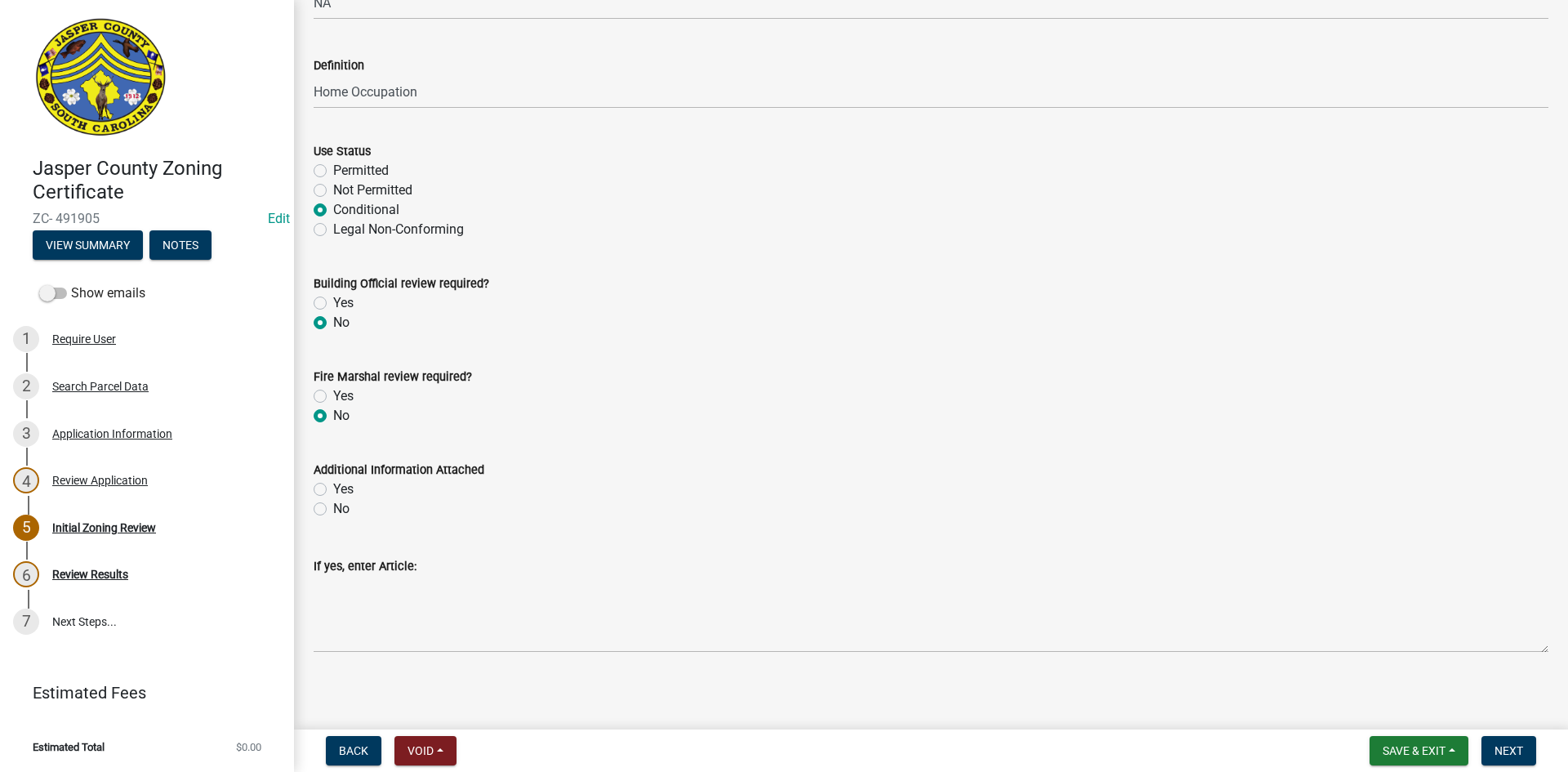
click at [333, 487] on label "Yes" at bounding box center [343, 489] width 21 height 20
click at [333, 487] on input "Yes" at bounding box center [338, 484] width 11 height 11
radio input "true"
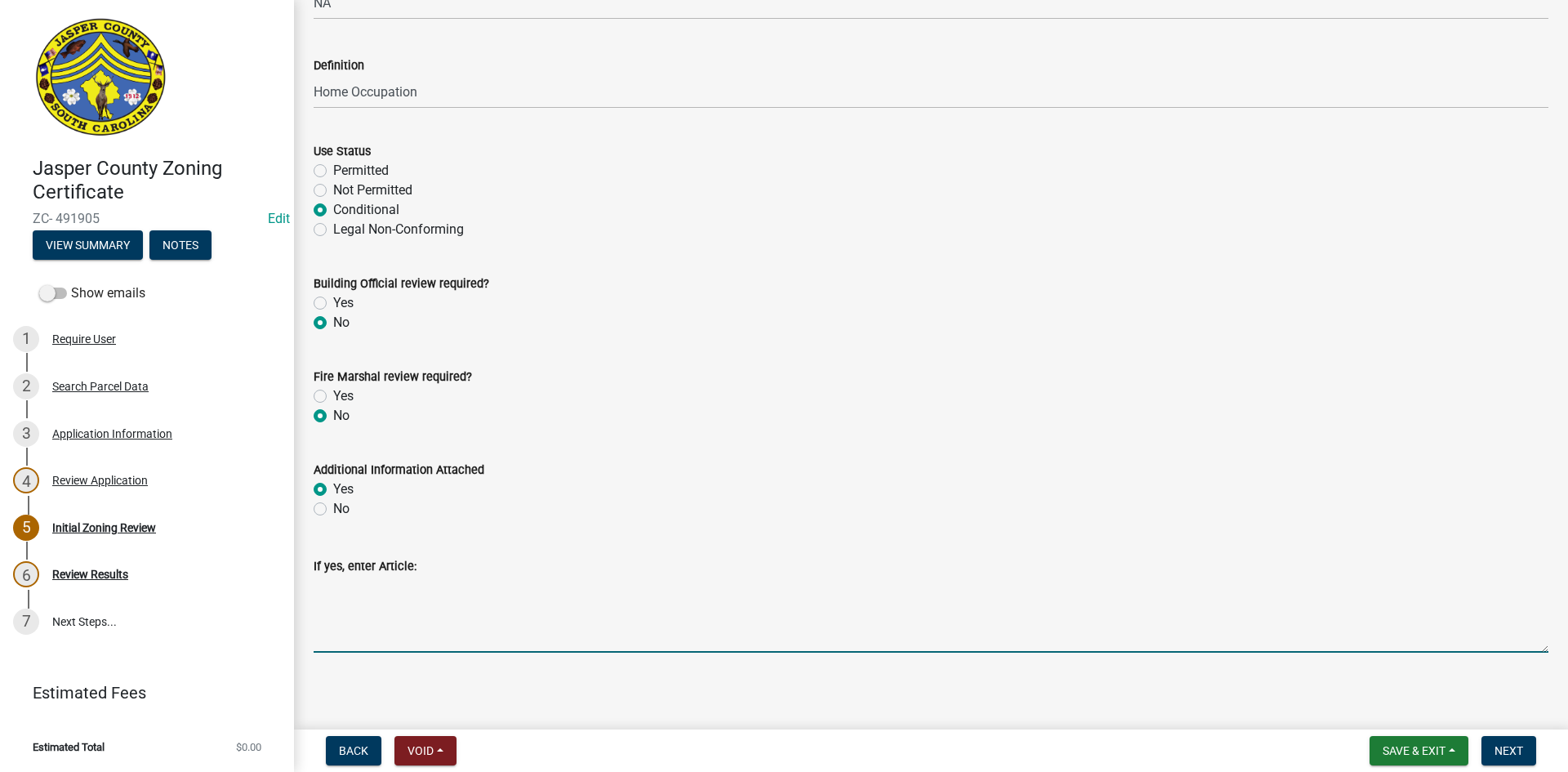
click at [331, 590] on textarea "If yes, enter Article:" at bounding box center [932, 614] width 1236 height 77
paste textarea "11:7.36 Home Occupation: Home occupations, as defined by this Ordinance, shall …"
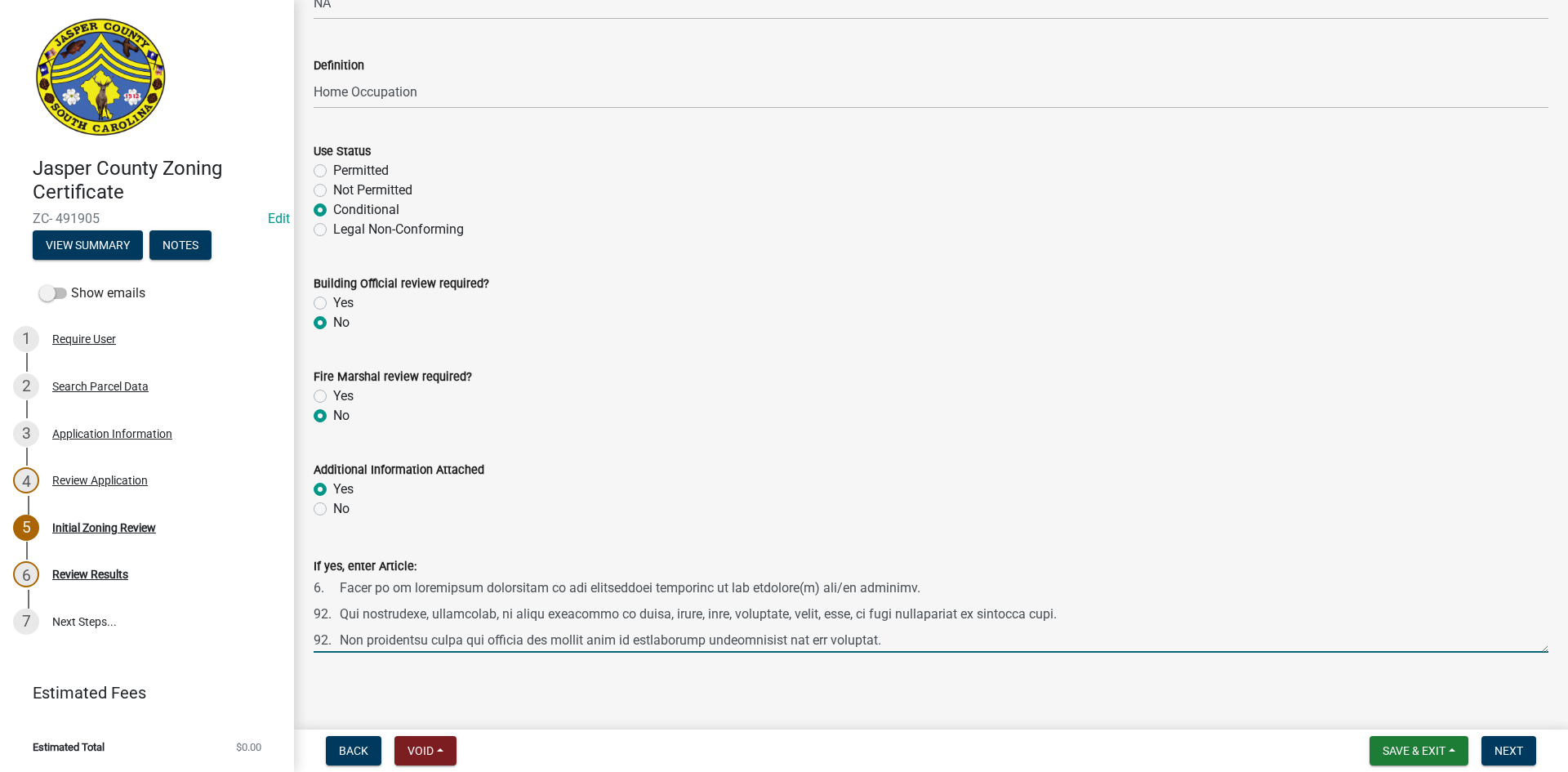
scroll to position [262, 0]
type textarea "11:7.36 Home Occupation: Home occupations, as defined by this Ordinance, shall …"
click at [1522, 744] on span "Next" at bounding box center [1509, 749] width 29 height 13
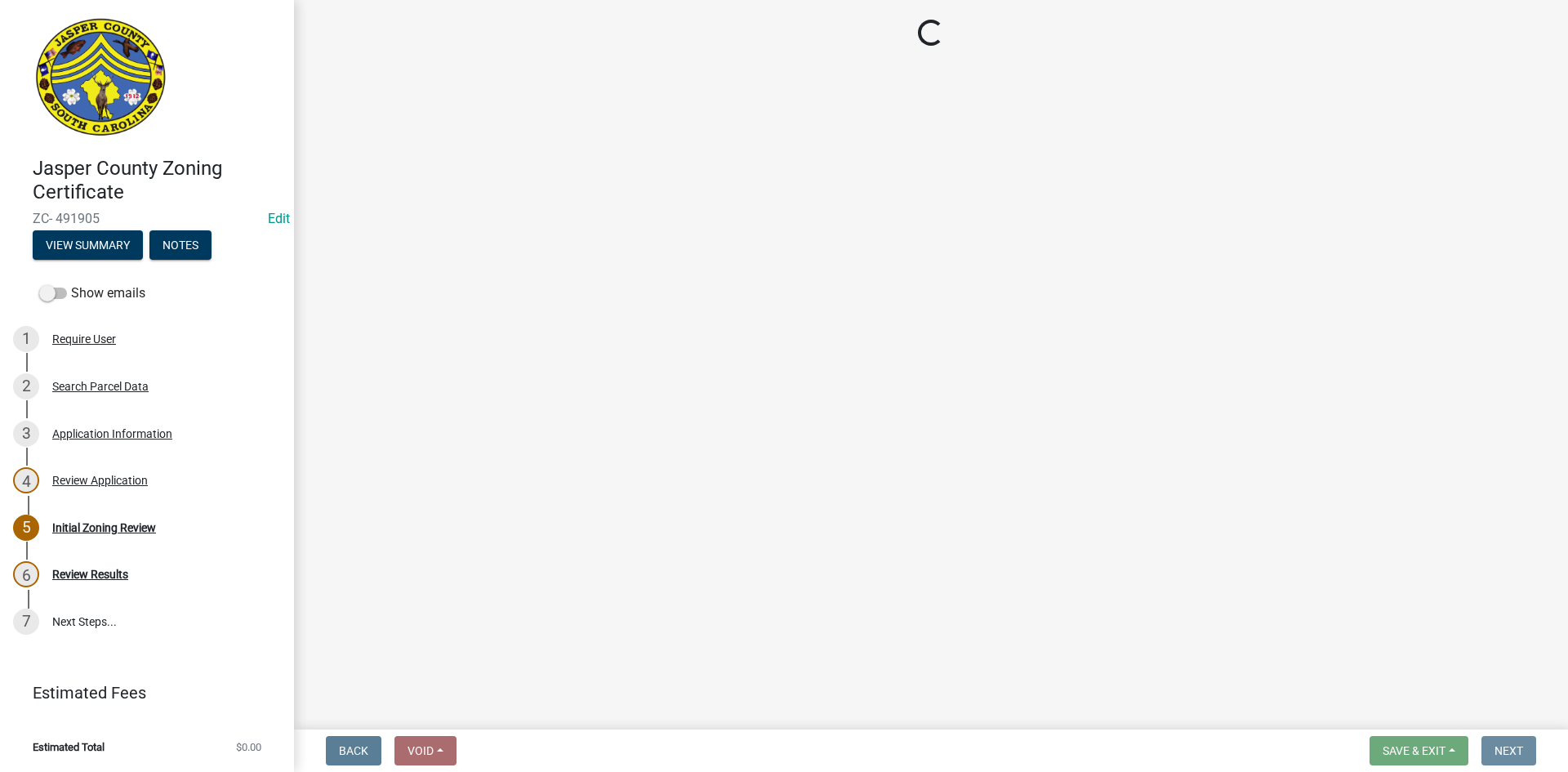
scroll to position [0, 0]
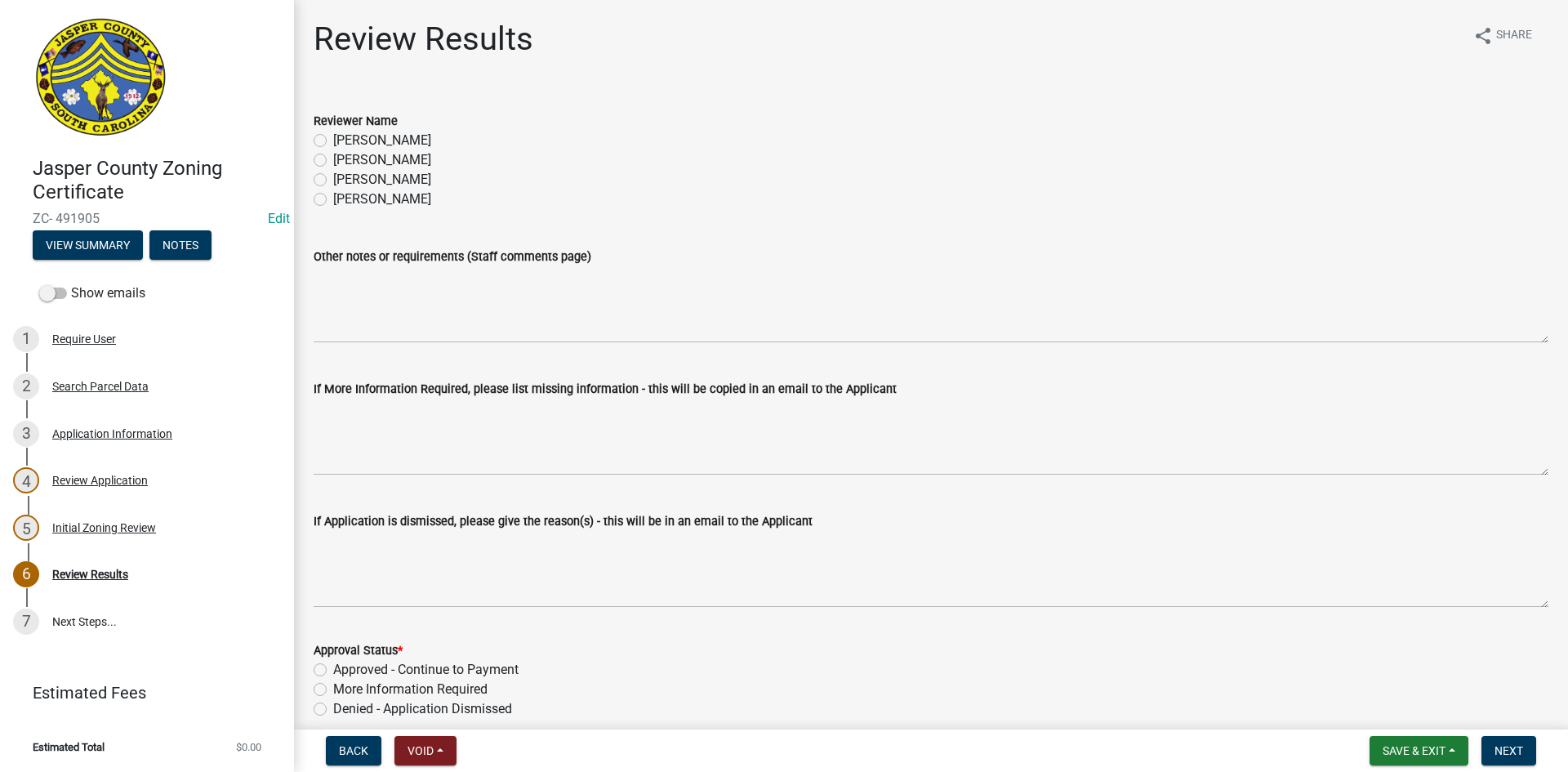
click at [333, 163] on label "Tara Hayes" at bounding box center [383, 160] width 98 height 20
click at [333, 161] on input "Tara Hayes" at bounding box center [338, 155] width 11 height 11
radio input "true"
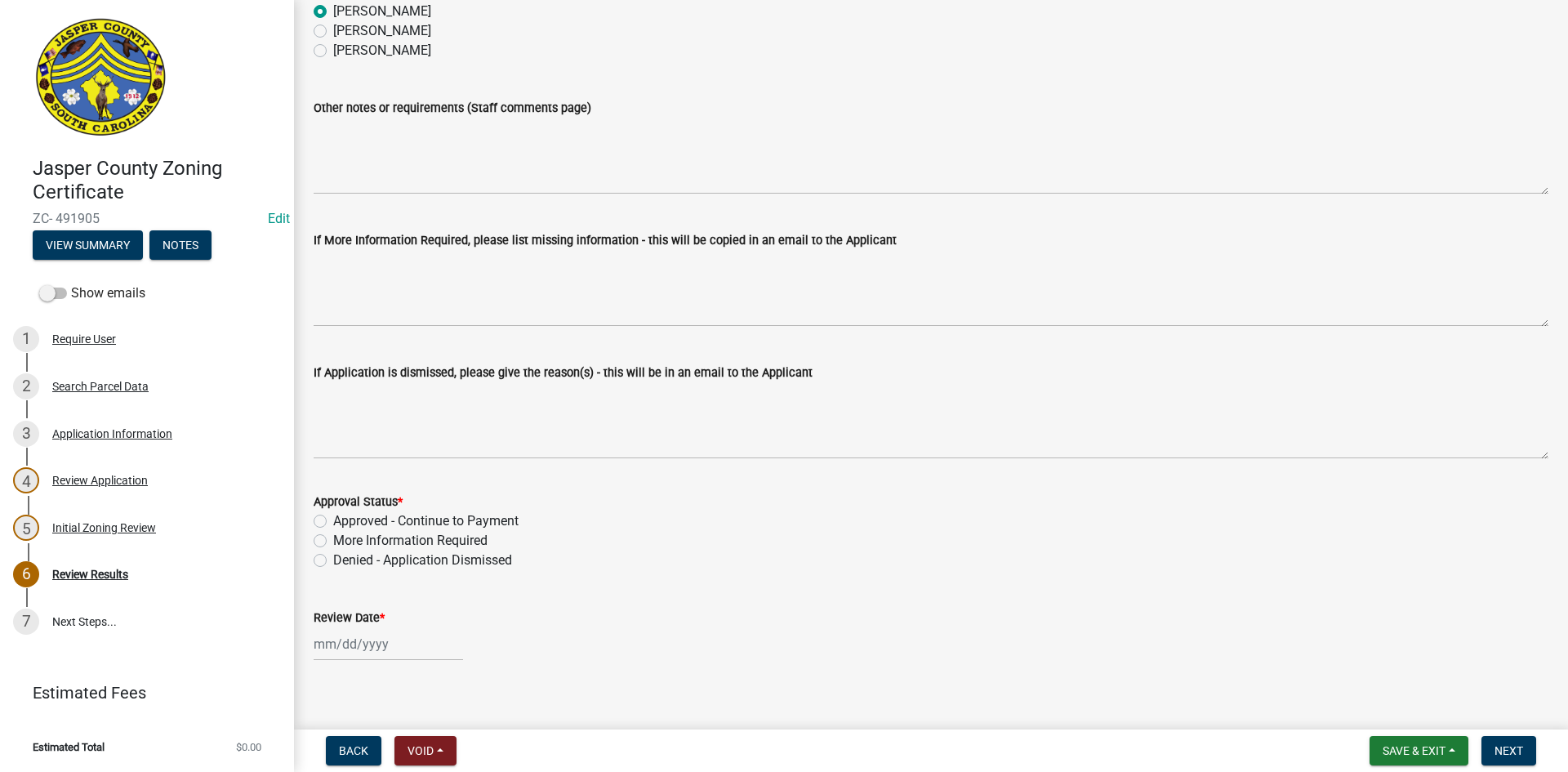
scroll to position [165, 0]
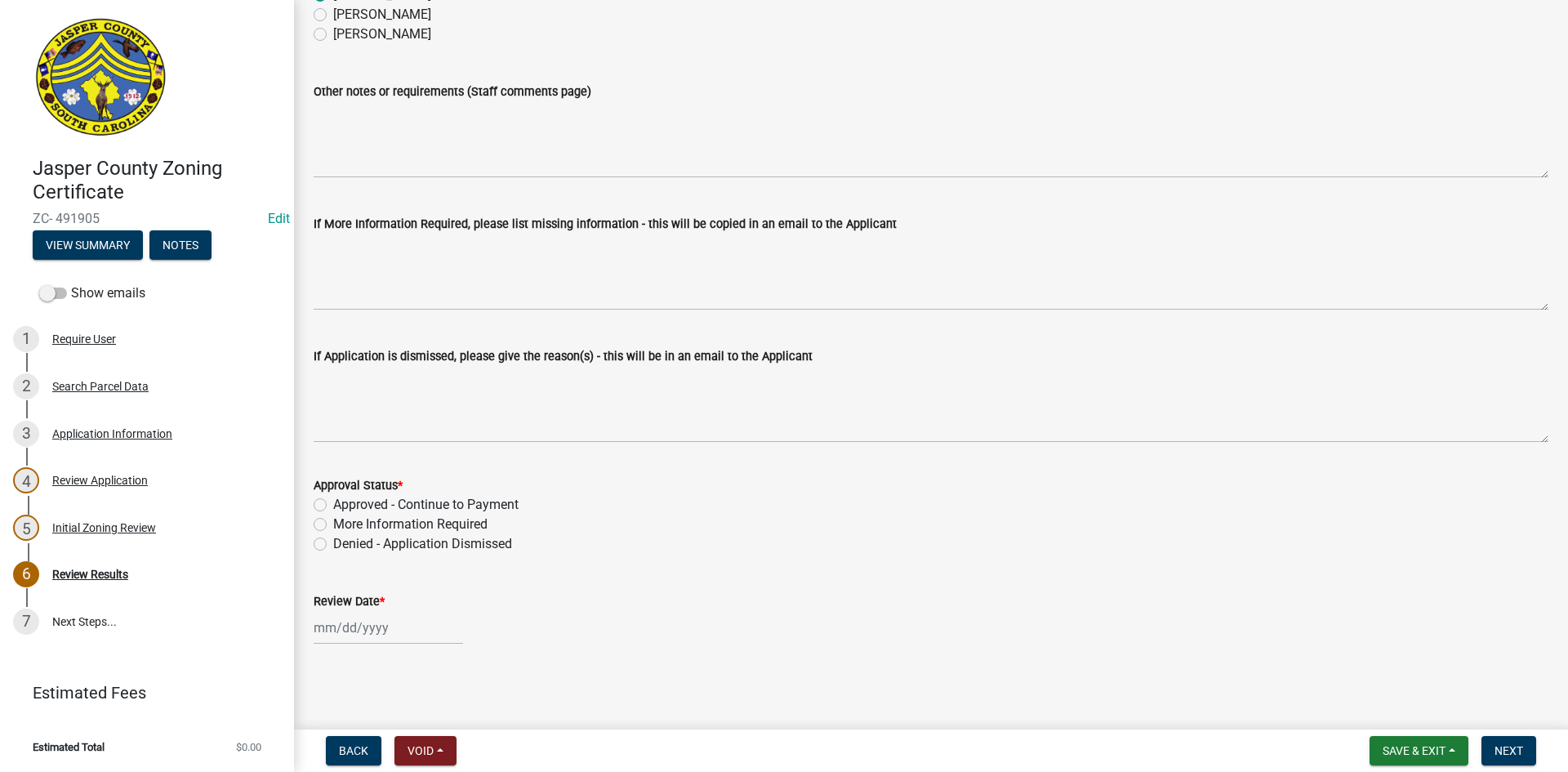
click at [333, 502] on label "Approved - Continue to Payment" at bounding box center [426, 505] width 186 height 20
click at [333, 502] on input "Approved - Continue to Payment" at bounding box center [338, 500] width 11 height 11
radio input "true"
select select "10"
select select "2025"
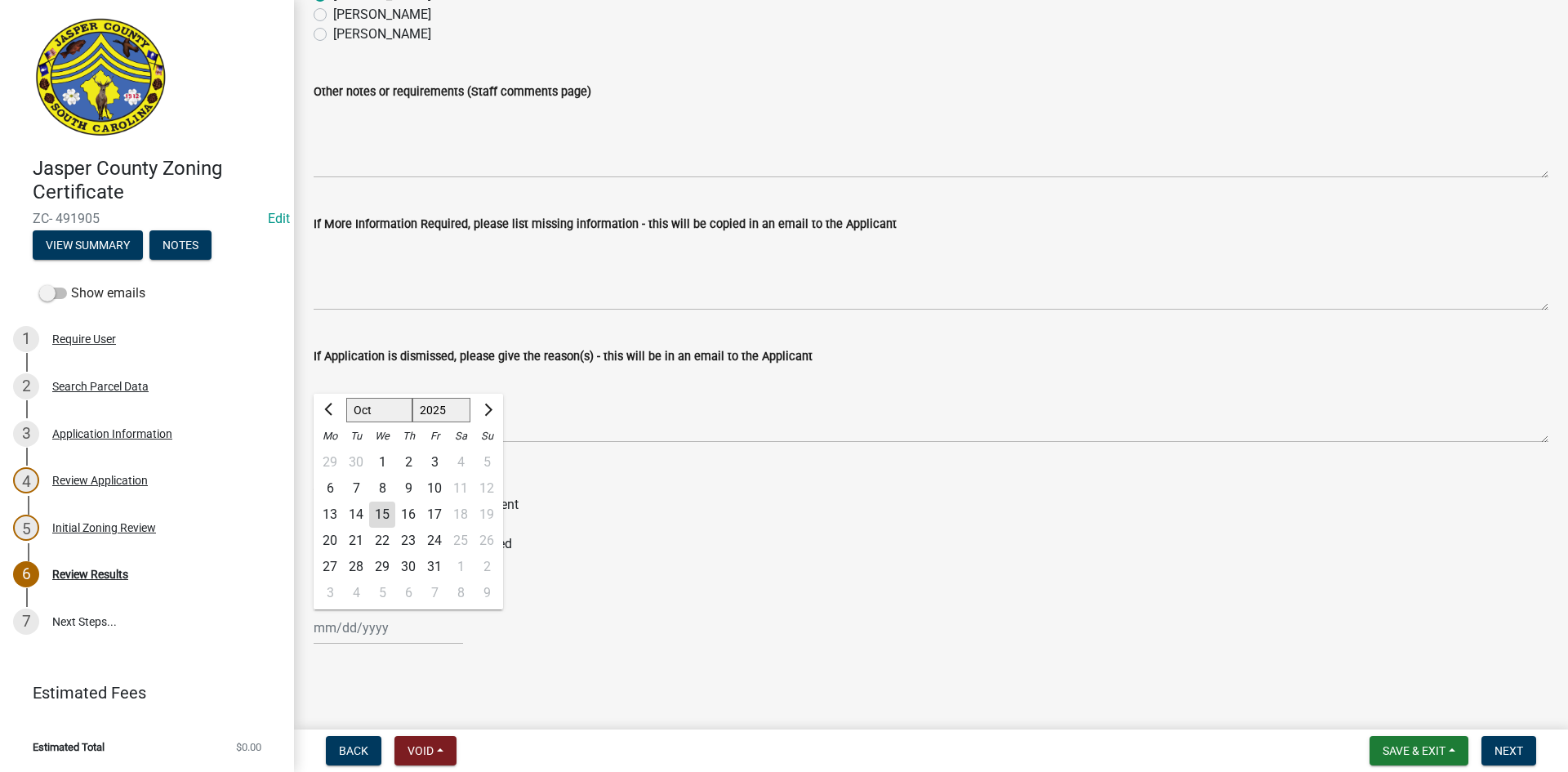
drag, startPoint x: 354, startPoint y: 625, endPoint x: 356, endPoint y: 616, distance: 9.2
click at [354, 625] on div "Jan Feb Mar Apr May Jun Jul Aug Sep Oct Nov Dec 1525 1526 1527 1528 1529 1530 1…" at bounding box center [389, 627] width 150 height 33
click at [383, 517] on div "15" at bounding box center [382, 514] width 27 height 27
type input "[DATE]"
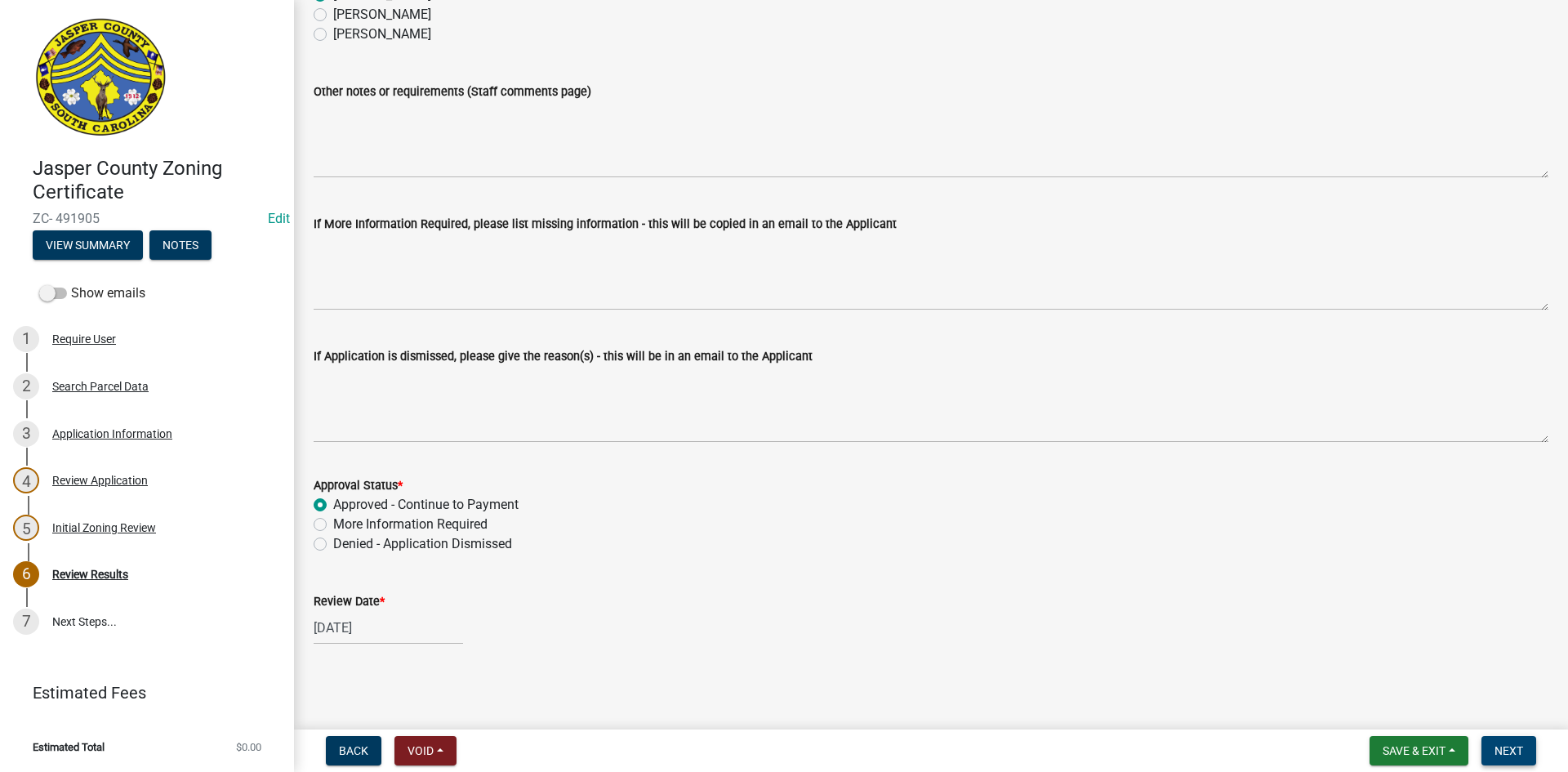
click at [1515, 744] on span "Next" at bounding box center [1509, 749] width 29 height 13
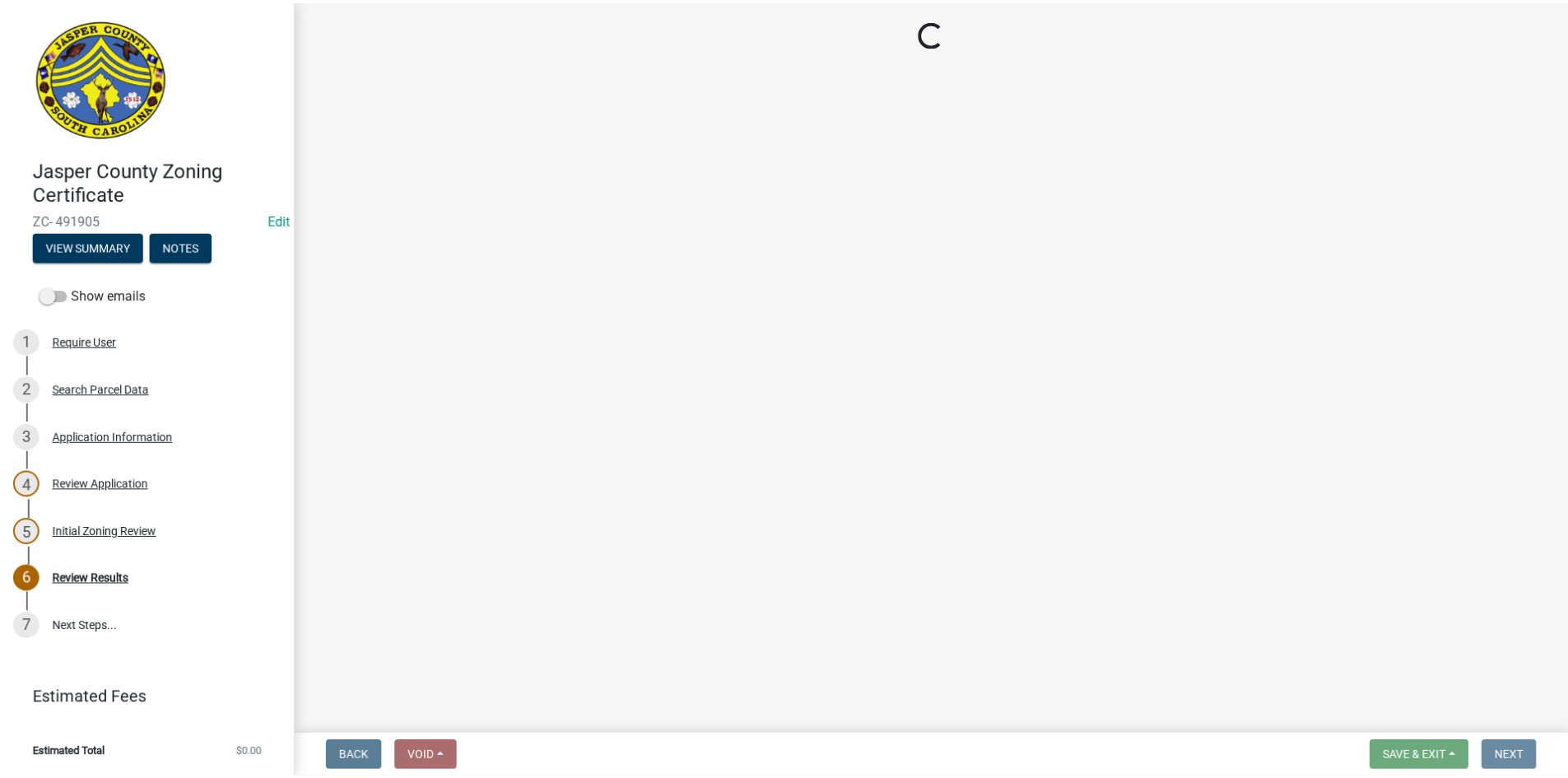
scroll to position [0, 0]
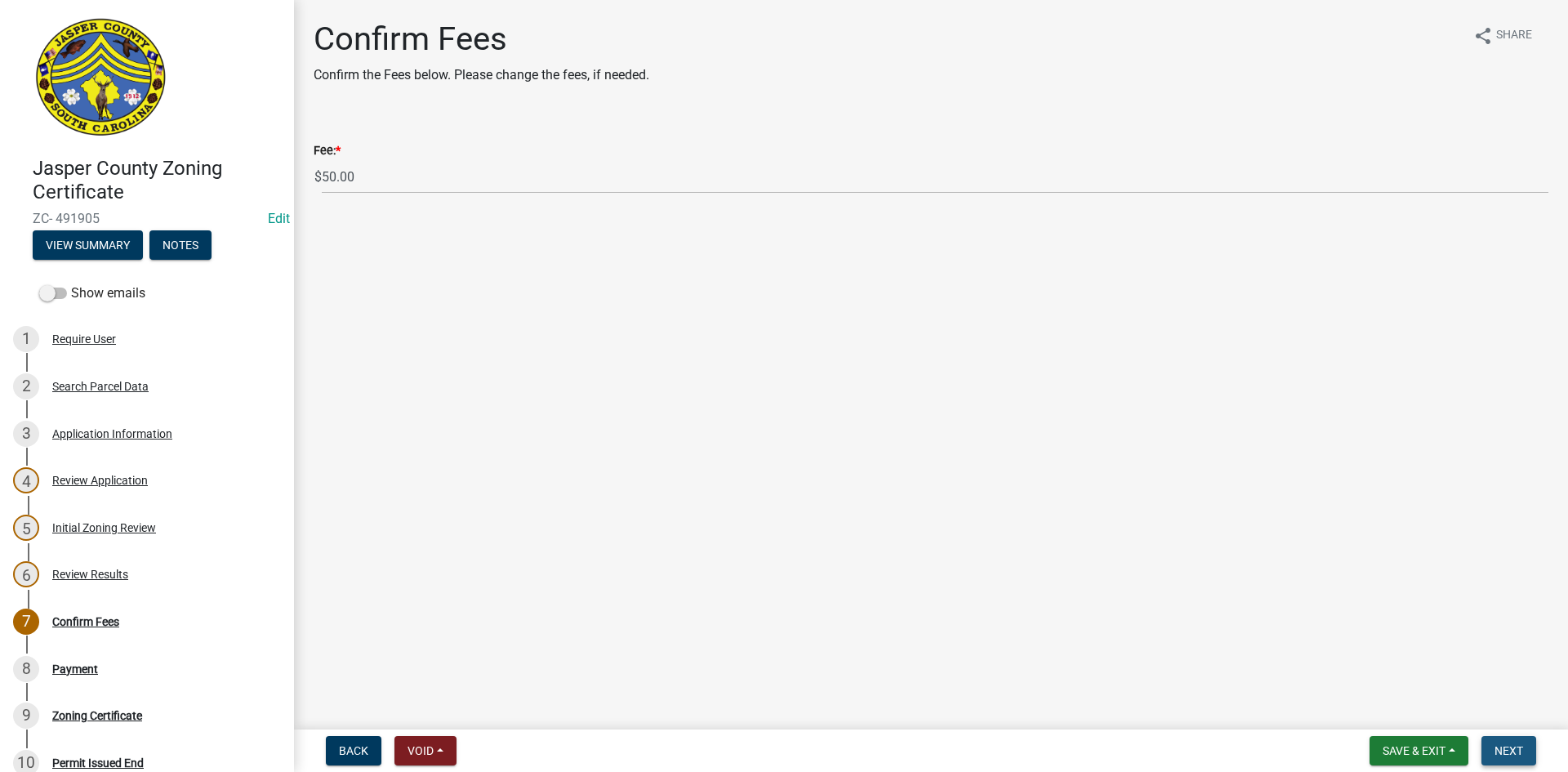
click at [1529, 745] on button "Next" at bounding box center [1509, 750] width 55 height 30
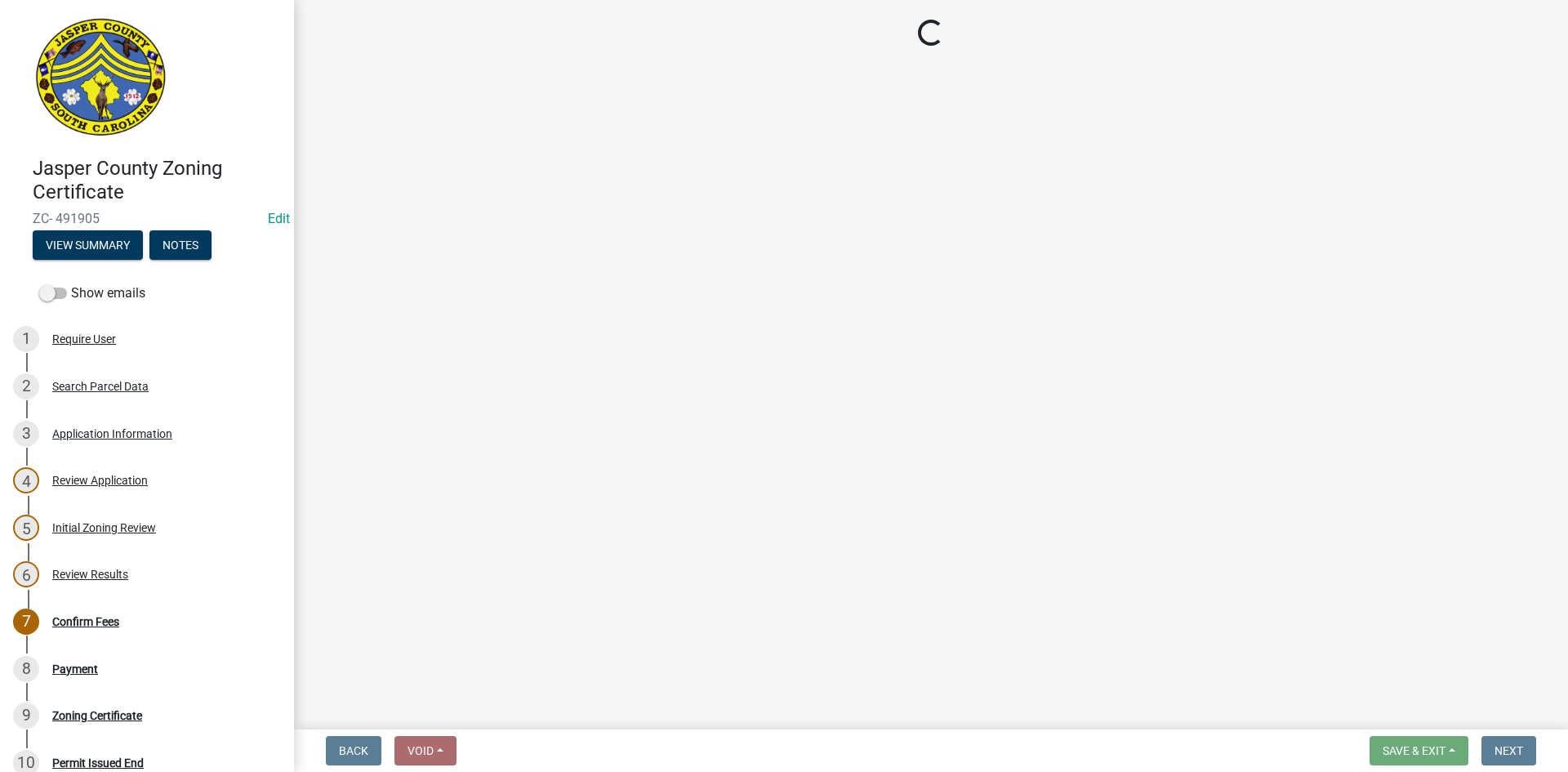
select select "3: 3"
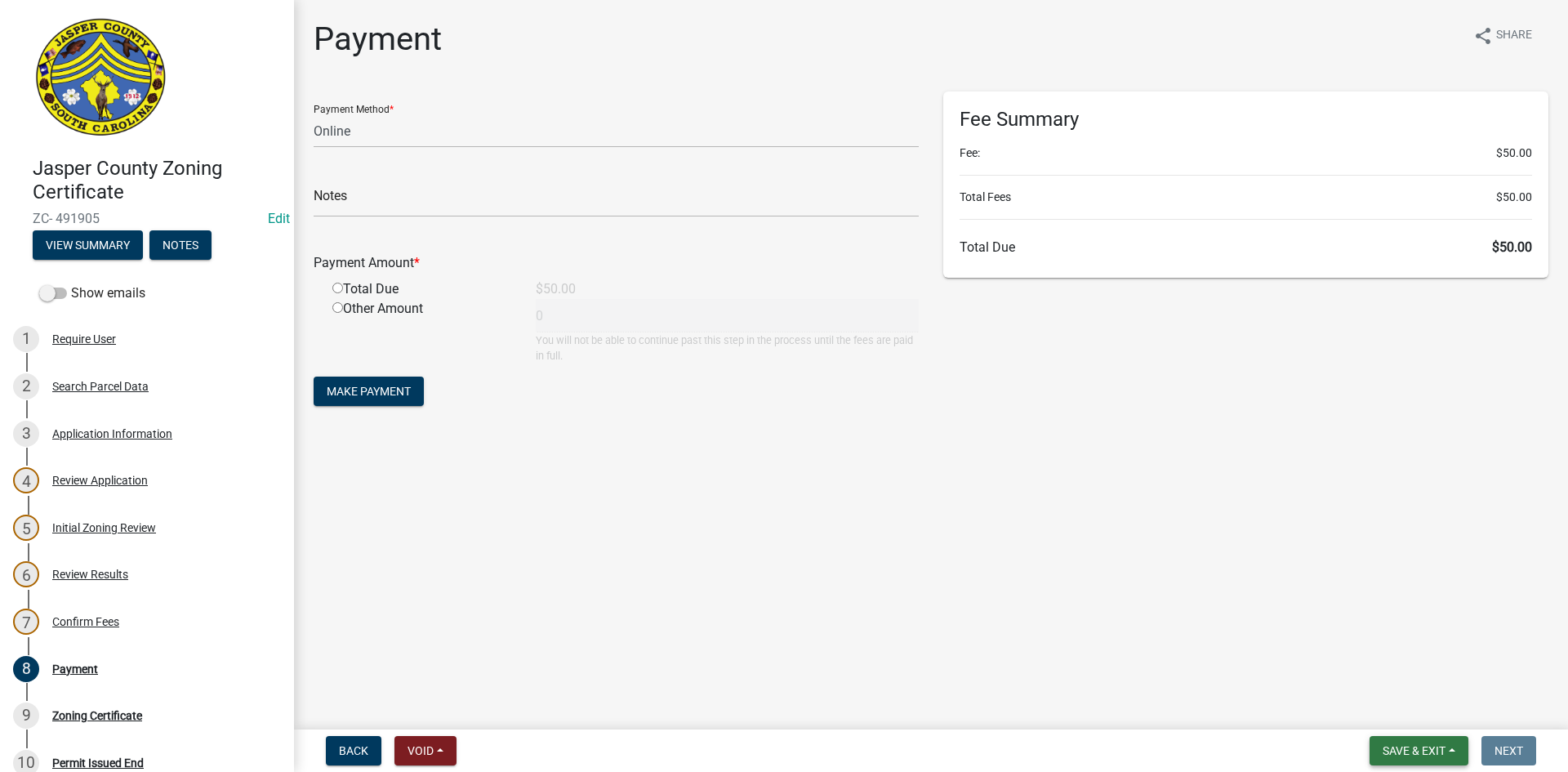
click at [1437, 750] on span "Save & Exit" at bounding box center [1415, 749] width 63 height 13
click at [1395, 705] on button "Save & Exit" at bounding box center [1403, 708] width 131 height 39
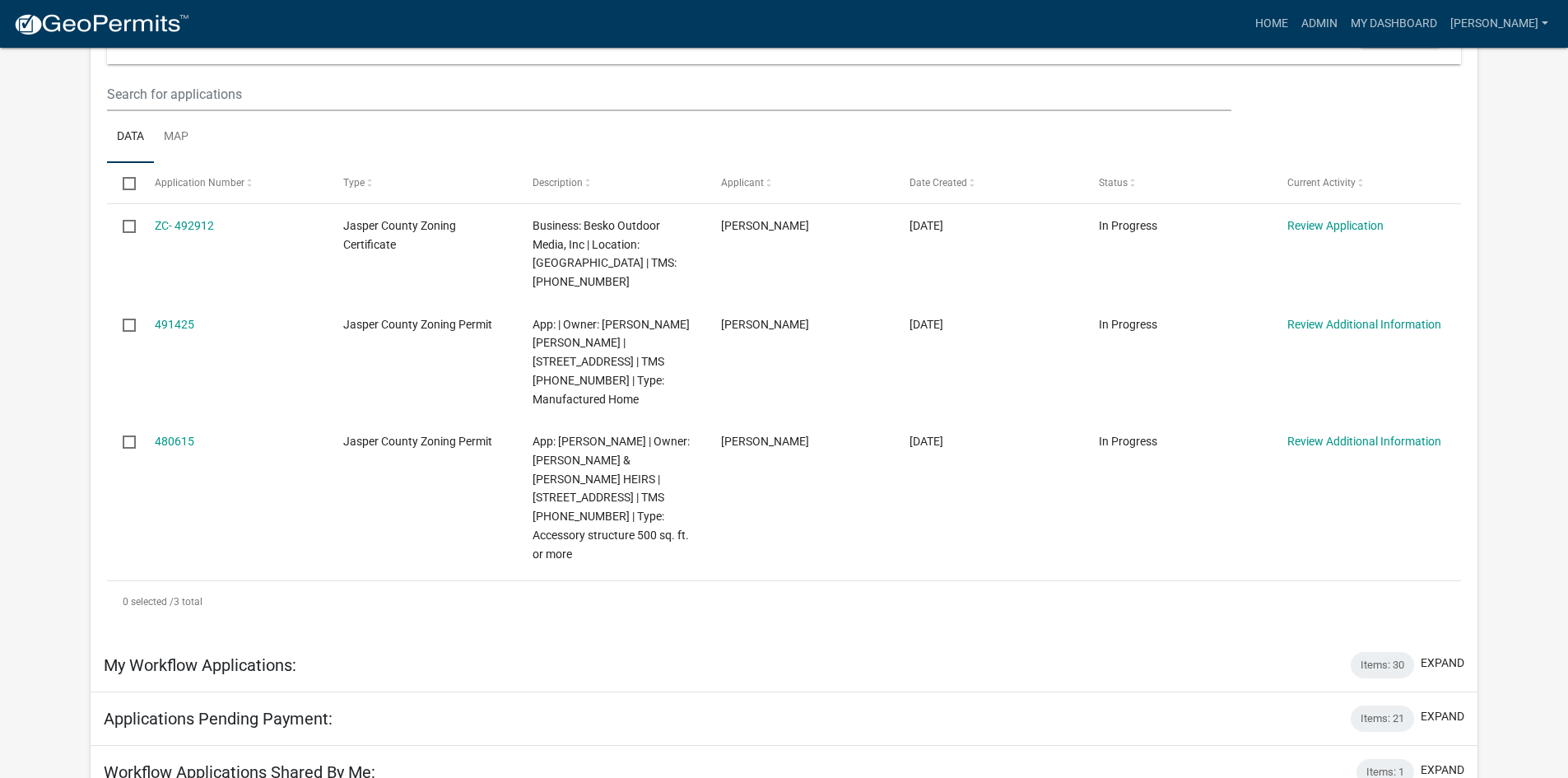
scroll to position [247, 0]
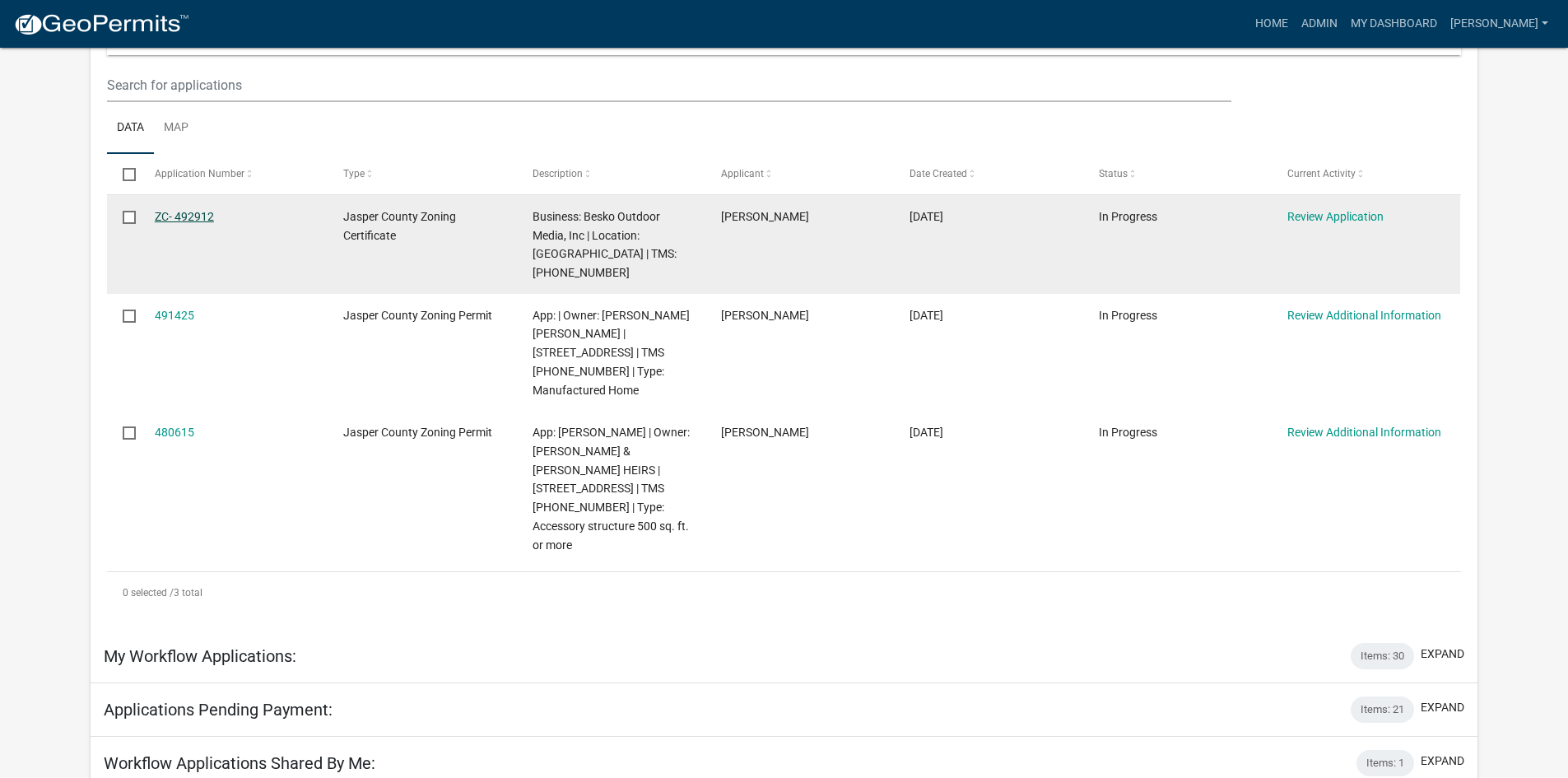
click at [194, 218] on link "ZC- 492912" at bounding box center [184, 216] width 59 height 13
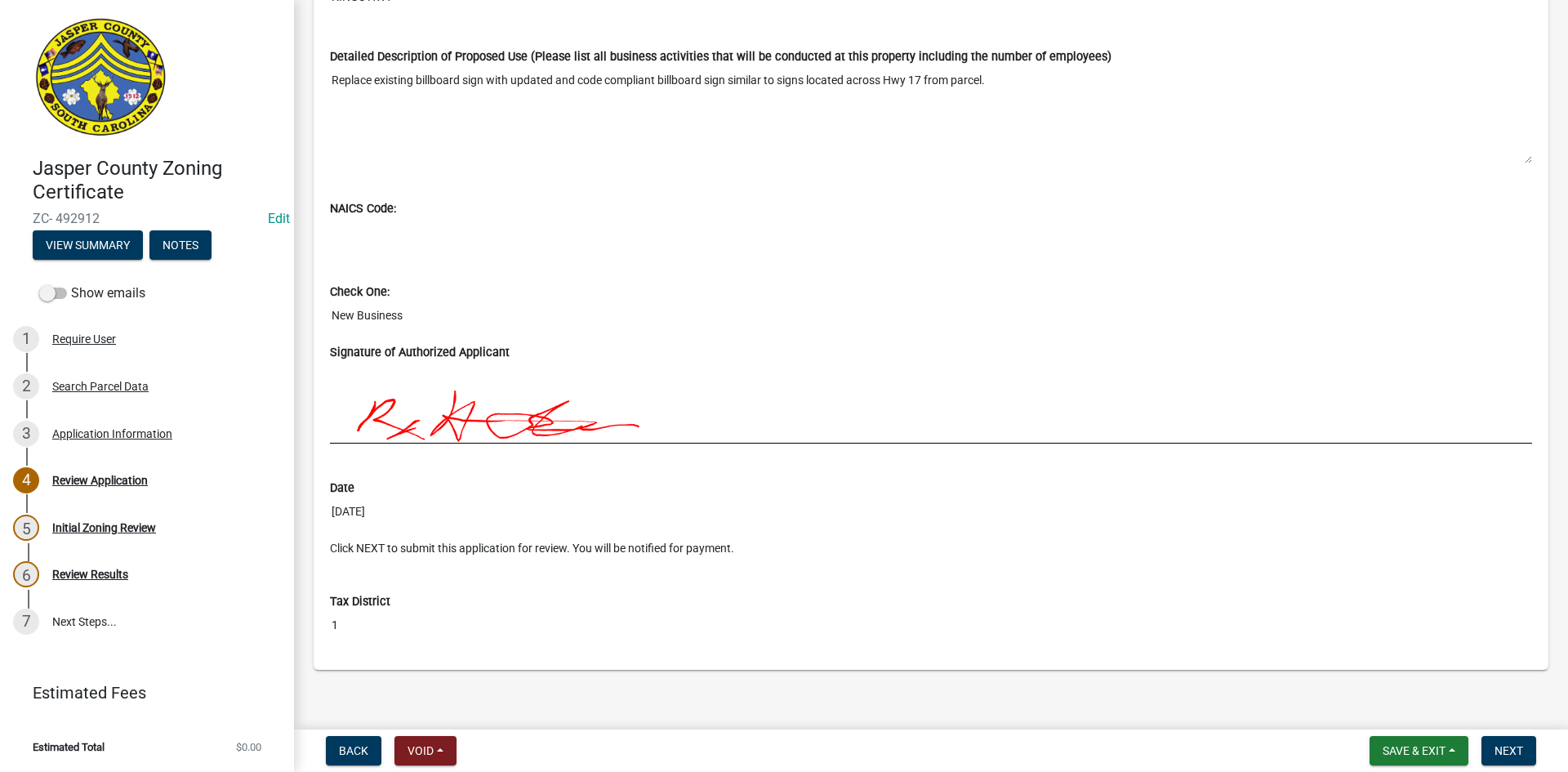
scroll to position [1408, 0]
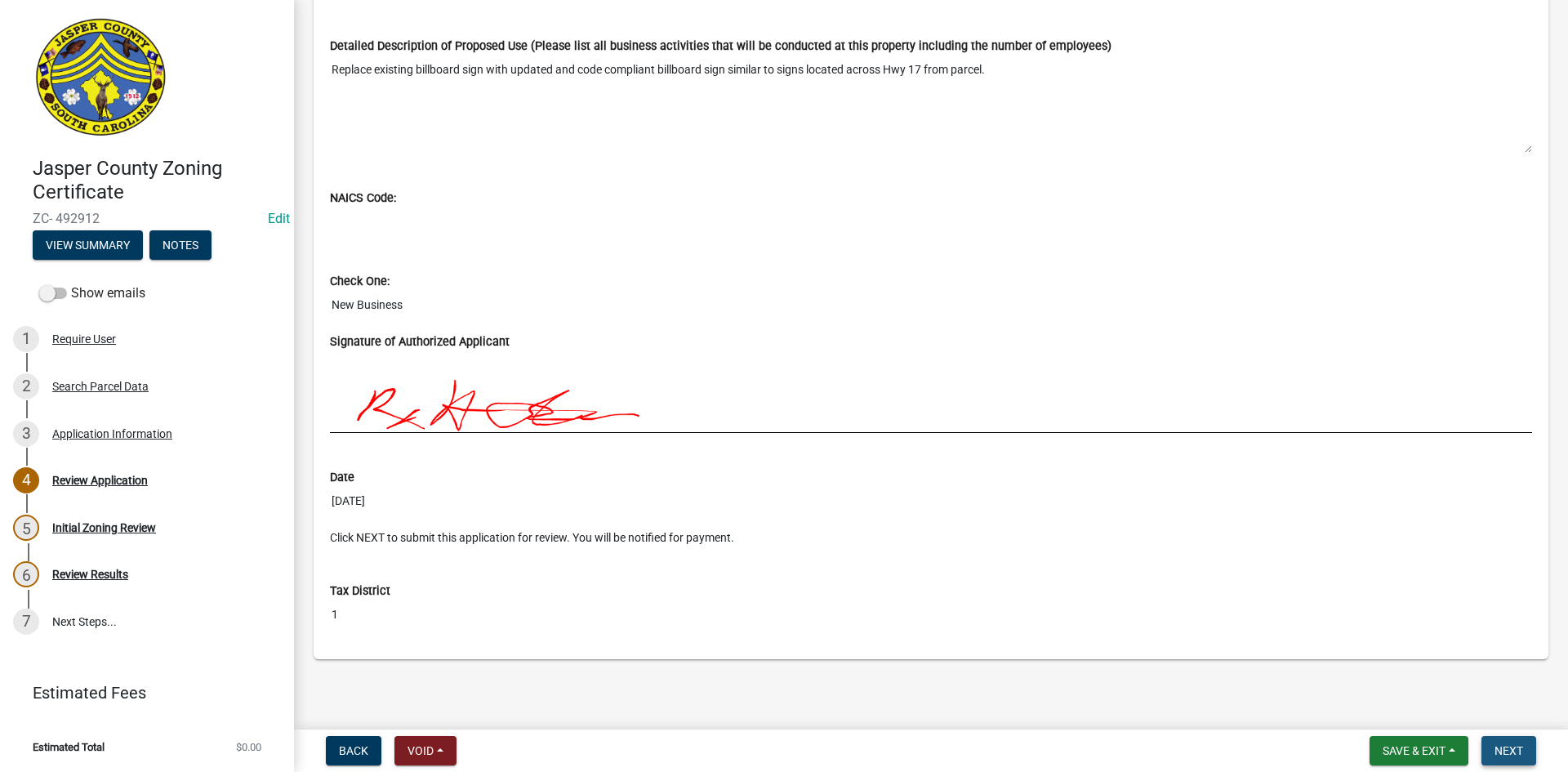
click at [1510, 744] on span "Next" at bounding box center [1509, 749] width 29 height 13
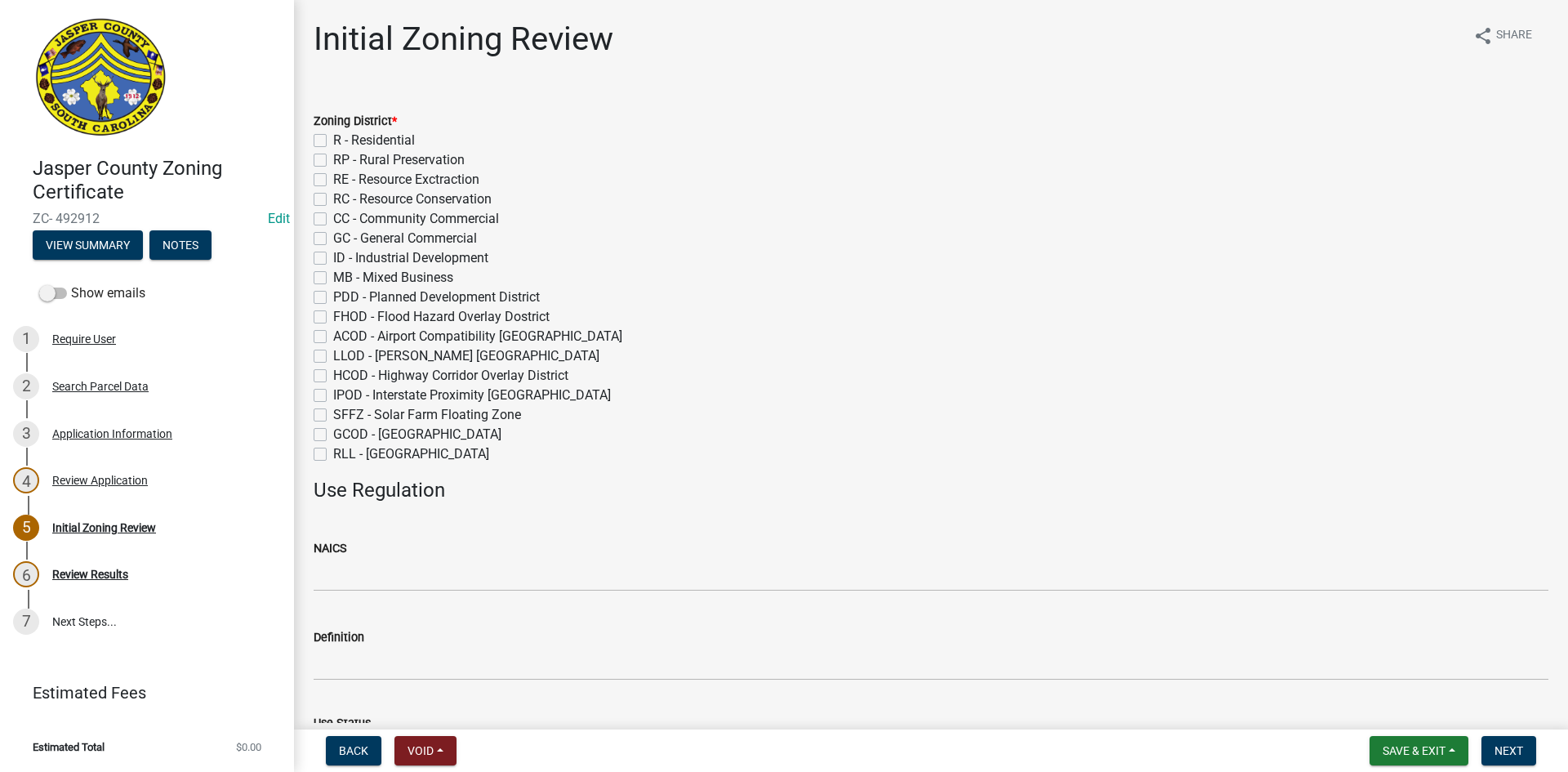
click at [333, 233] on label "GC - General Commercial" at bounding box center [405, 239] width 144 height 20
click at [333, 233] on input "GC - General Commercial" at bounding box center [338, 234] width 11 height 11
checkbox input "true"
checkbox input "false"
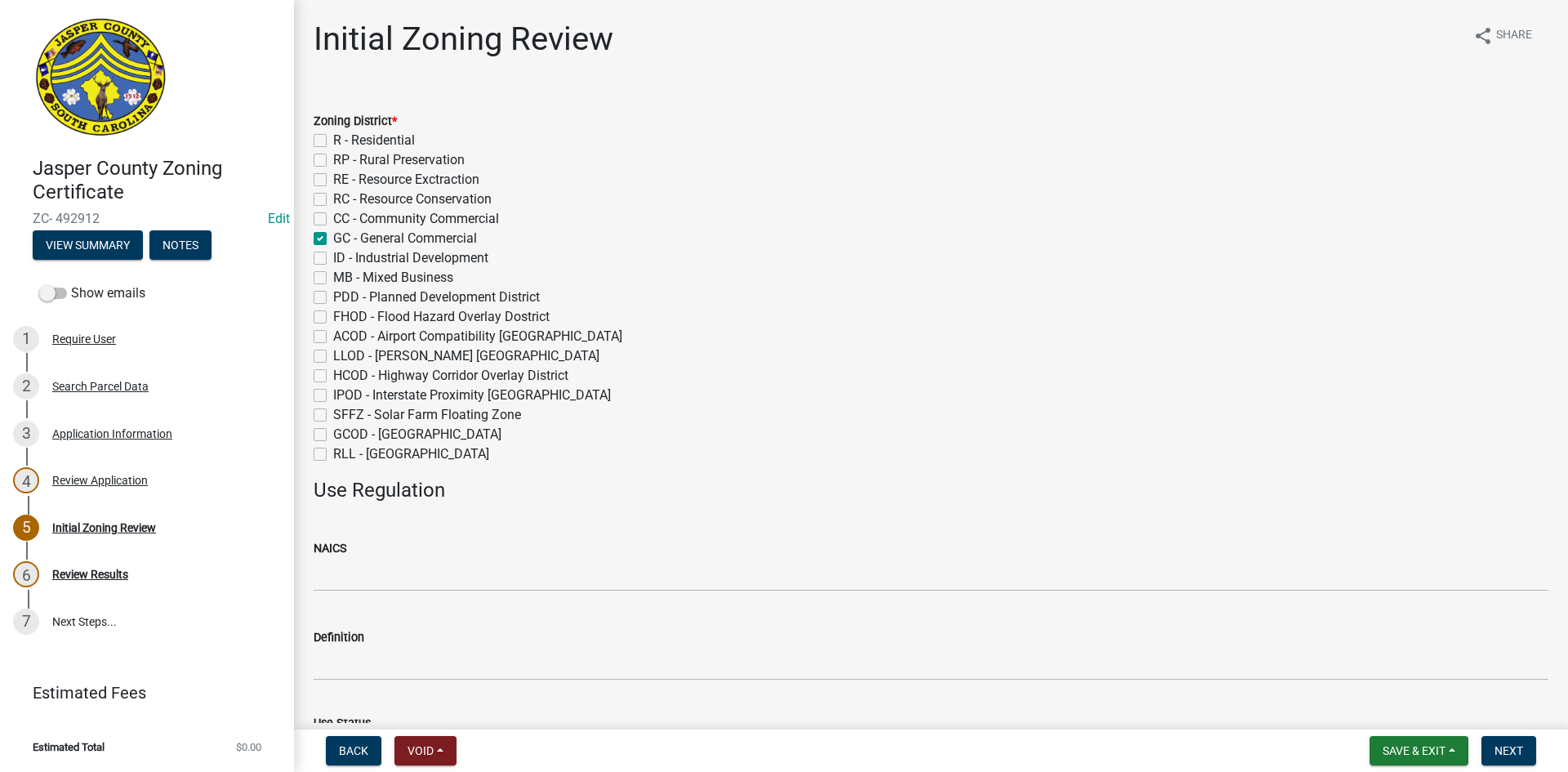
checkbox input "false"
checkbox input "true"
checkbox input "false"
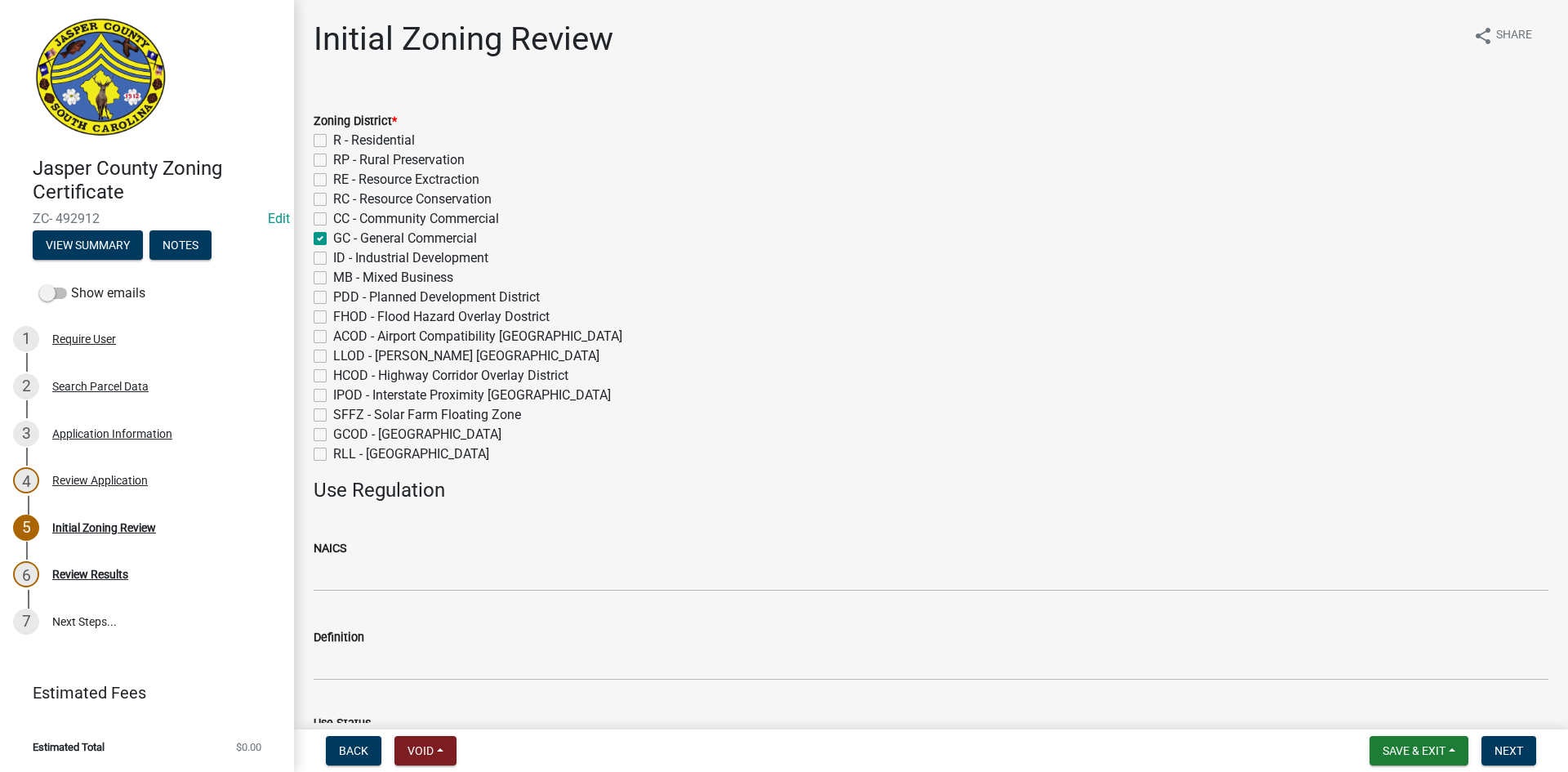
checkbox input "false"
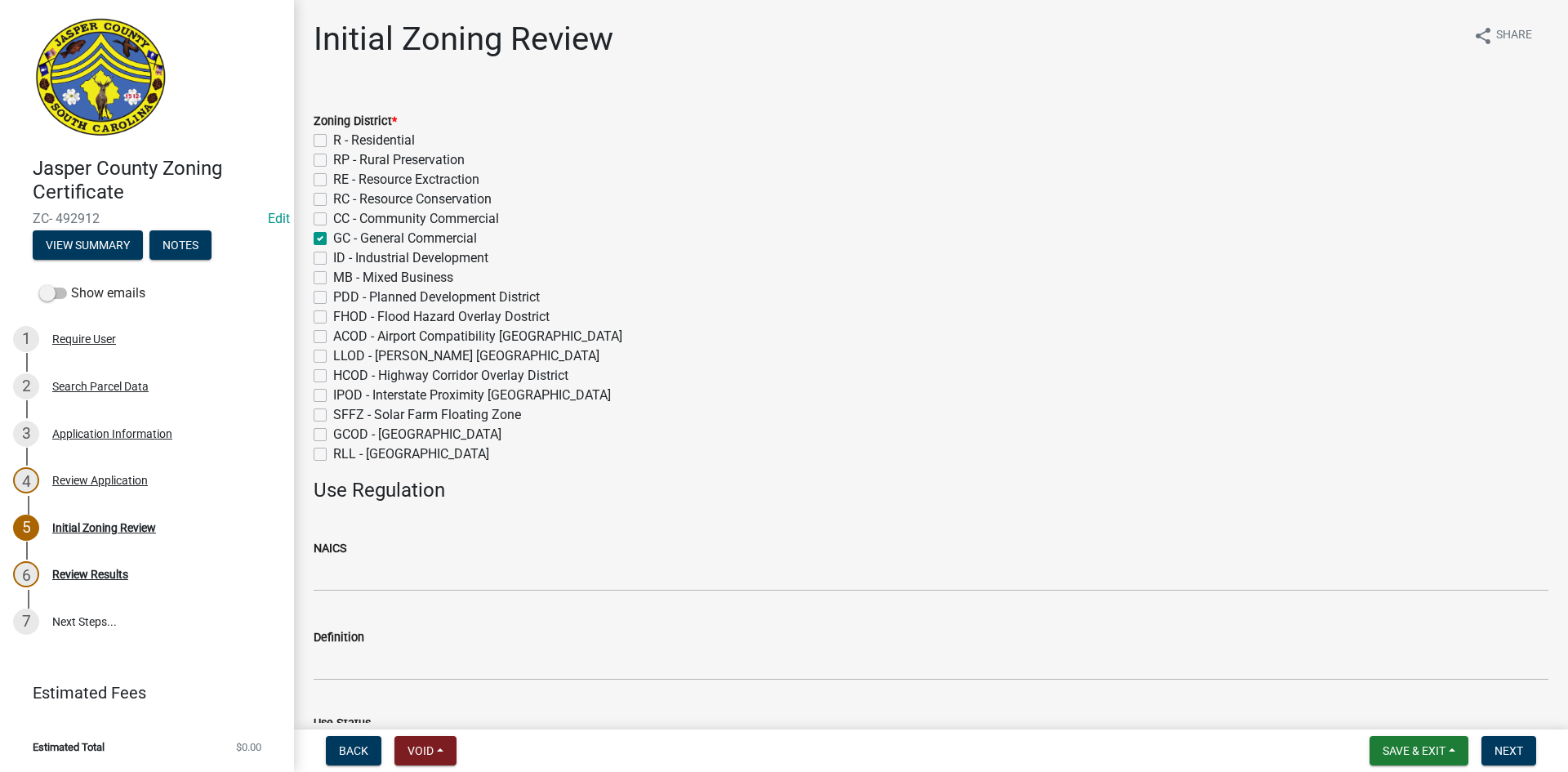
checkbox input "false"
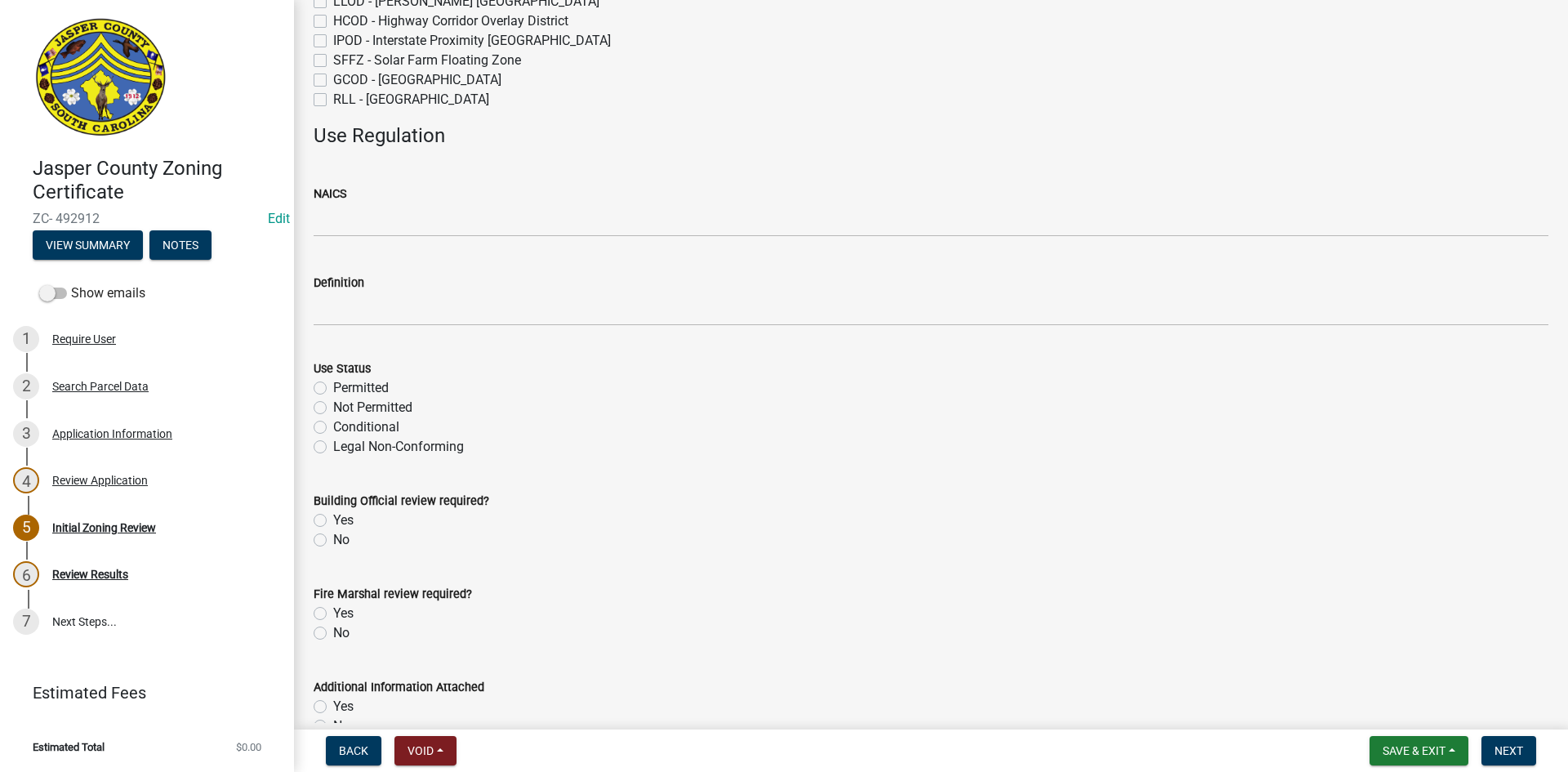
scroll to position [408, 0]
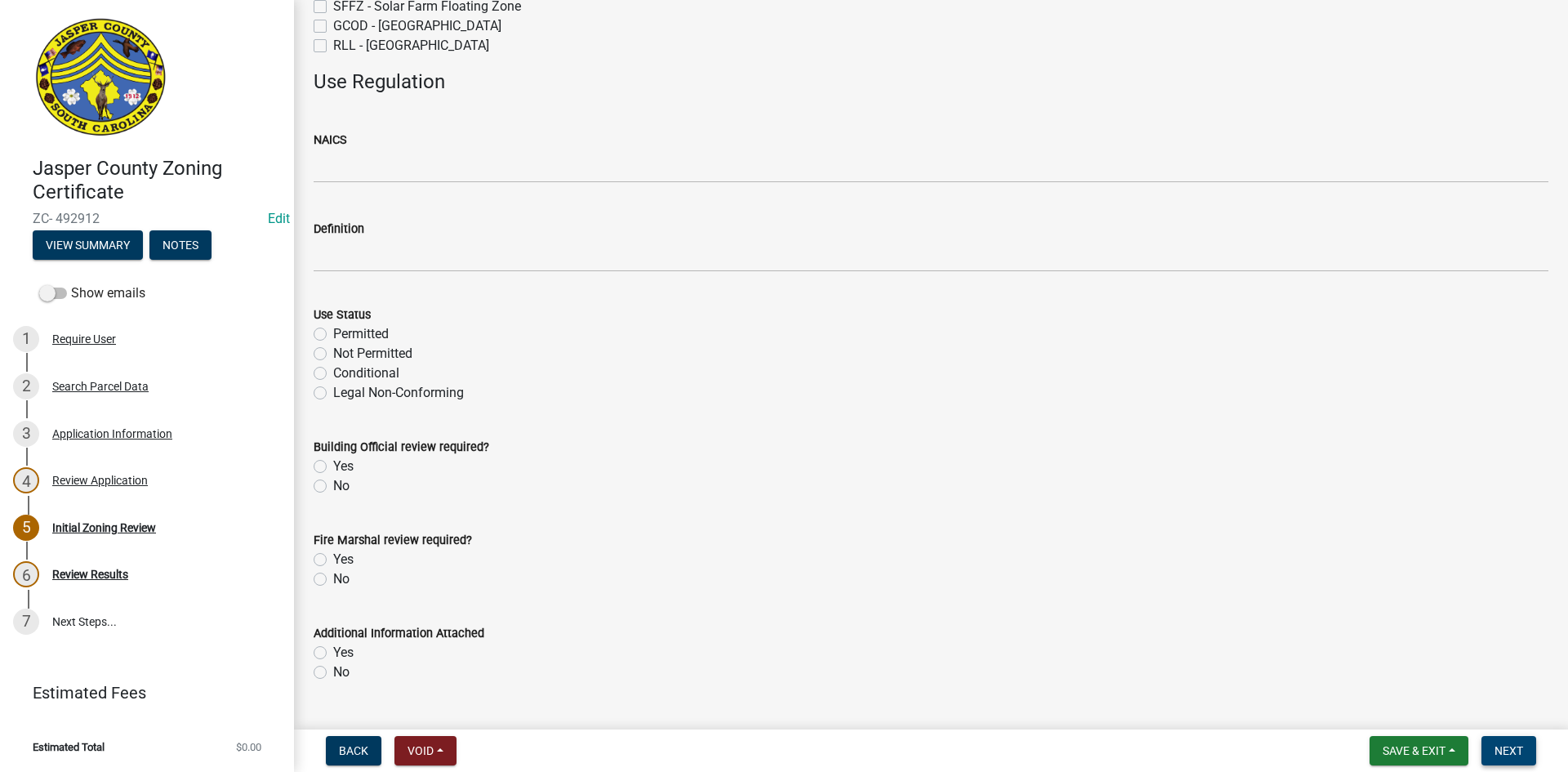
click at [1523, 745] on span "Next" at bounding box center [1509, 749] width 29 height 13
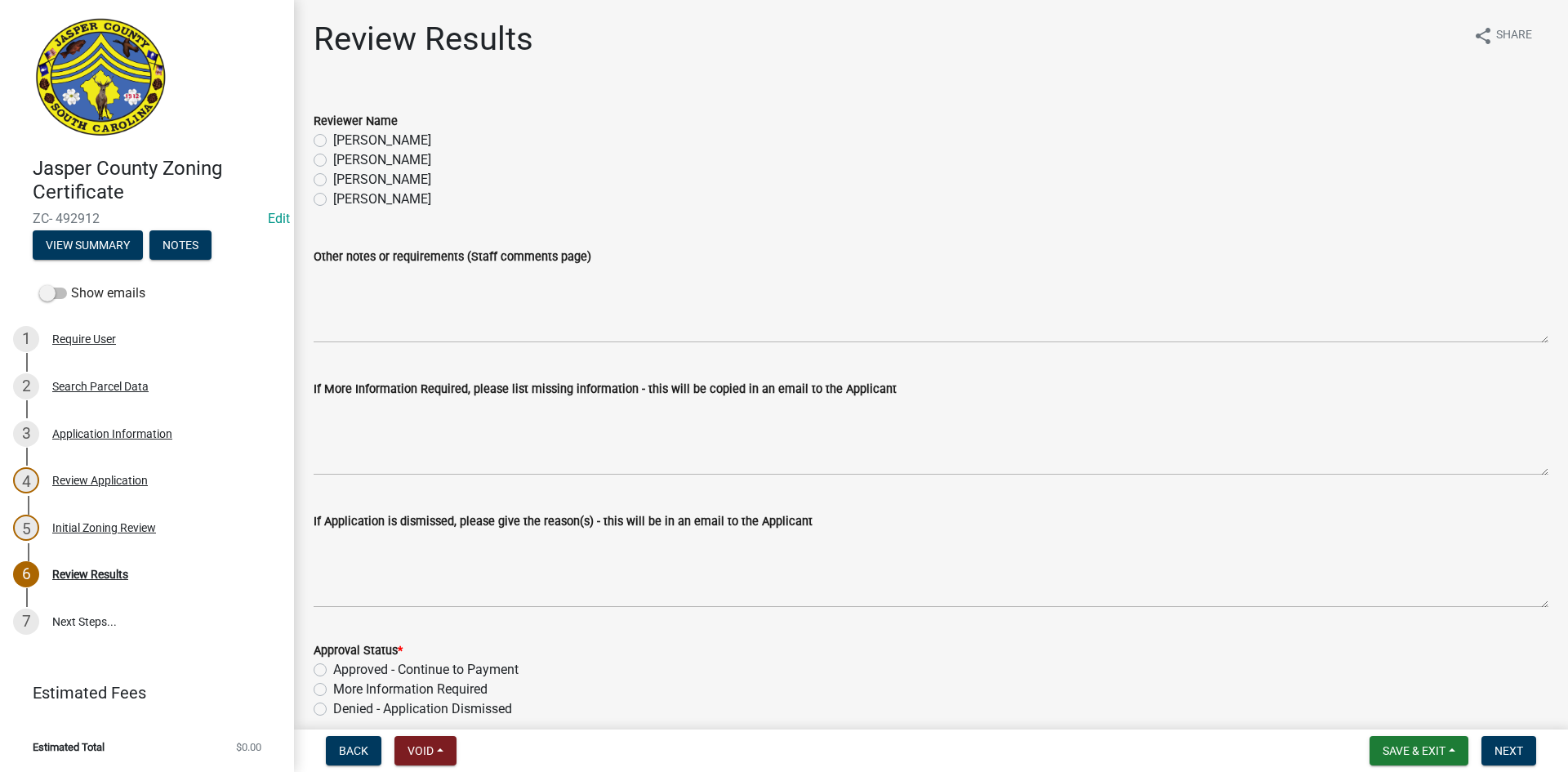
click at [333, 161] on label "Tara Hayes" at bounding box center [383, 160] width 98 height 20
click at [333, 161] on input "Tara Hayes" at bounding box center [338, 155] width 11 height 11
radio input "true"
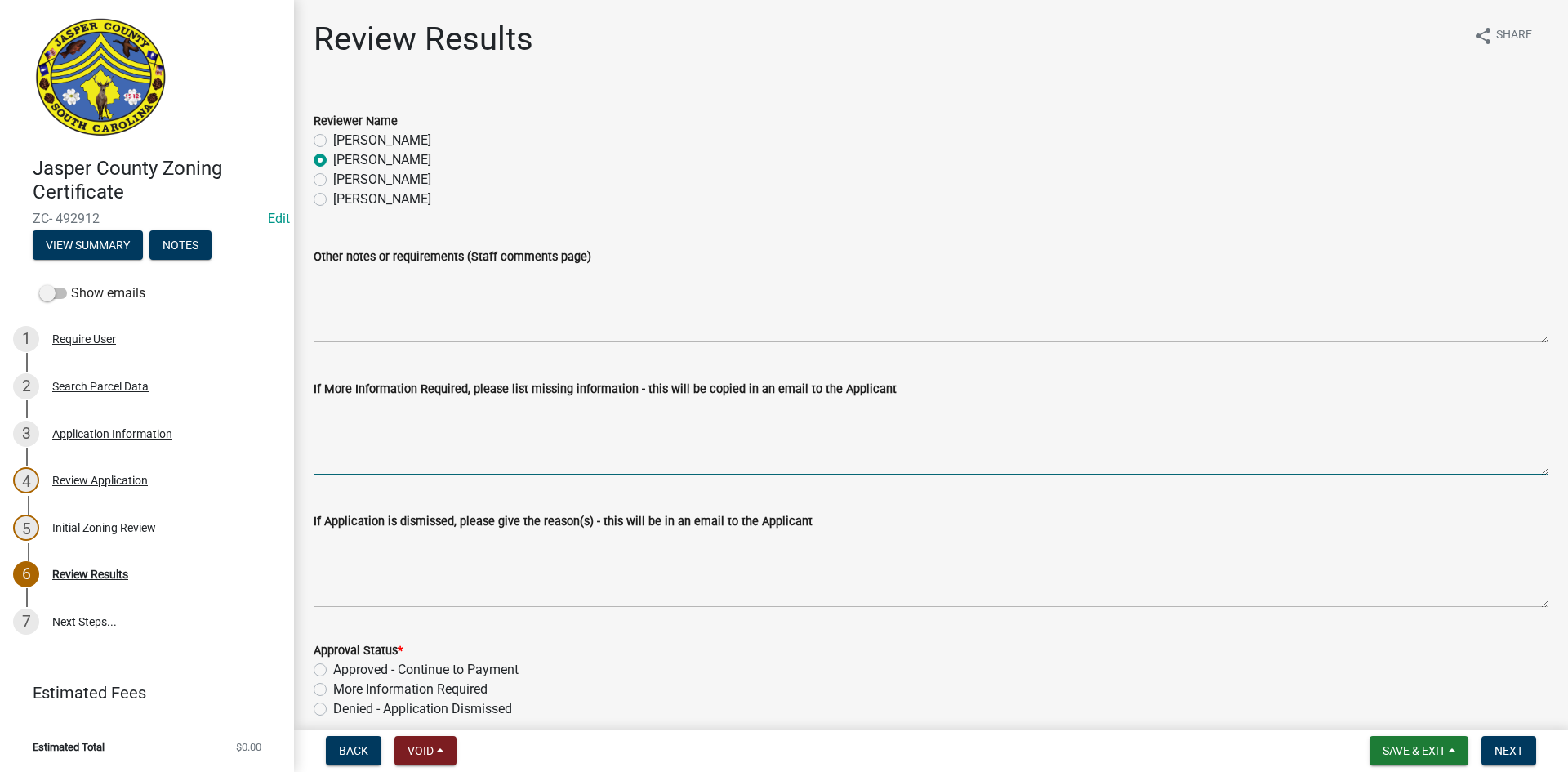
drag, startPoint x: 360, startPoint y: 417, endPoint x: 353, endPoint y: 423, distance: 9.2
click at [357, 419] on textarea "If More Information Required, please list missing information - this will be co…" at bounding box center [932, 437] width 1236 height 77
type textarea "Do you have a physical office at this location or are you just replacing the bi…"
click at [333, 687] on label "More Information Required" at bounding box center [410, 689] width 154 height 20
click at [333, 687] on input "More Information Required" at bounding box center [338, 684] width 11 height 11
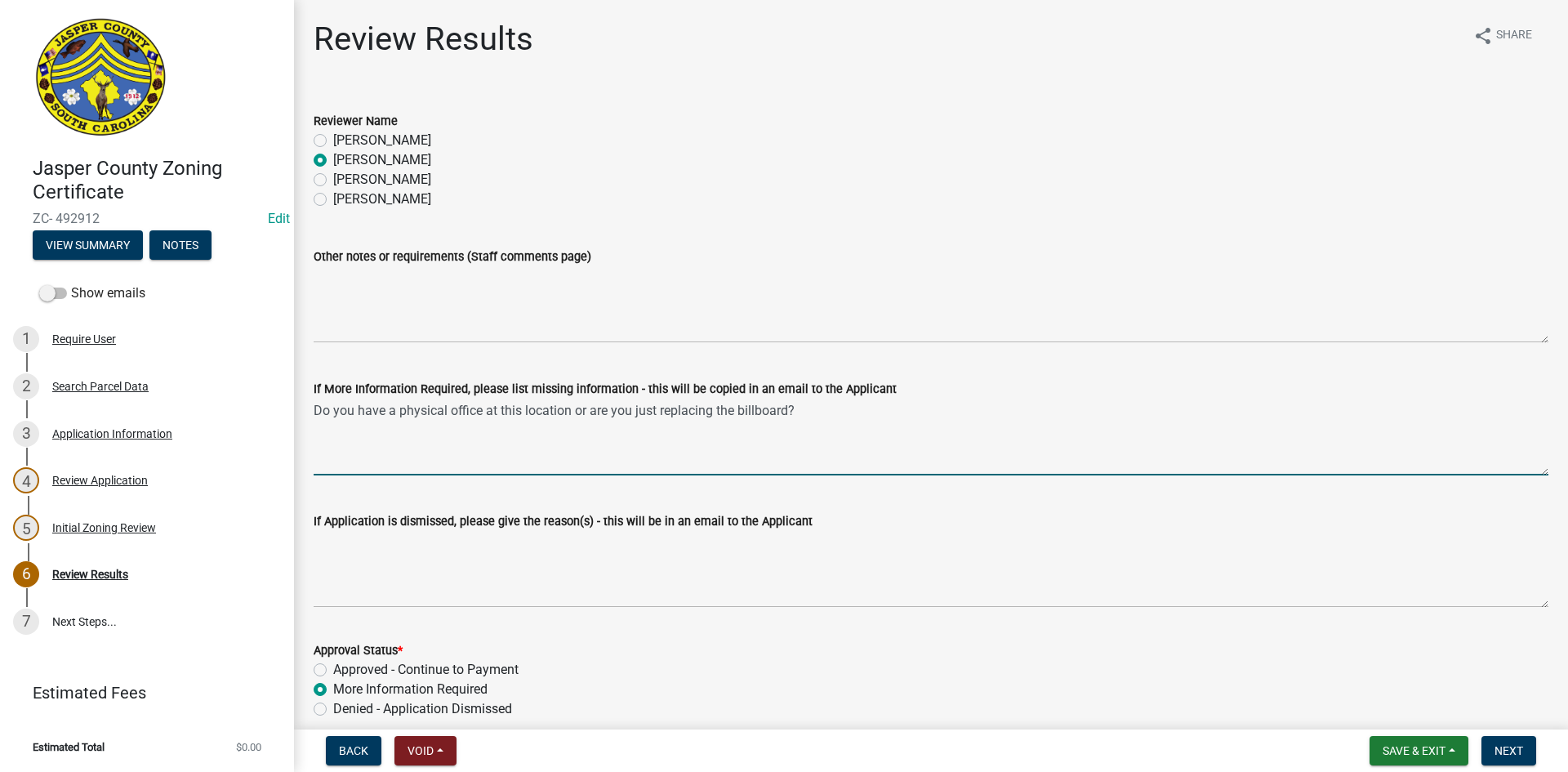
radio input "true"
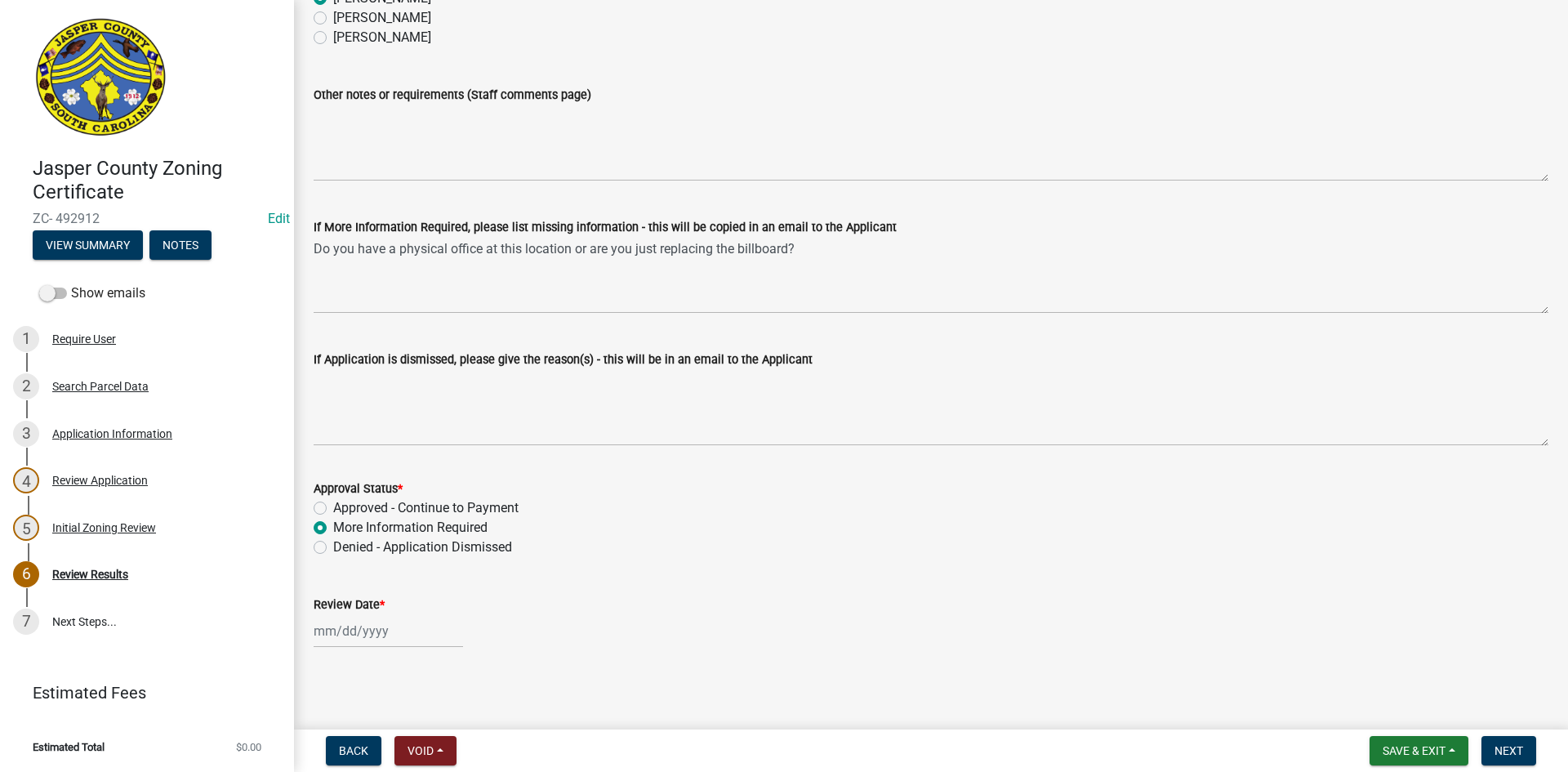
scroll to position [165, 0]
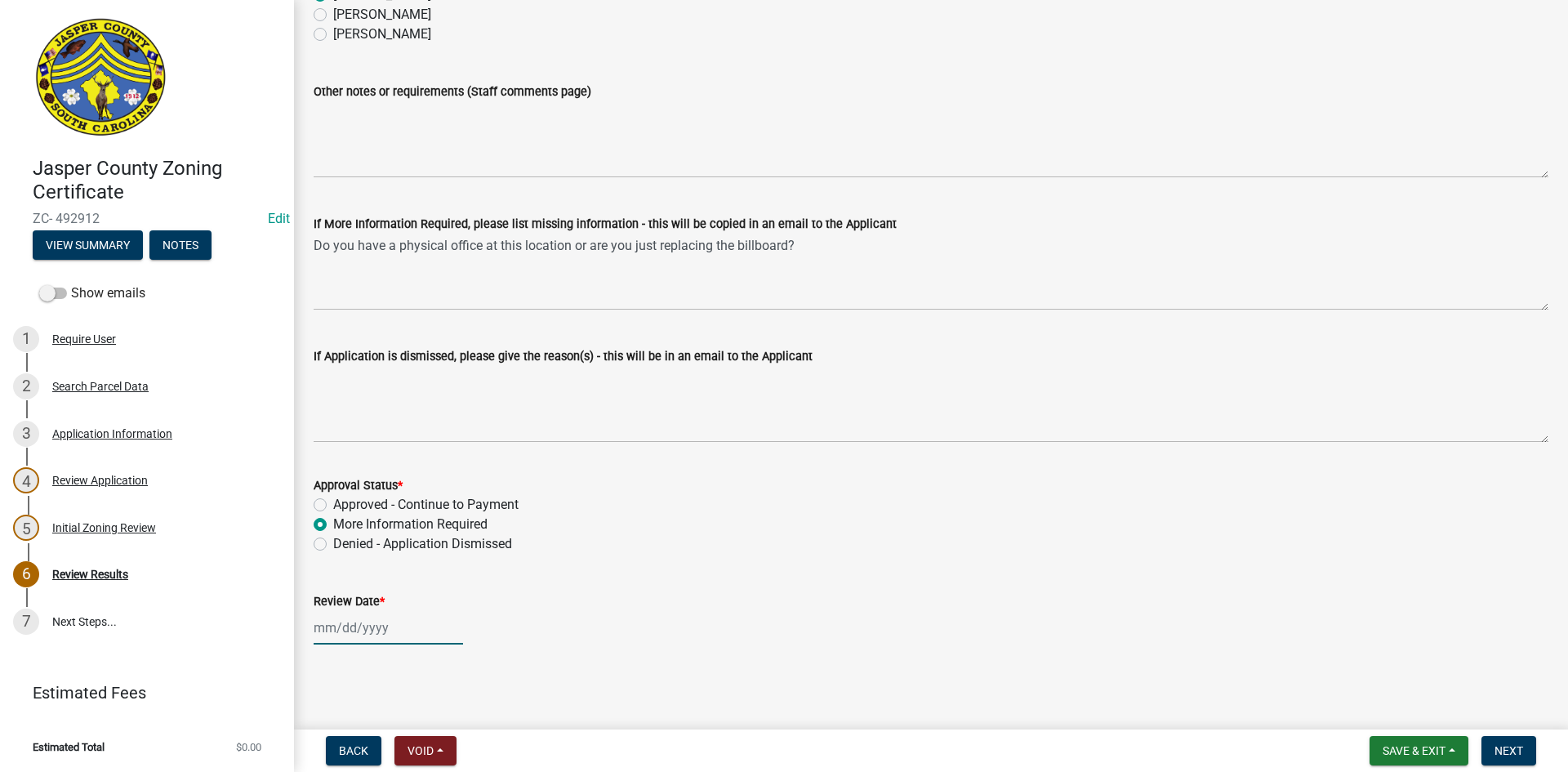
click at [373, 628] on div at bounding box center [389, 627] width 150 height 33
select select "10"
select select "2025"
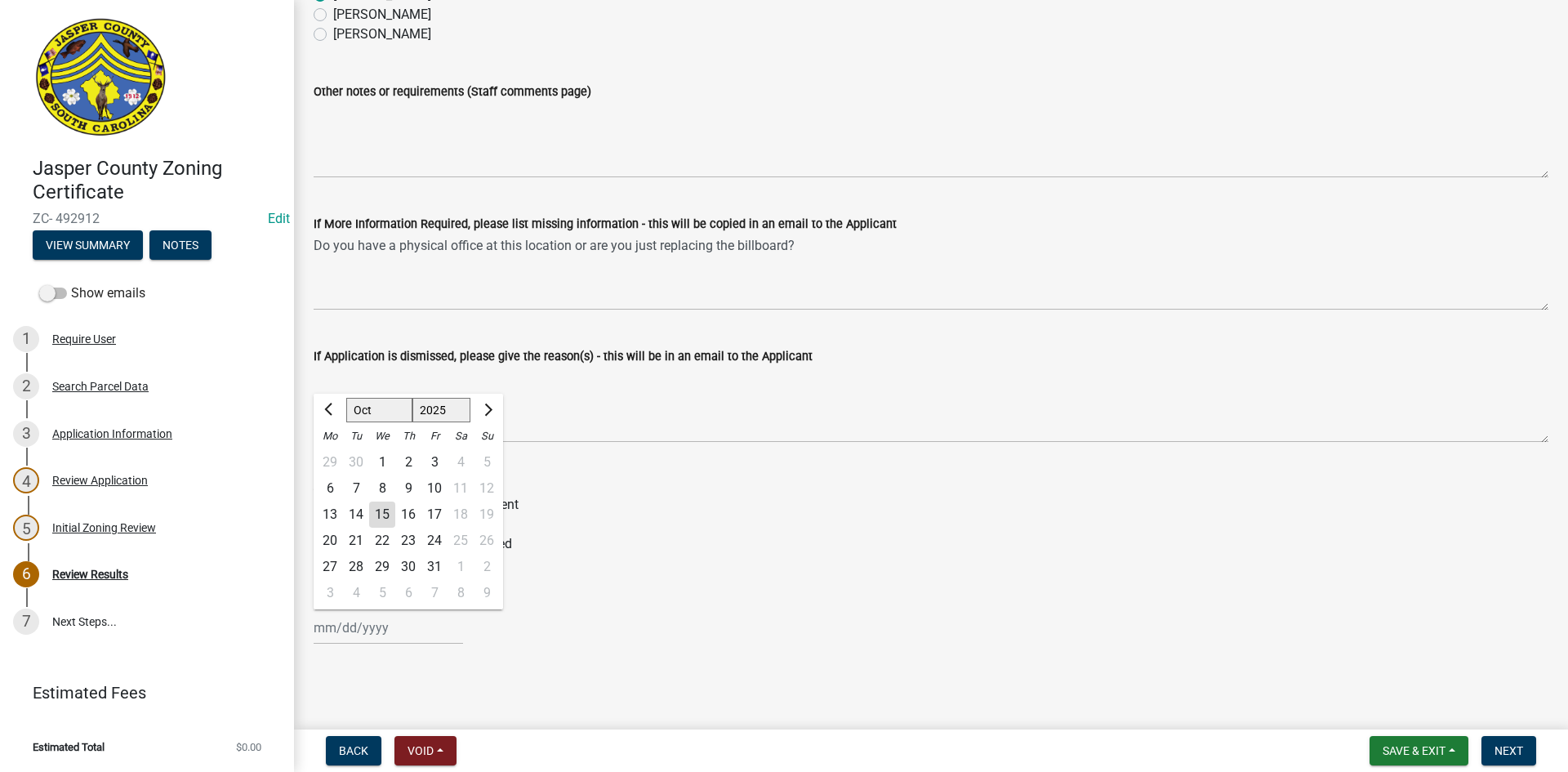
click at [389, 514] on div "15" at bounding box center [382, 514] width 27 height 27
type input "[DATE]"
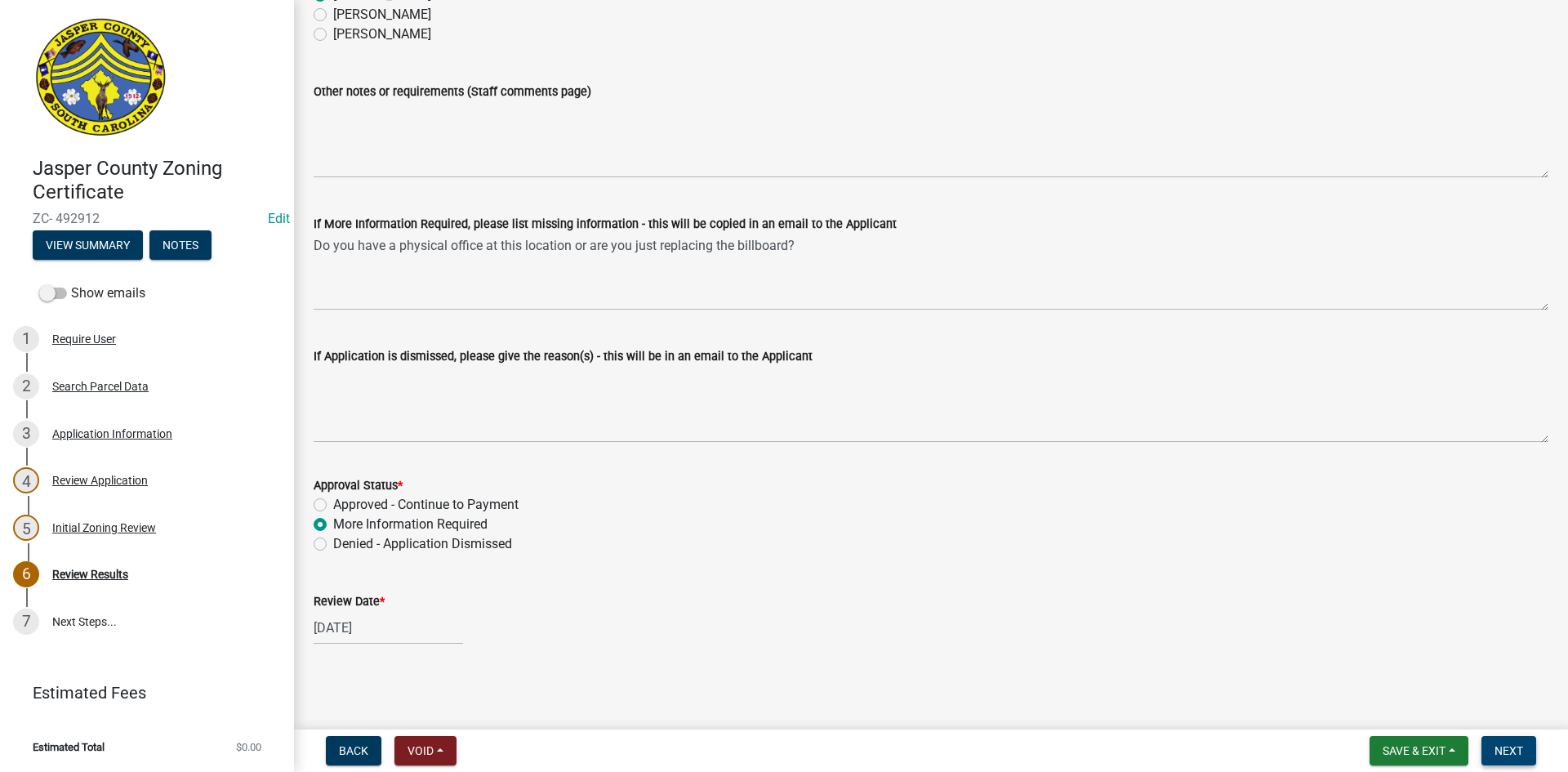
click at [1530, 743] on button "Next" at bounding box center [1509, 750] width 55 height 30
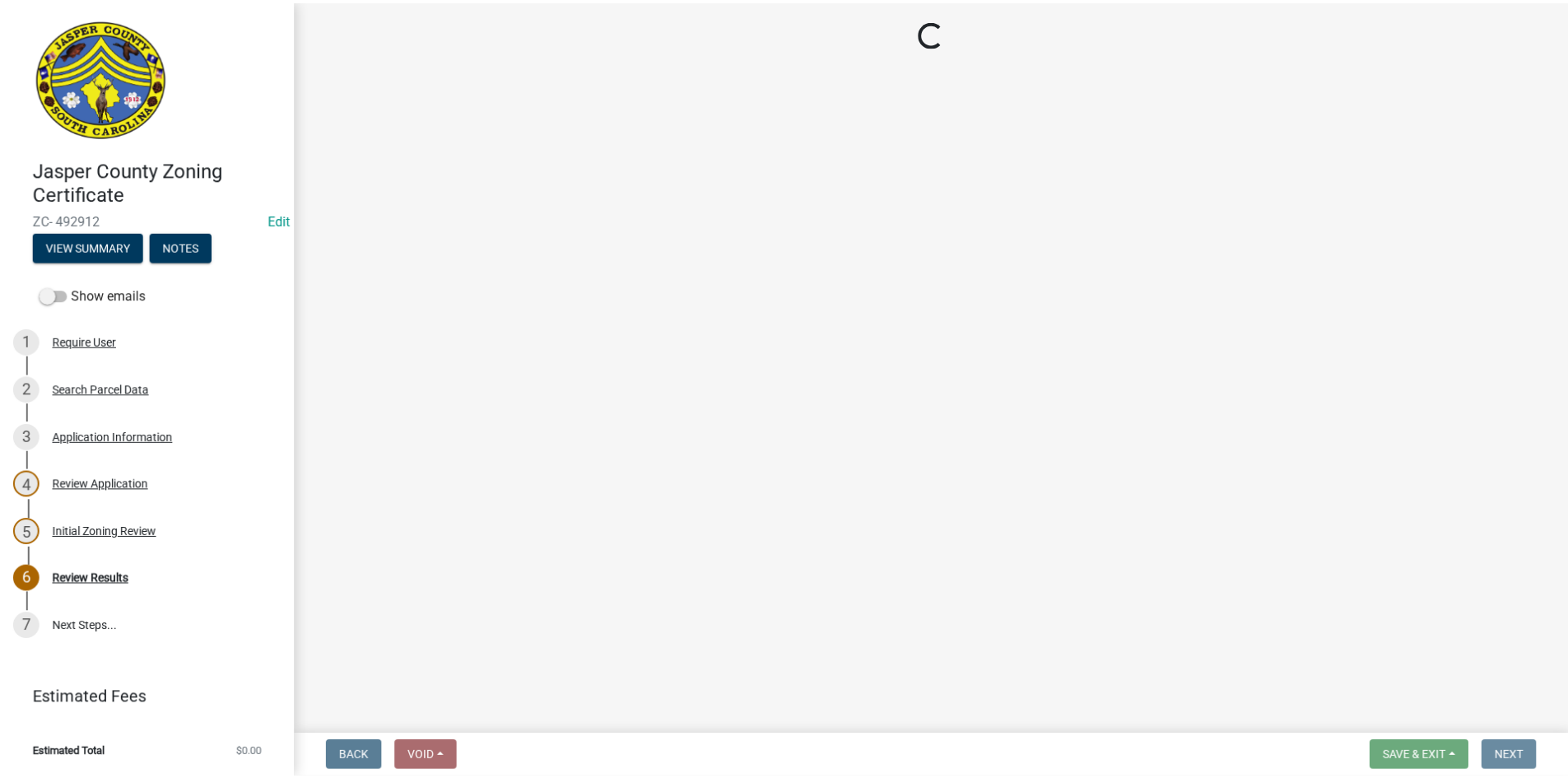
scroll to position [0, 0]
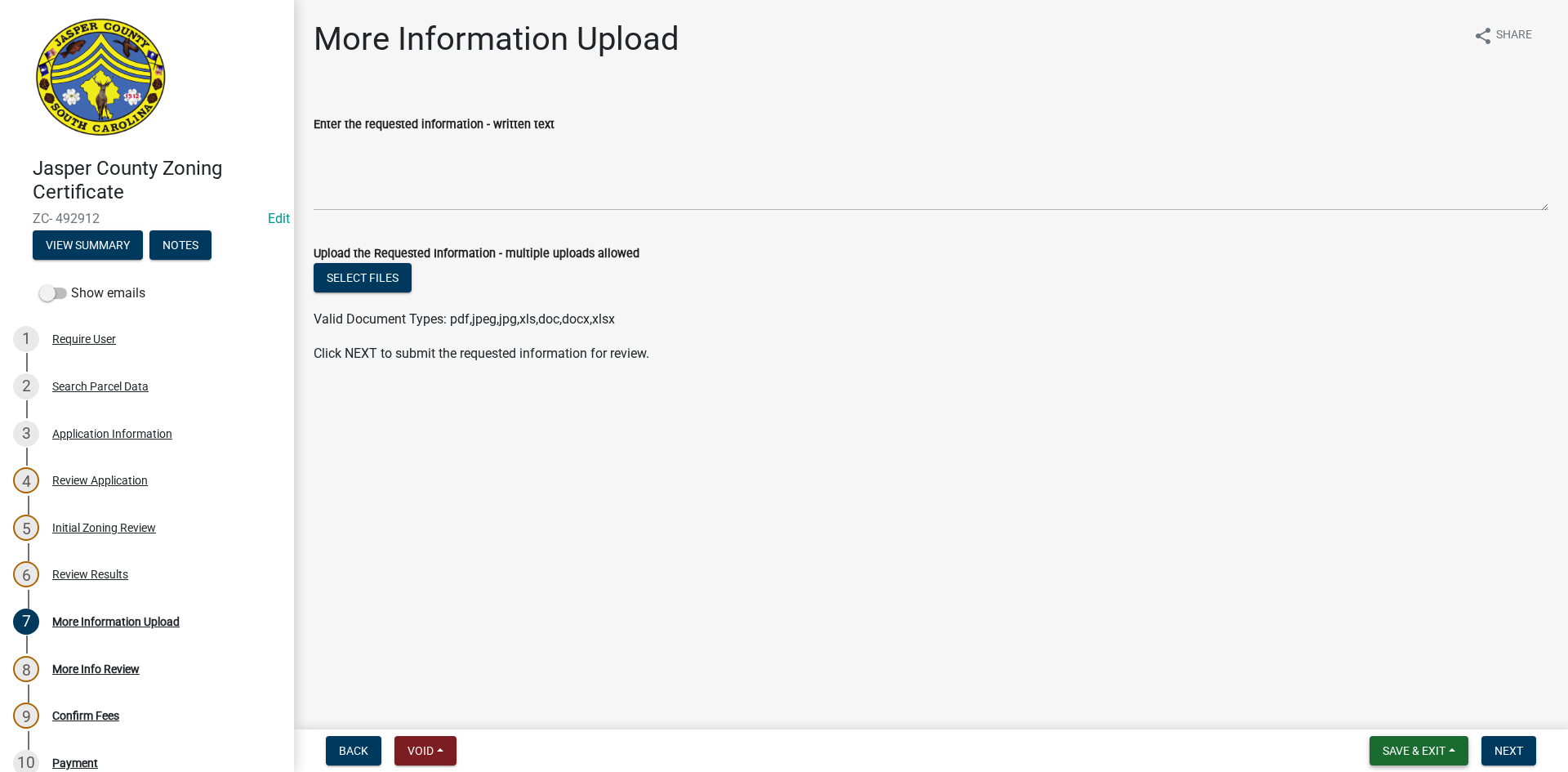
click at [1444, 748] on span "Save & Exit" at bounding box center [1415, 749] width 63 height 13
click at [1405, 711] on button "Save & Exit" at bounding box center [1403, 708] width 131 height 39
